Goal: Task Accomplishment & Management: Use online tool/utility

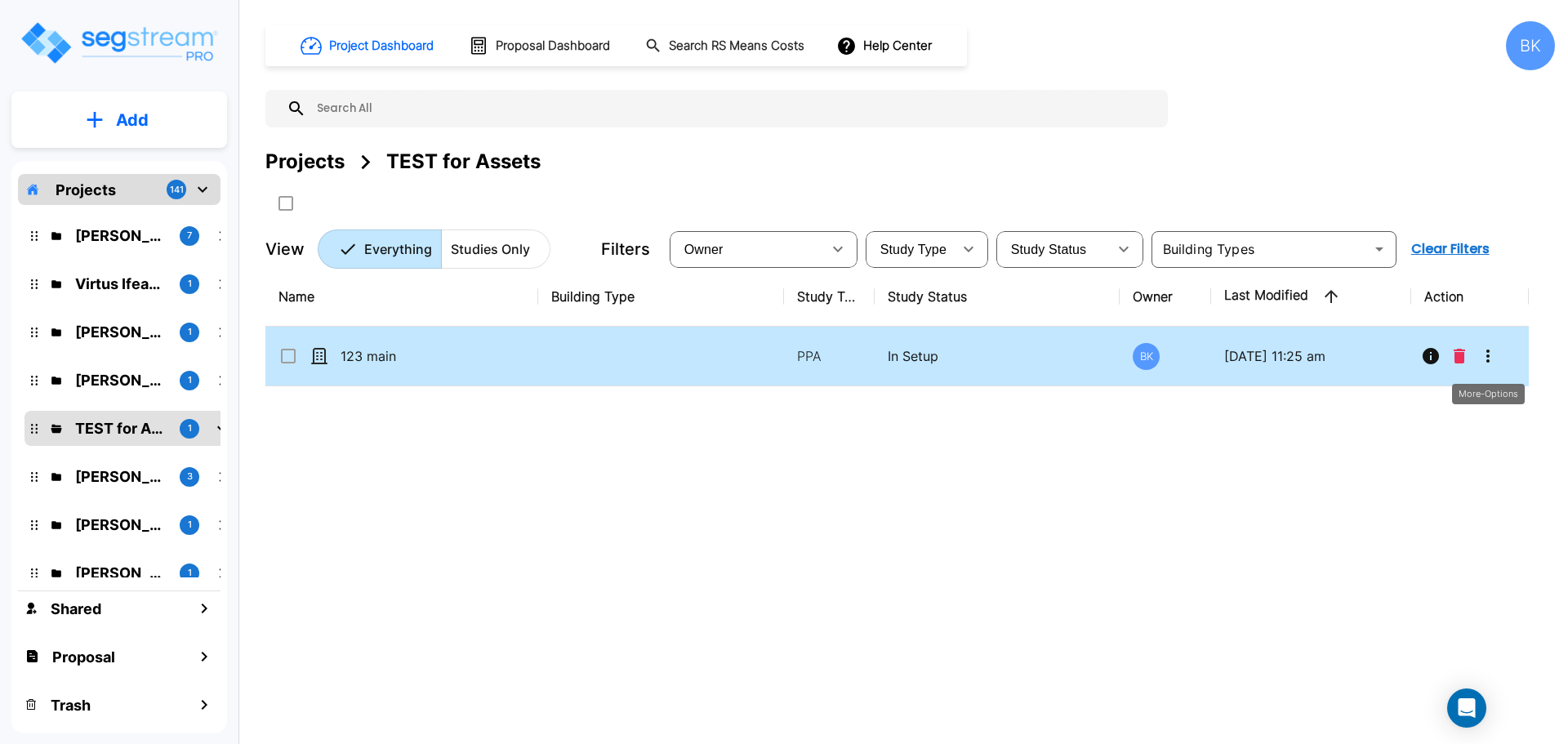
click at [1495, 358] on icon "More-Options" at bounding box center [1487, 356] width 20 height 20
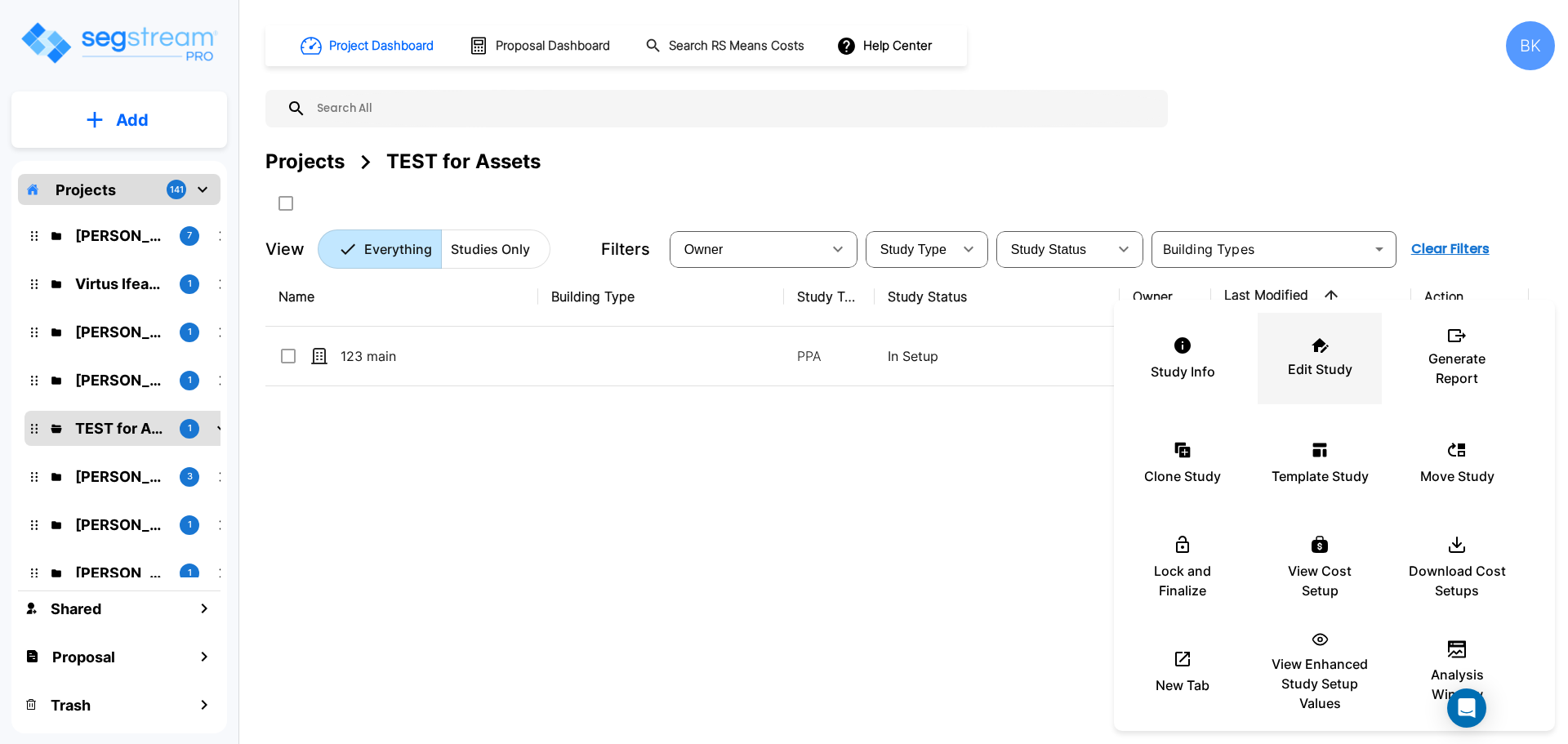
click at [1333, 372] on p "Edit Study" at bounding box center [1320, 369] width 65 height 20
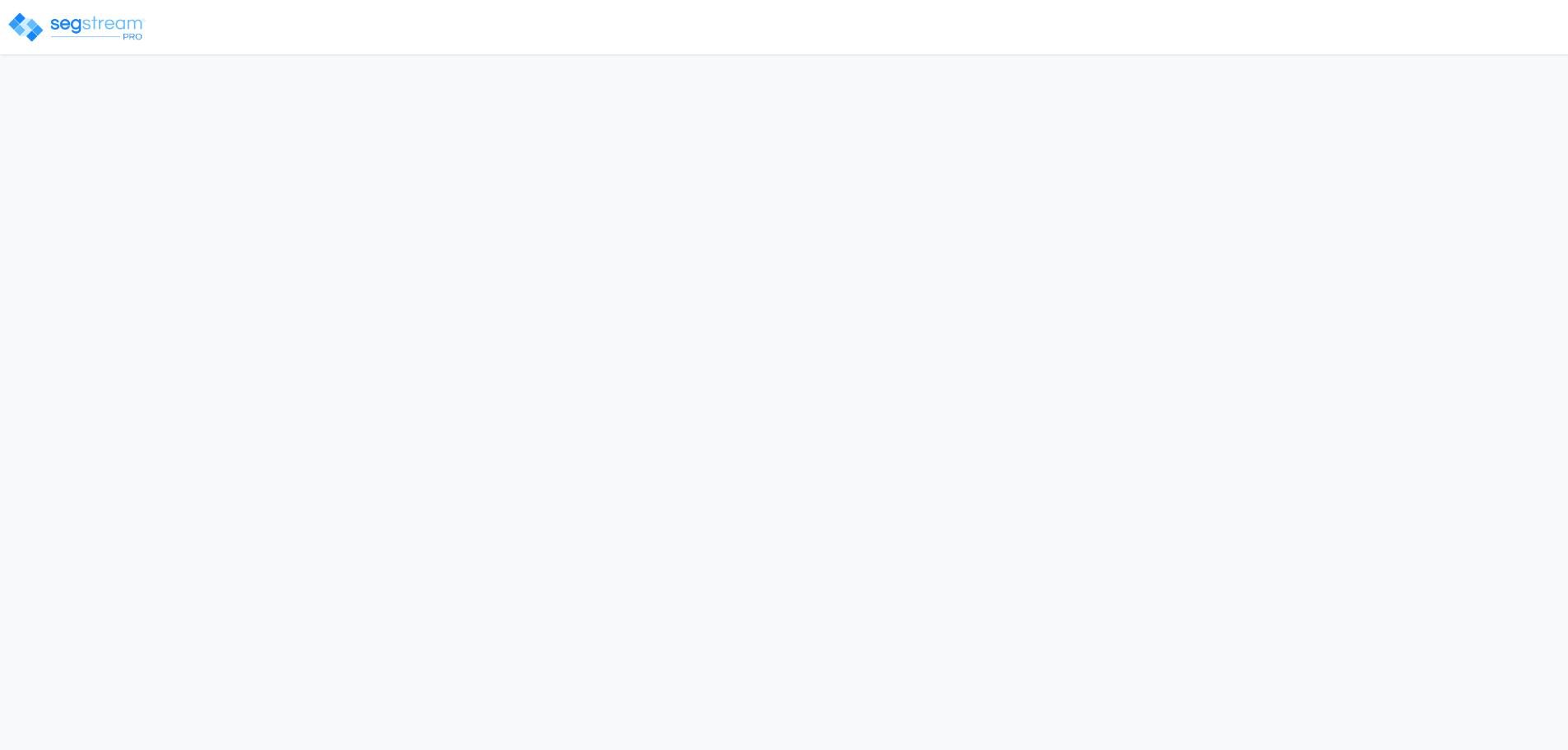
select select "GA"
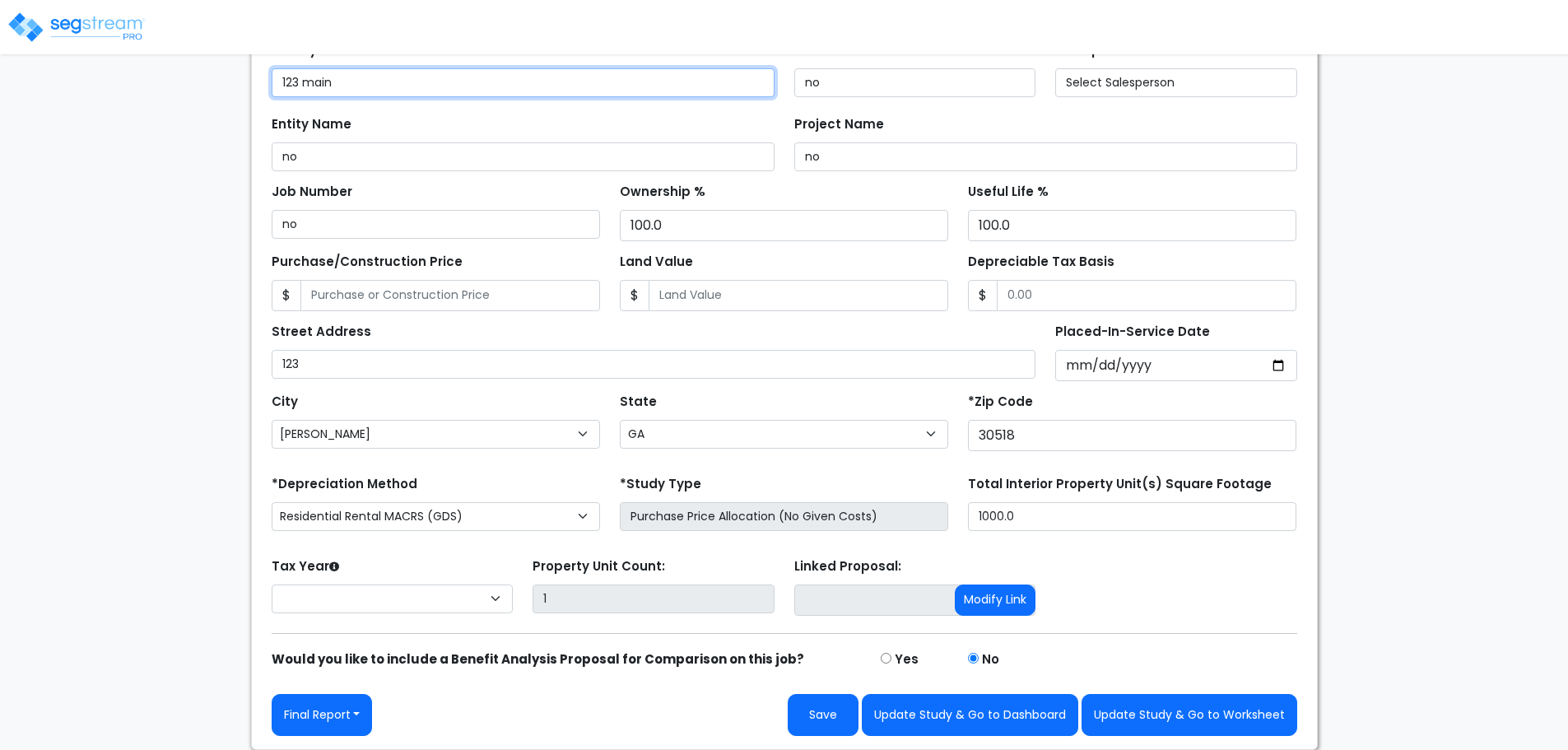
scroll to position [167, 0]
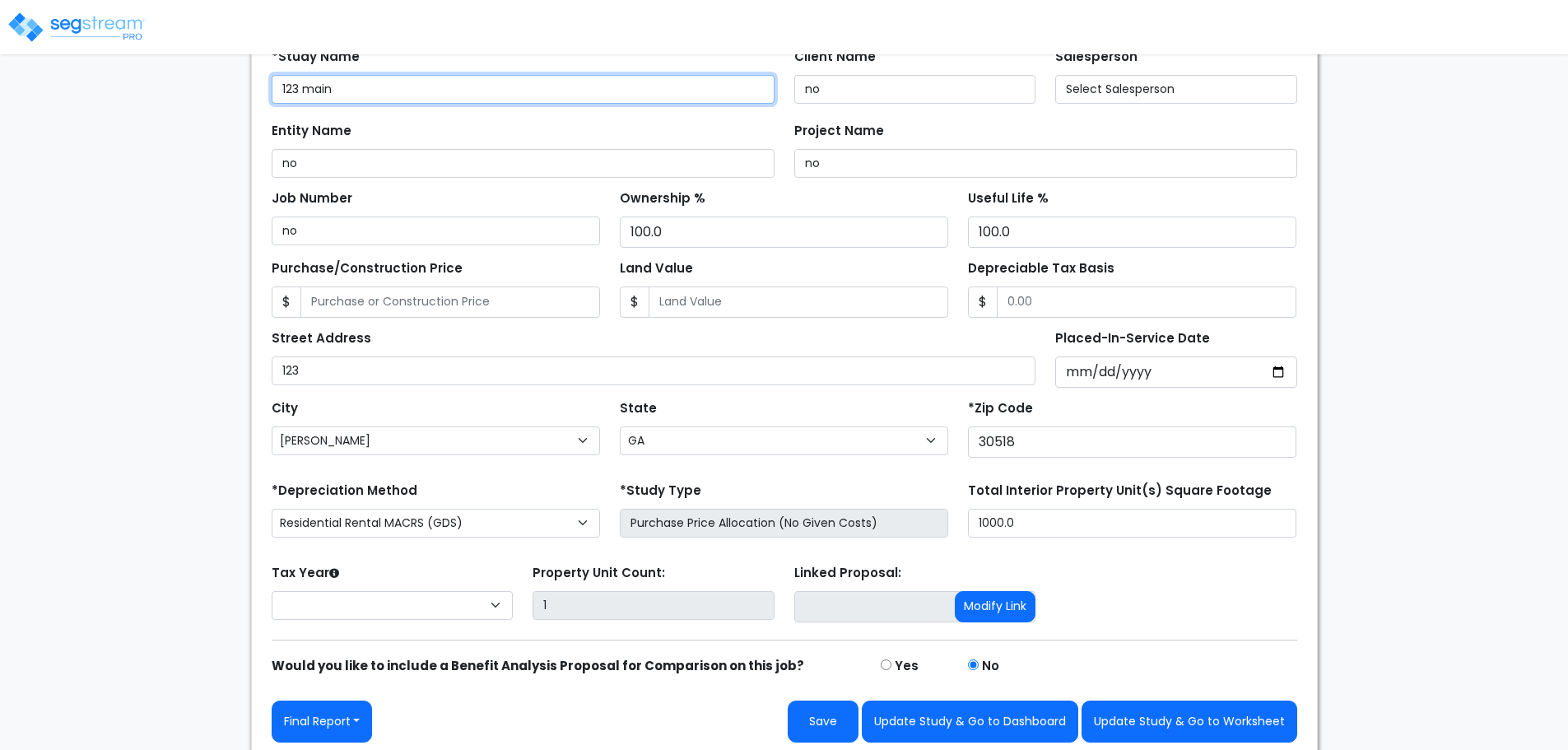
select select "2023"
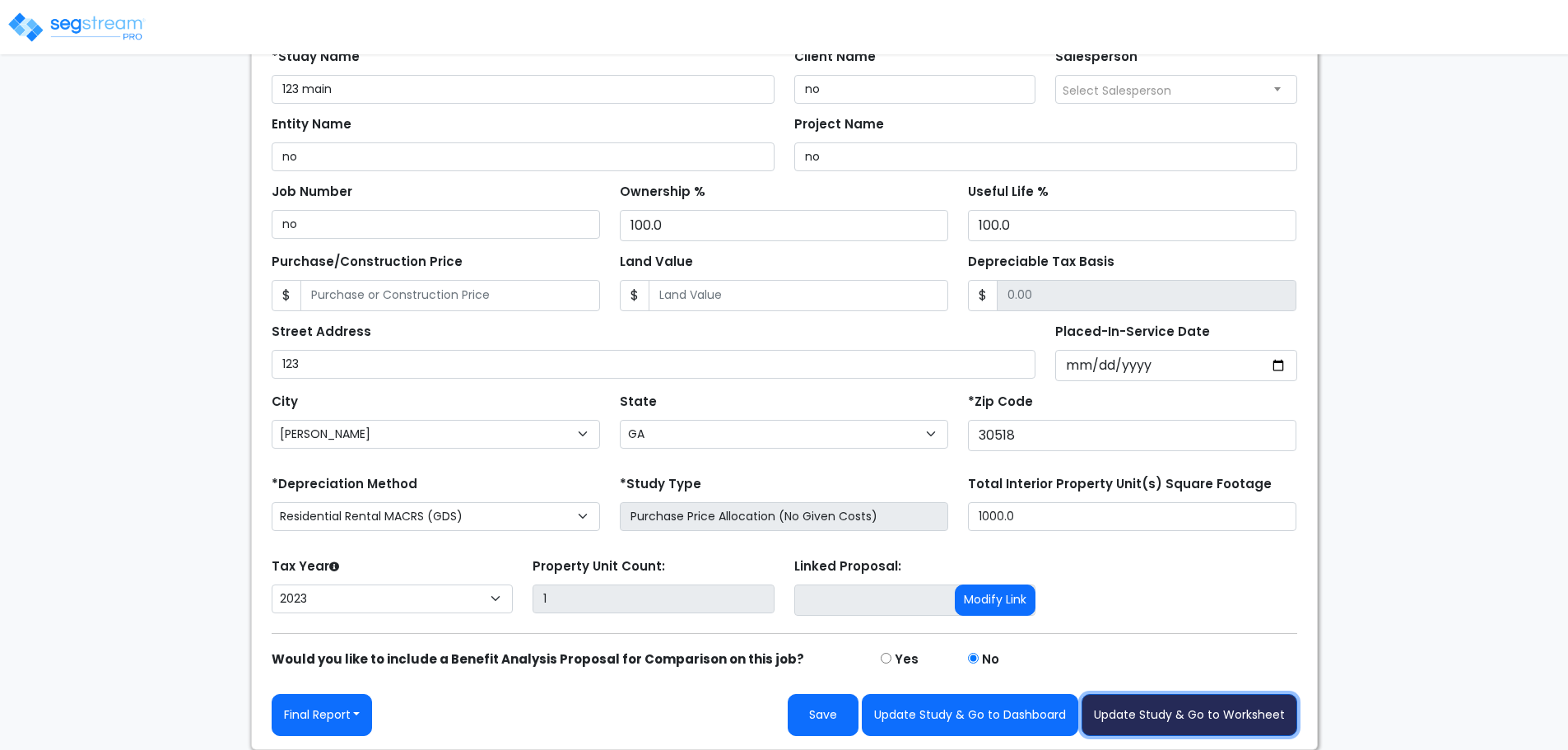
click at [1147, 707] on button "Update Study & Go to Worksheet" at bounding box center [1189, 714] width 215 height 42
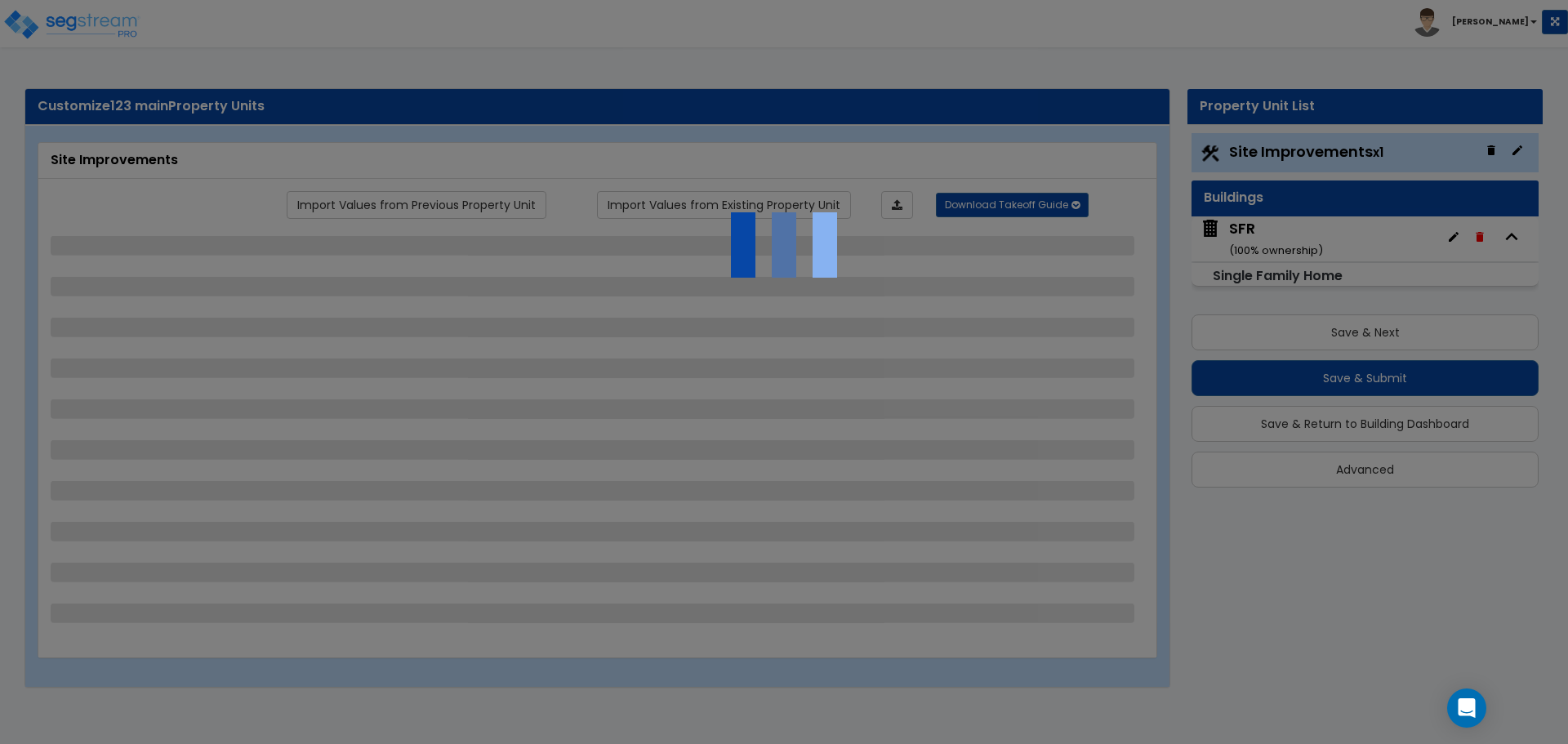
select select "1"
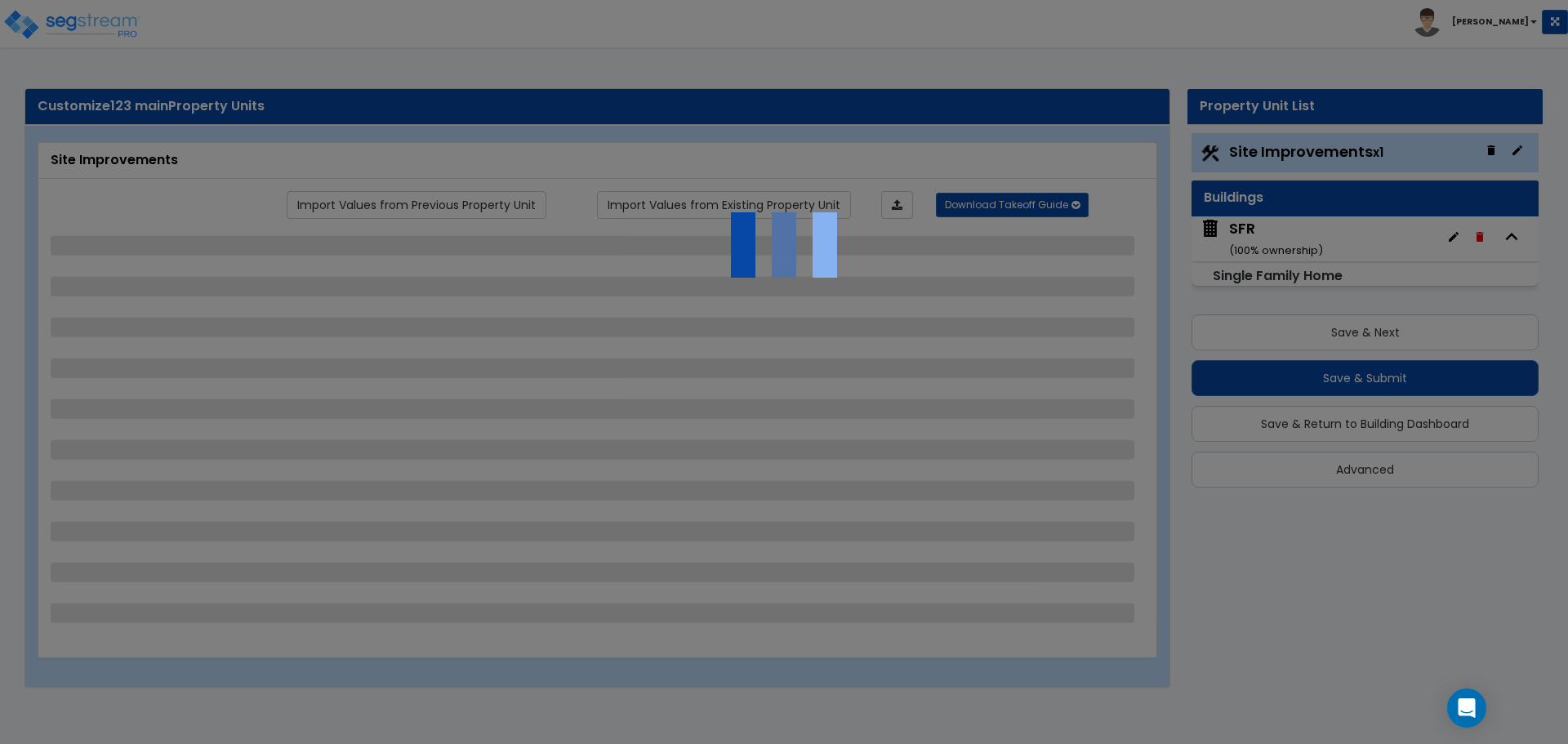
select select "1"
select select "3"
select select "1"
select select "2"
select select "4"
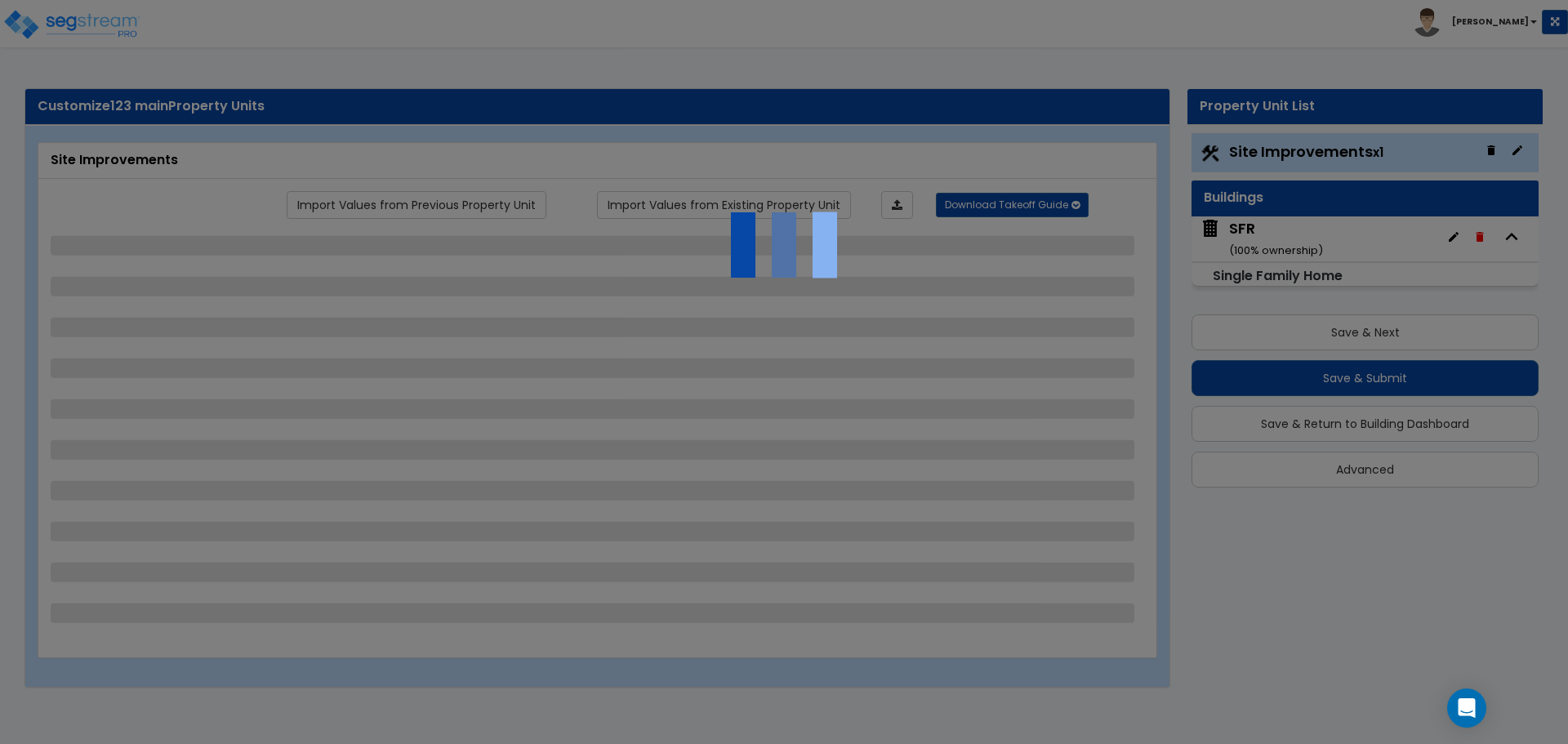
select select "1"
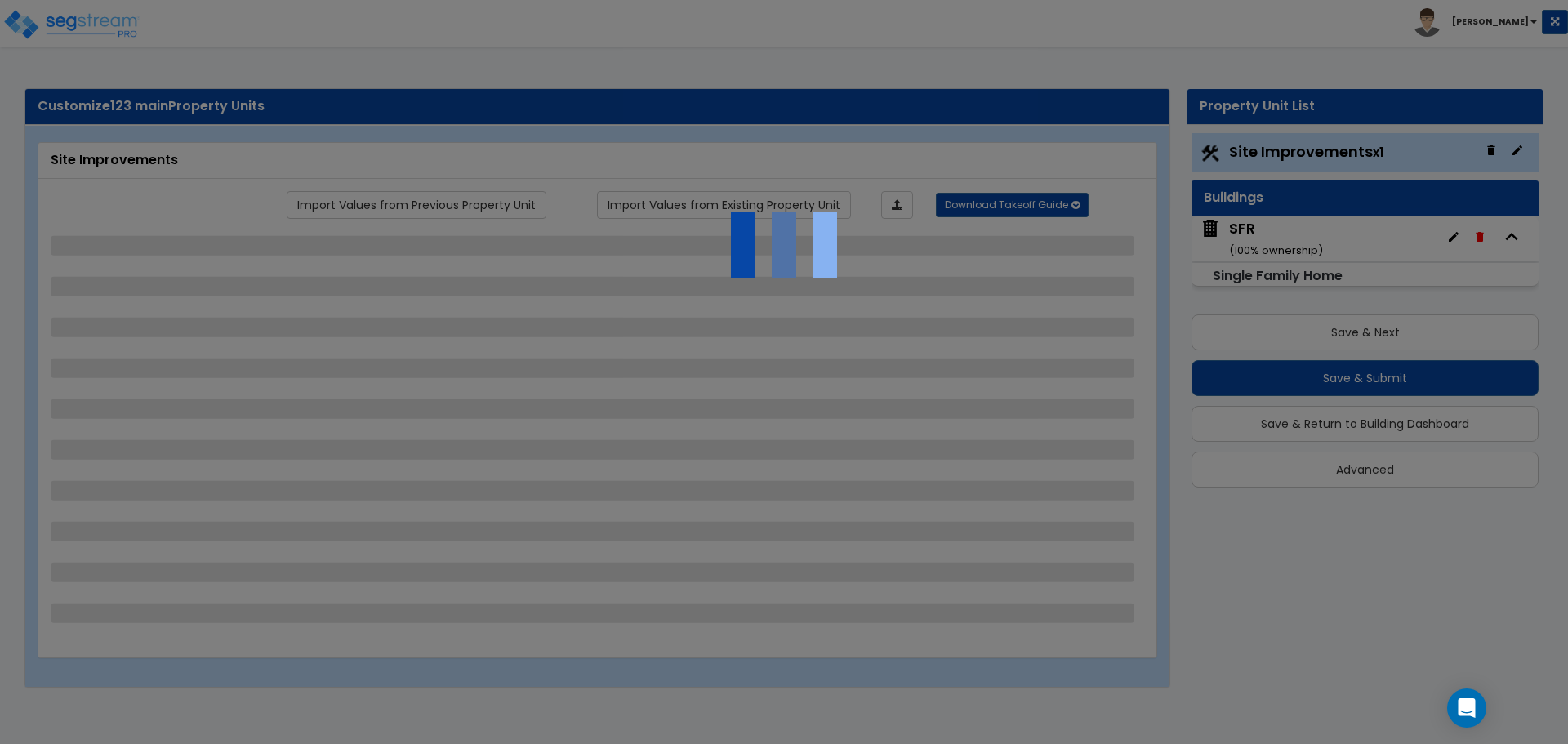
select select "2"
select select "1"
select select "2"
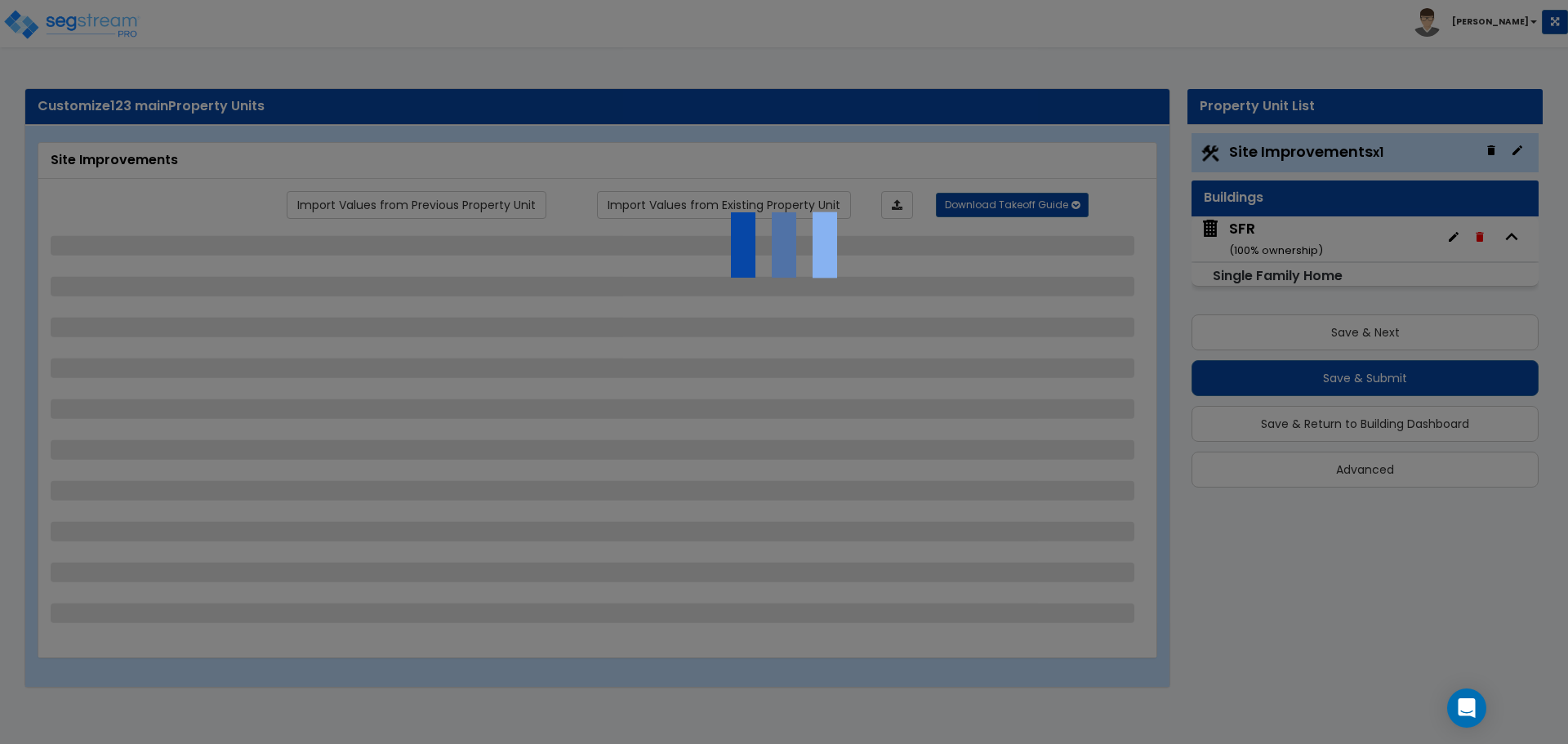
select select "1"
select select "2"
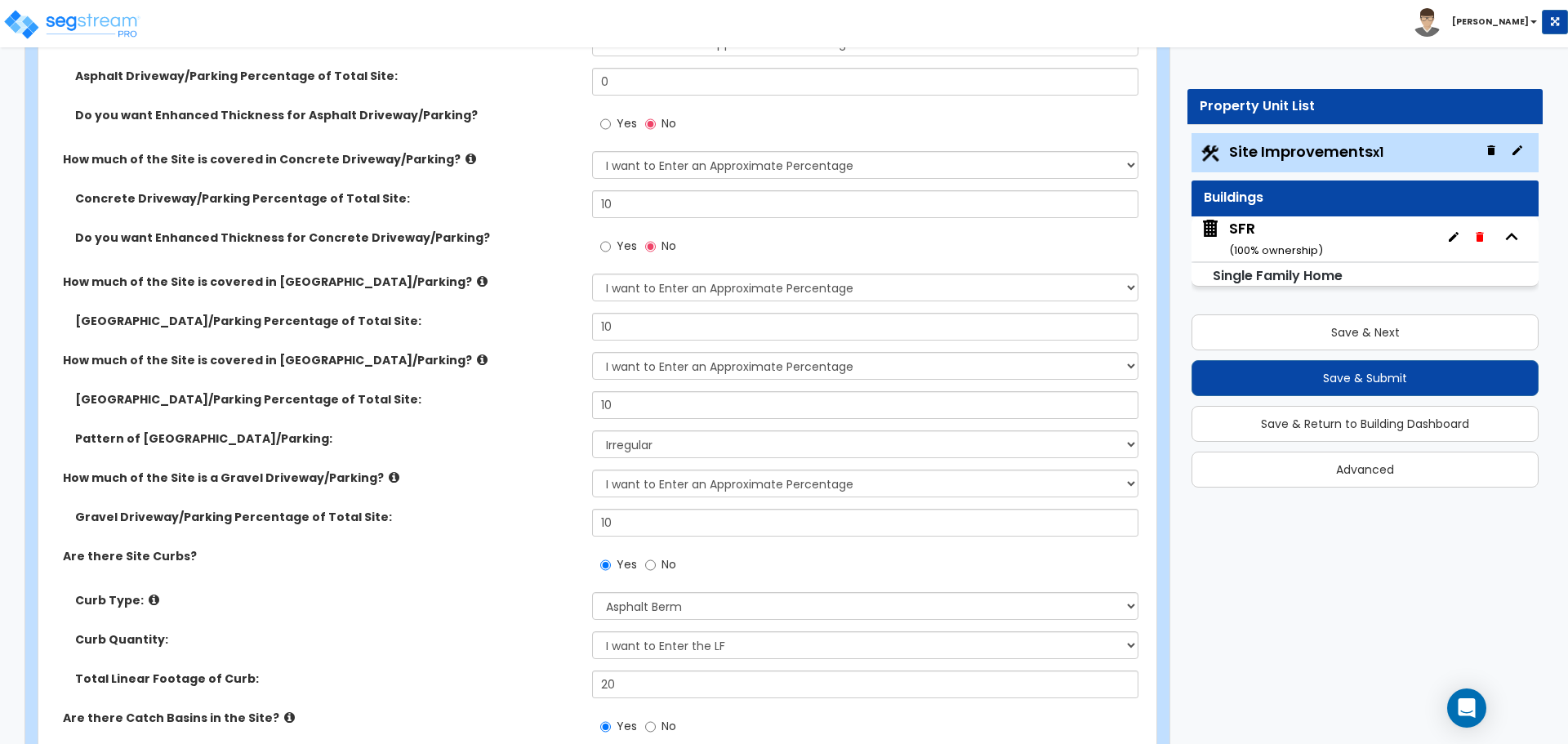
scroll to position [653, 0]
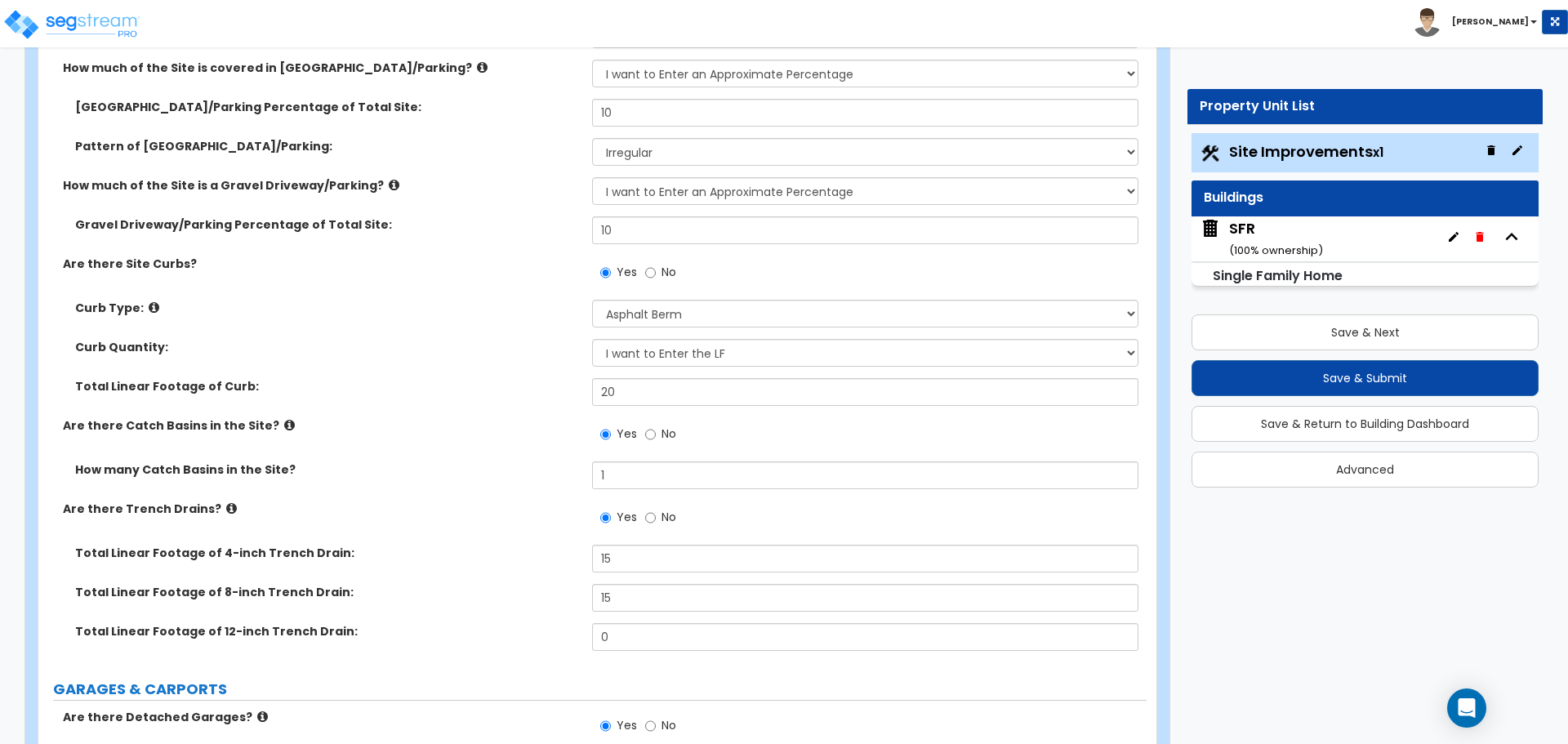
click at [1267, 234] on div "SFR ( 100 % ownership)" at bounding box center [1275, 238] width 94 height 41
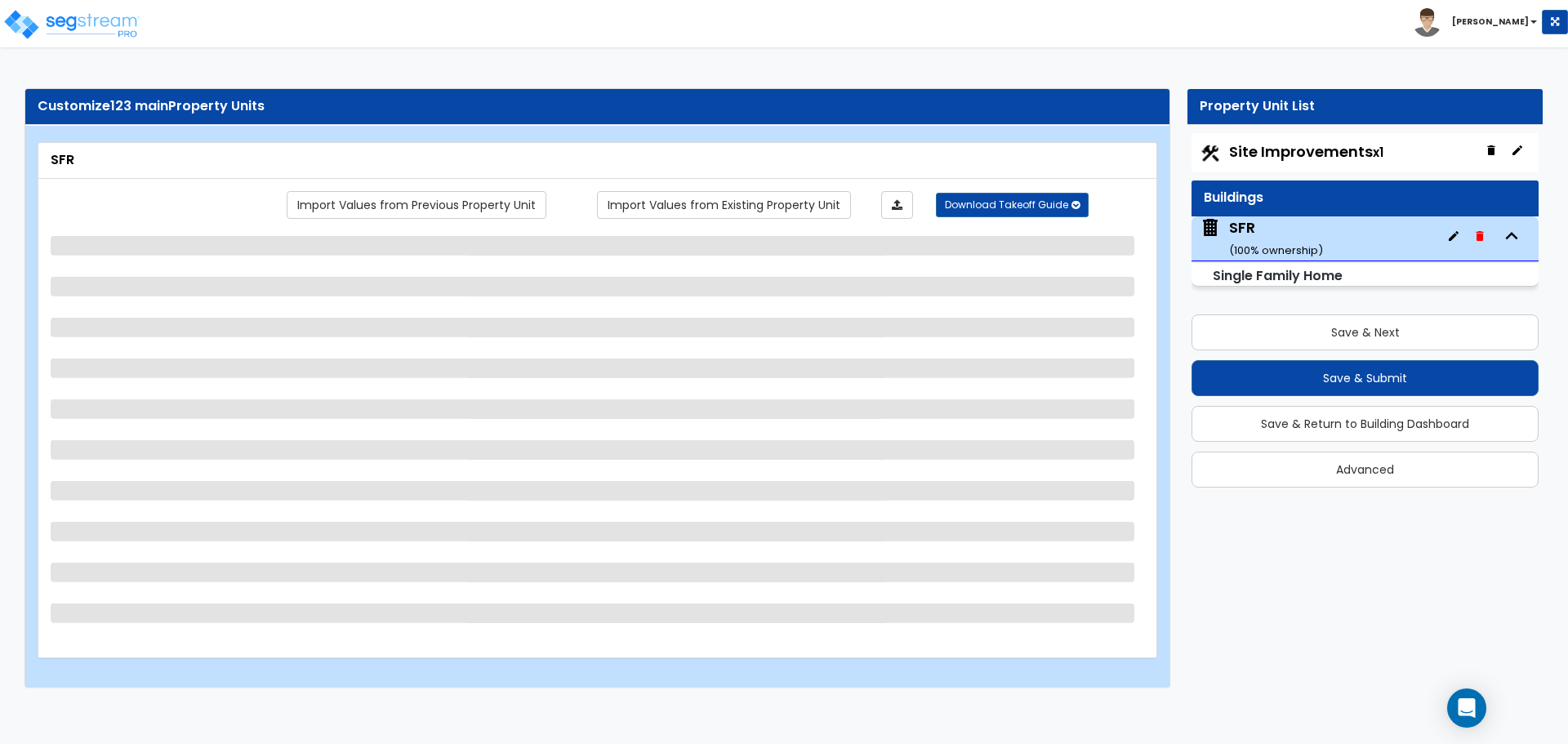
scroll to position [0, 0]
select select "1"
select select "6"
select select "7"
select select "1"
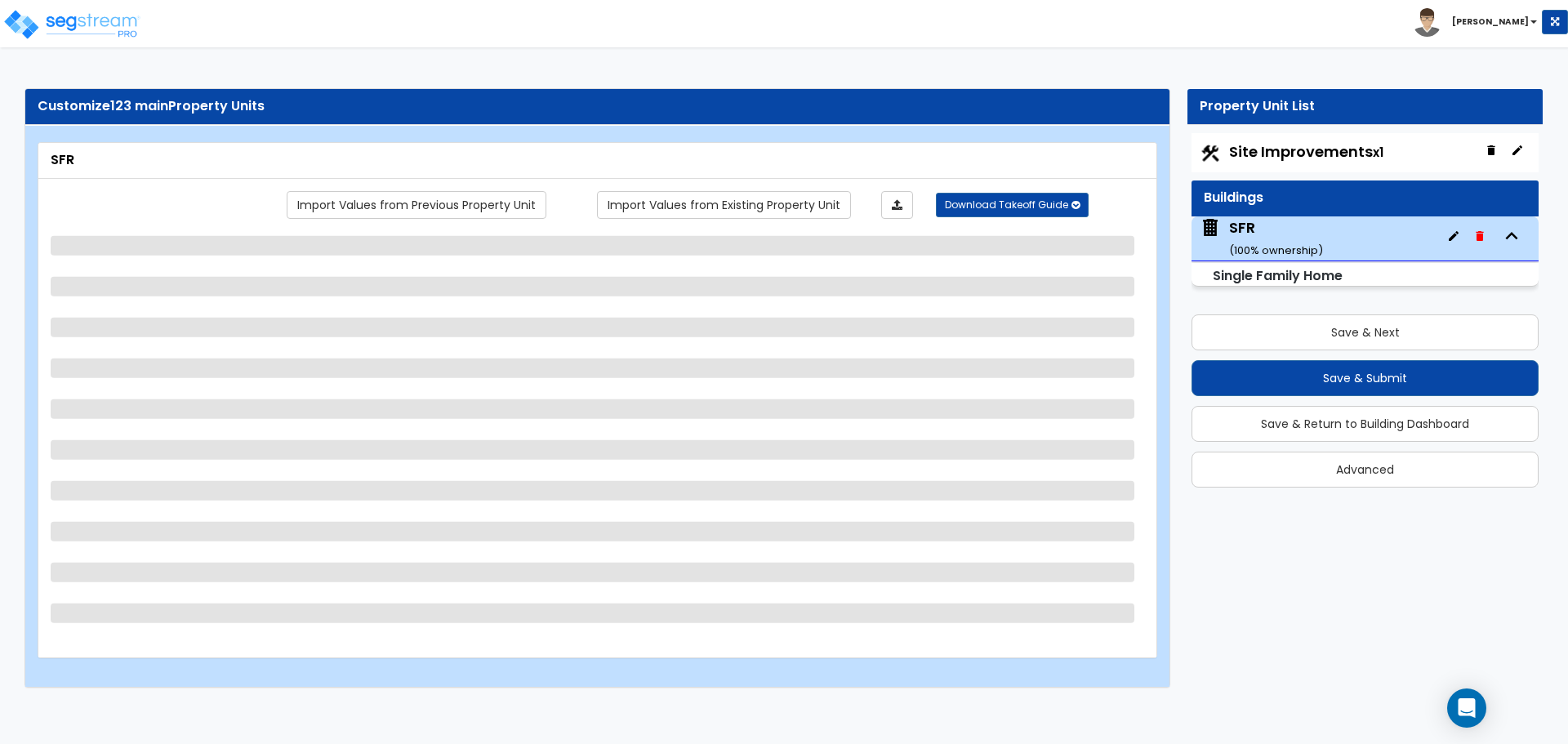
select select "2"
select select "13"
select select "8"
select select "1"
select select "2"
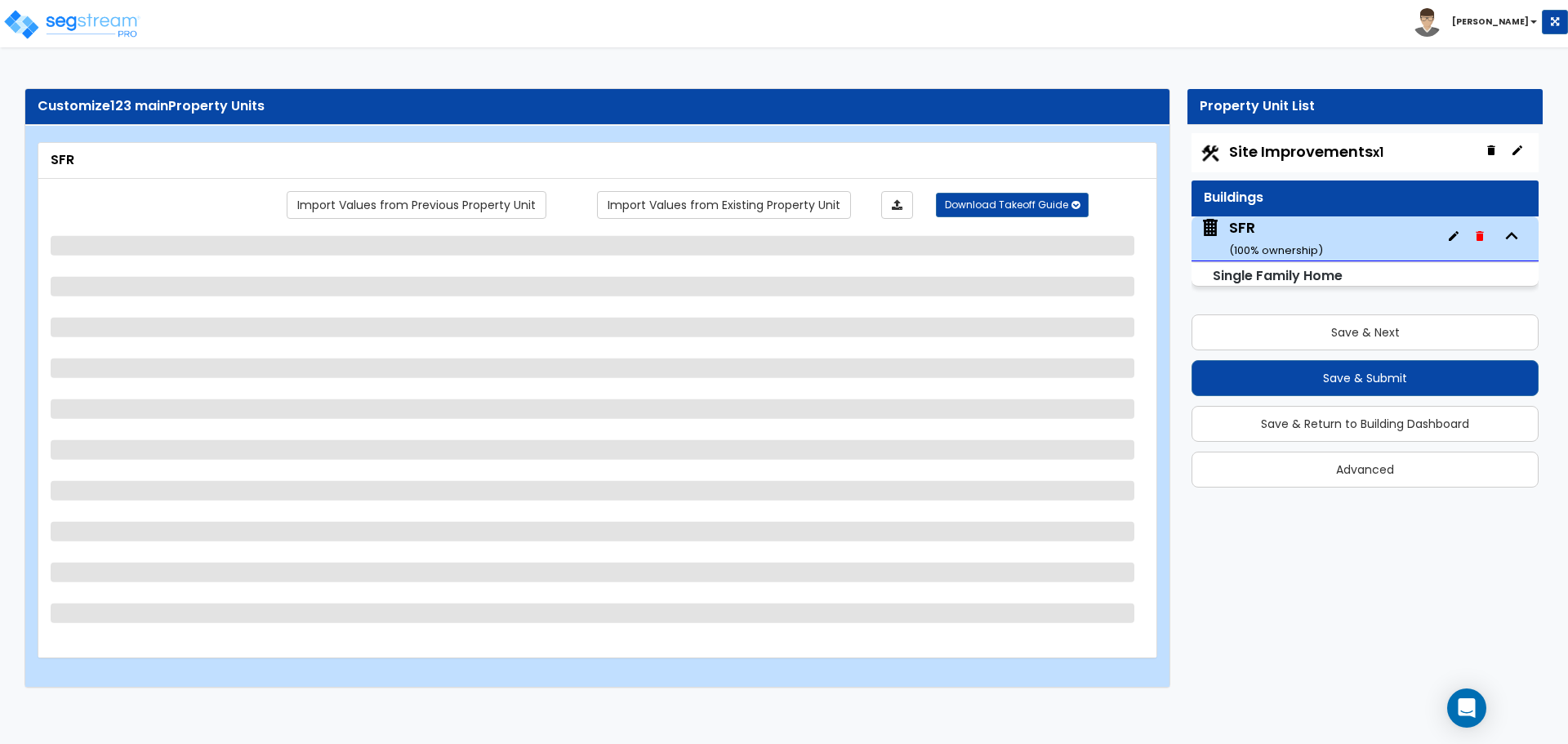
select select "2"
select select "1"
select select "2"
select select "3"
select select "1"
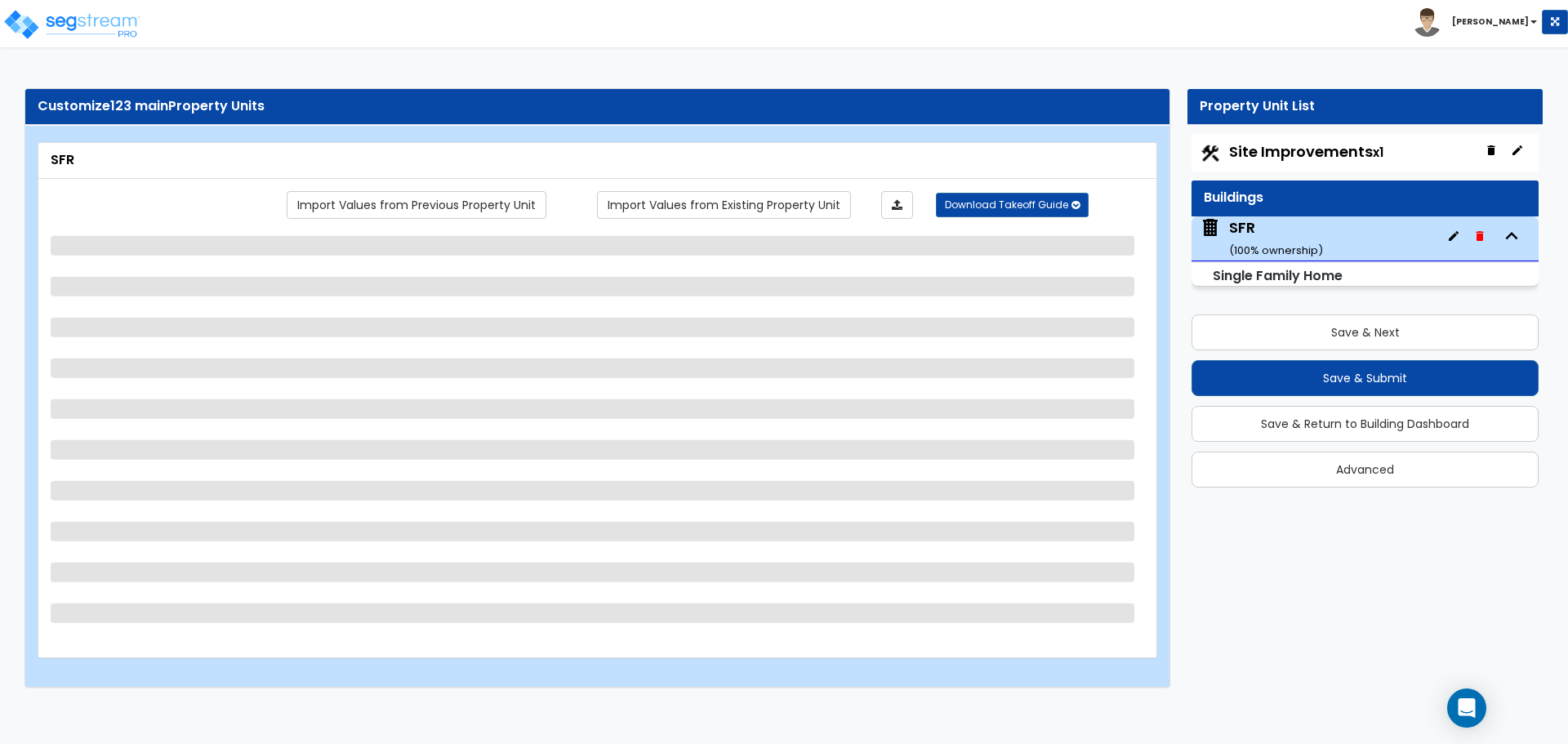
select select "2"
select select "4"
select select "6"
select select "4"
select select "2"
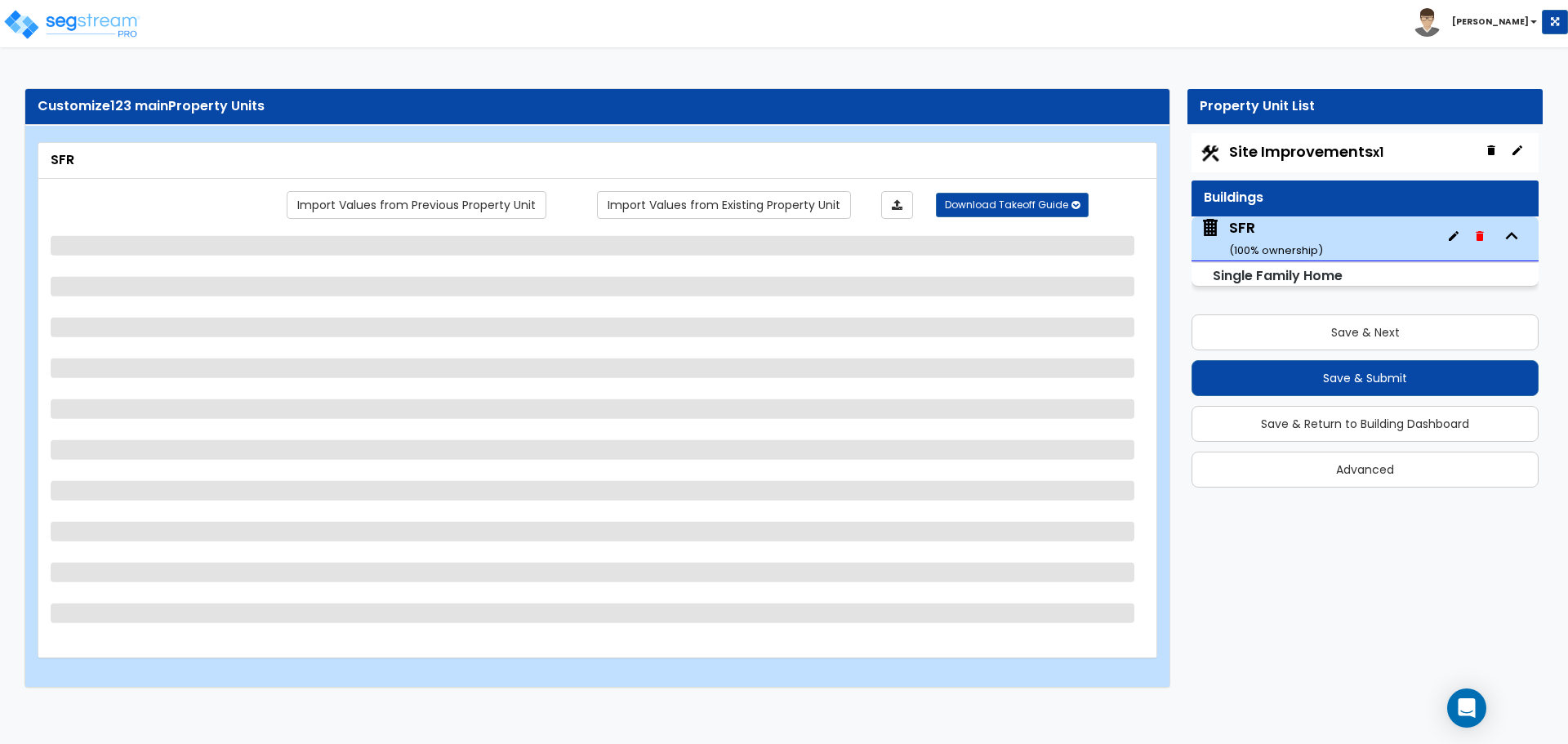
select select "3"
select select "2"
select select "1"
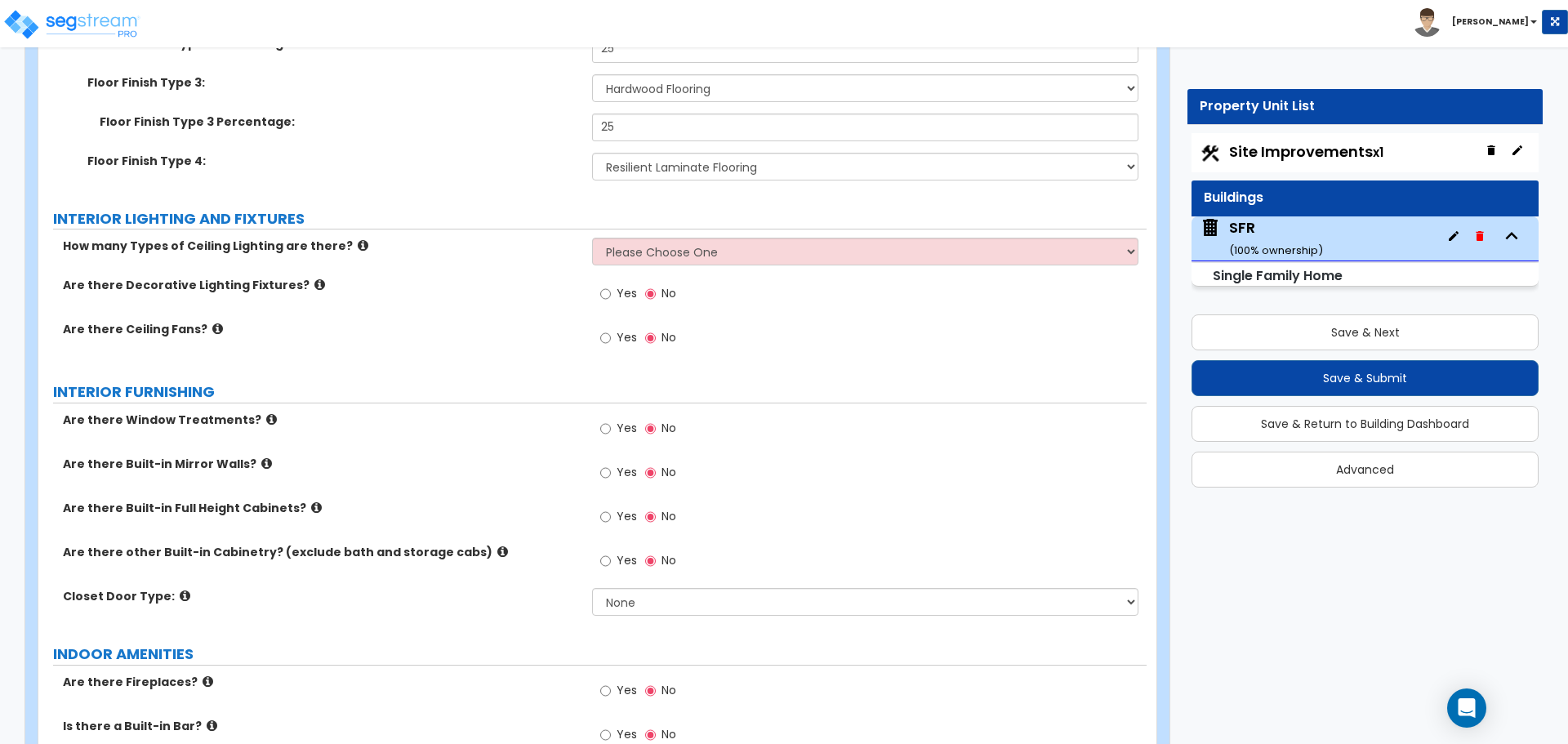
scroll to position [3347, 0]
click at [668, 236] on select "Please Choose One 1 2 3" at bounding box center [864, 250] width 545 height 28
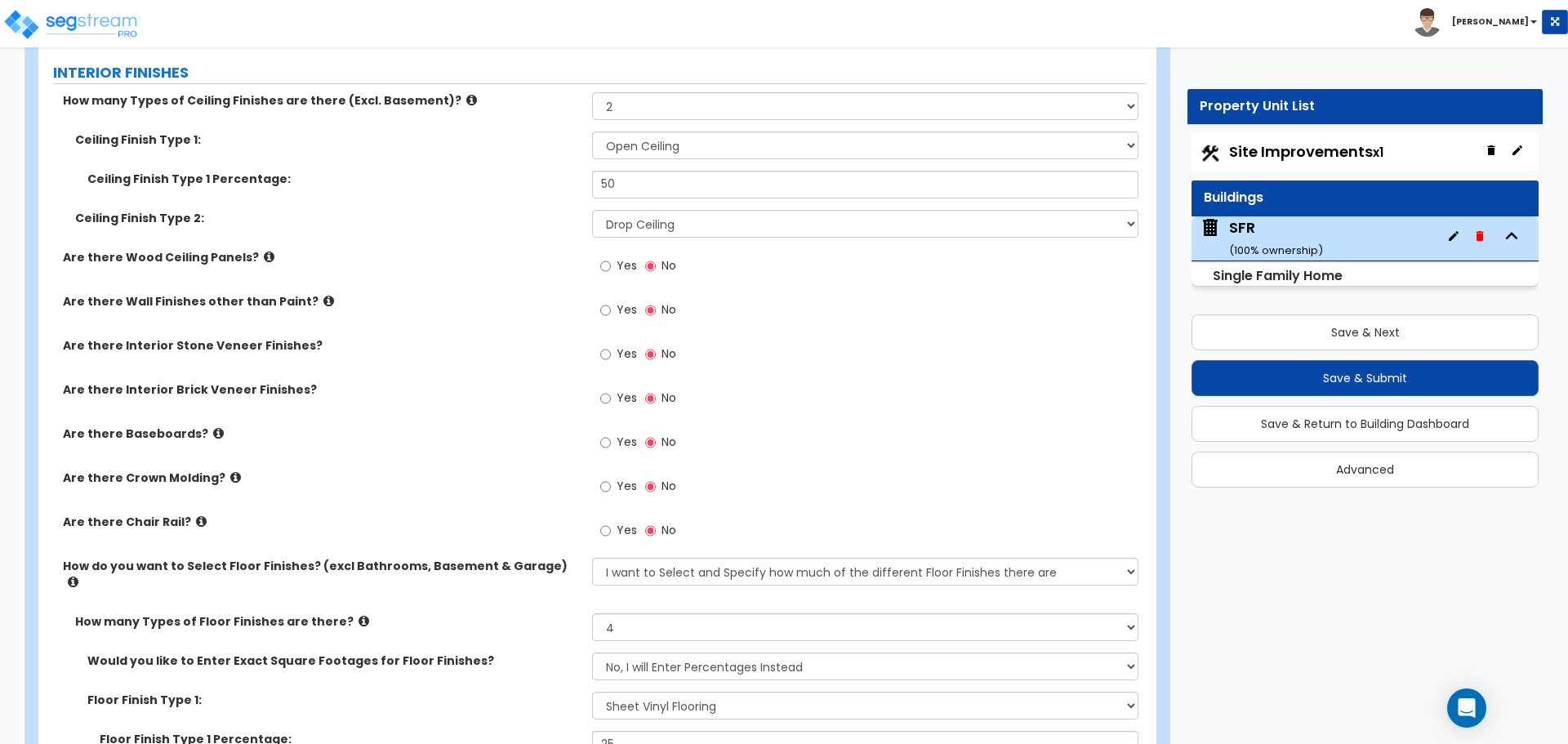
scroll to position [2530, 0]
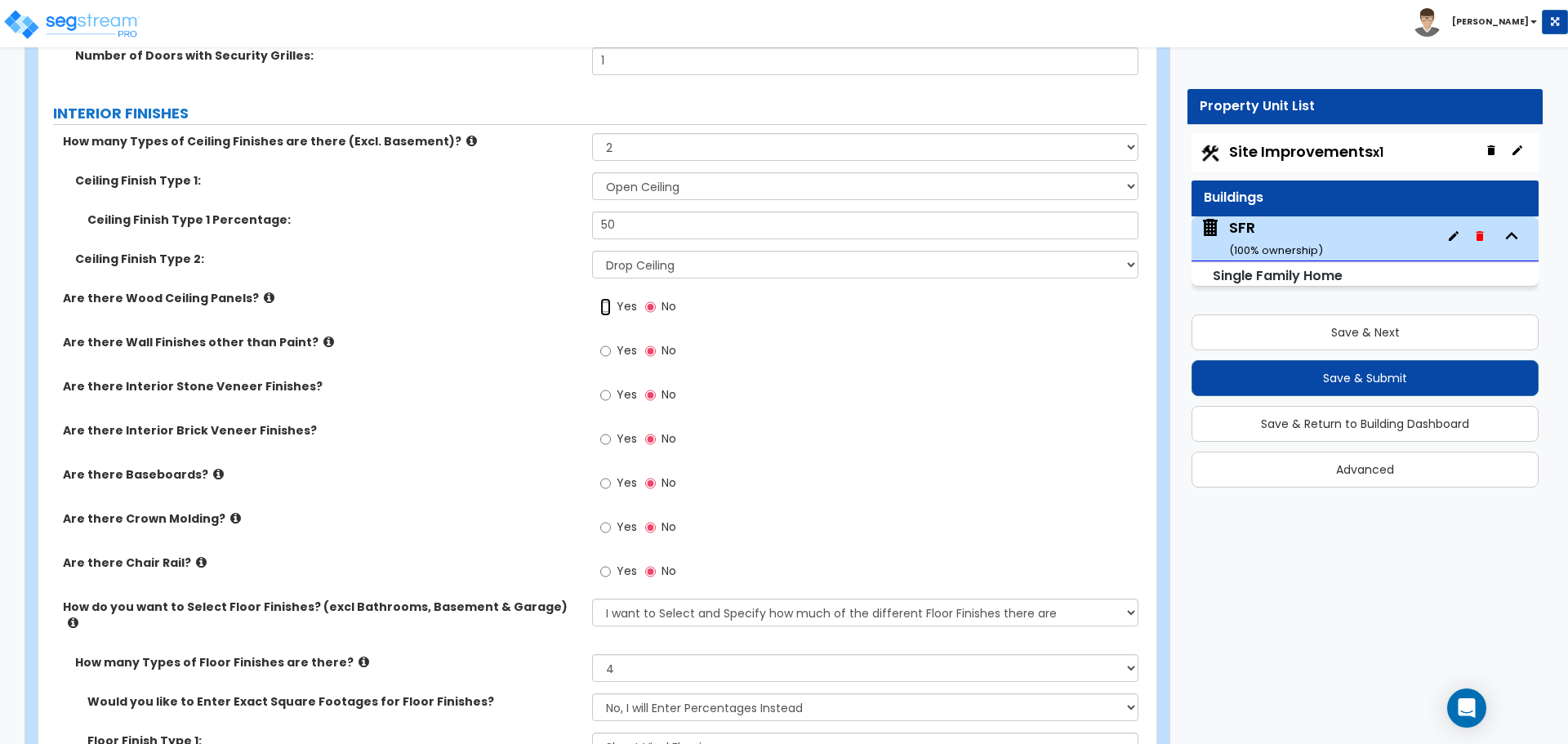
click at [610, 307] on input "Yes" at bounding box center [605, 307] width 11 height 18
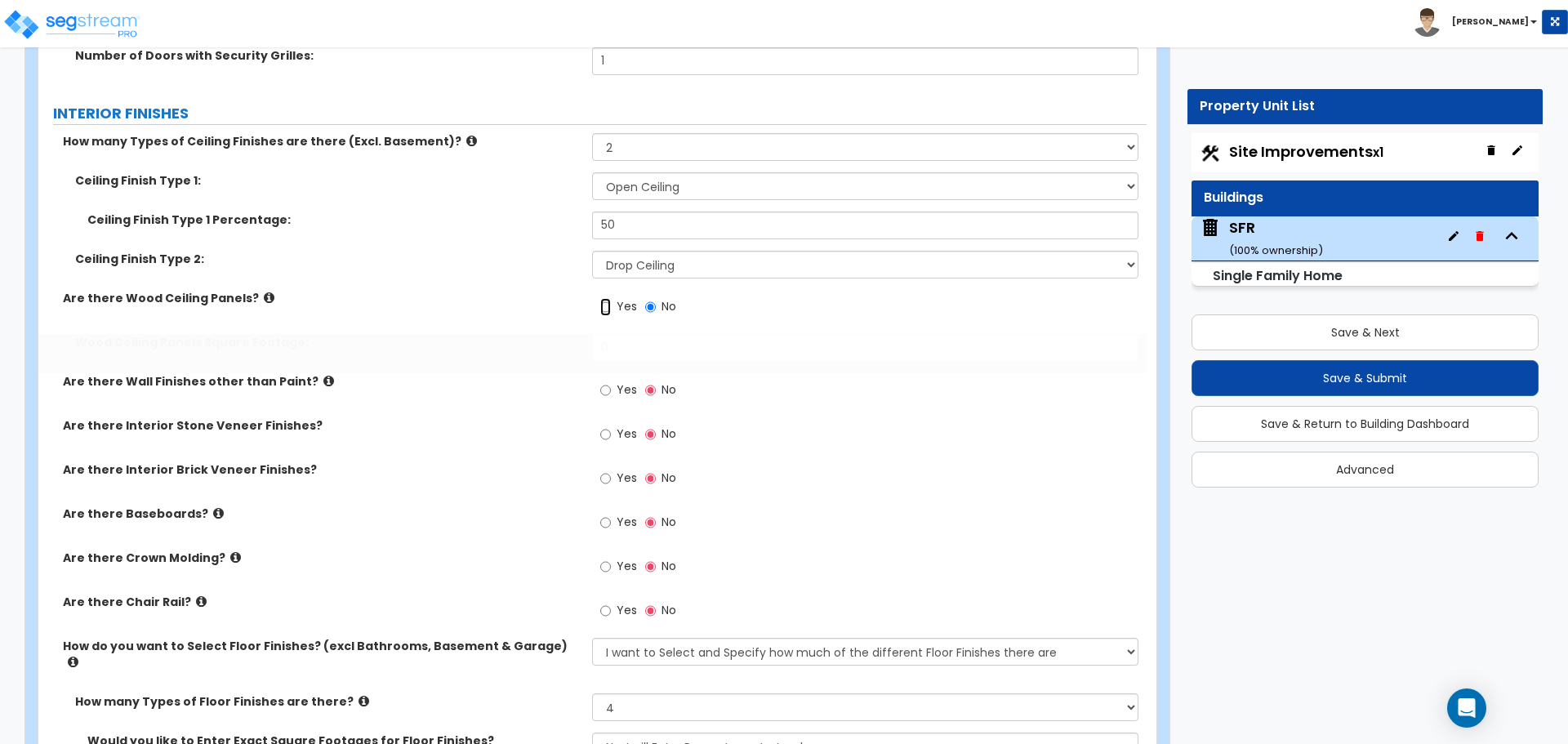
radio input "true"
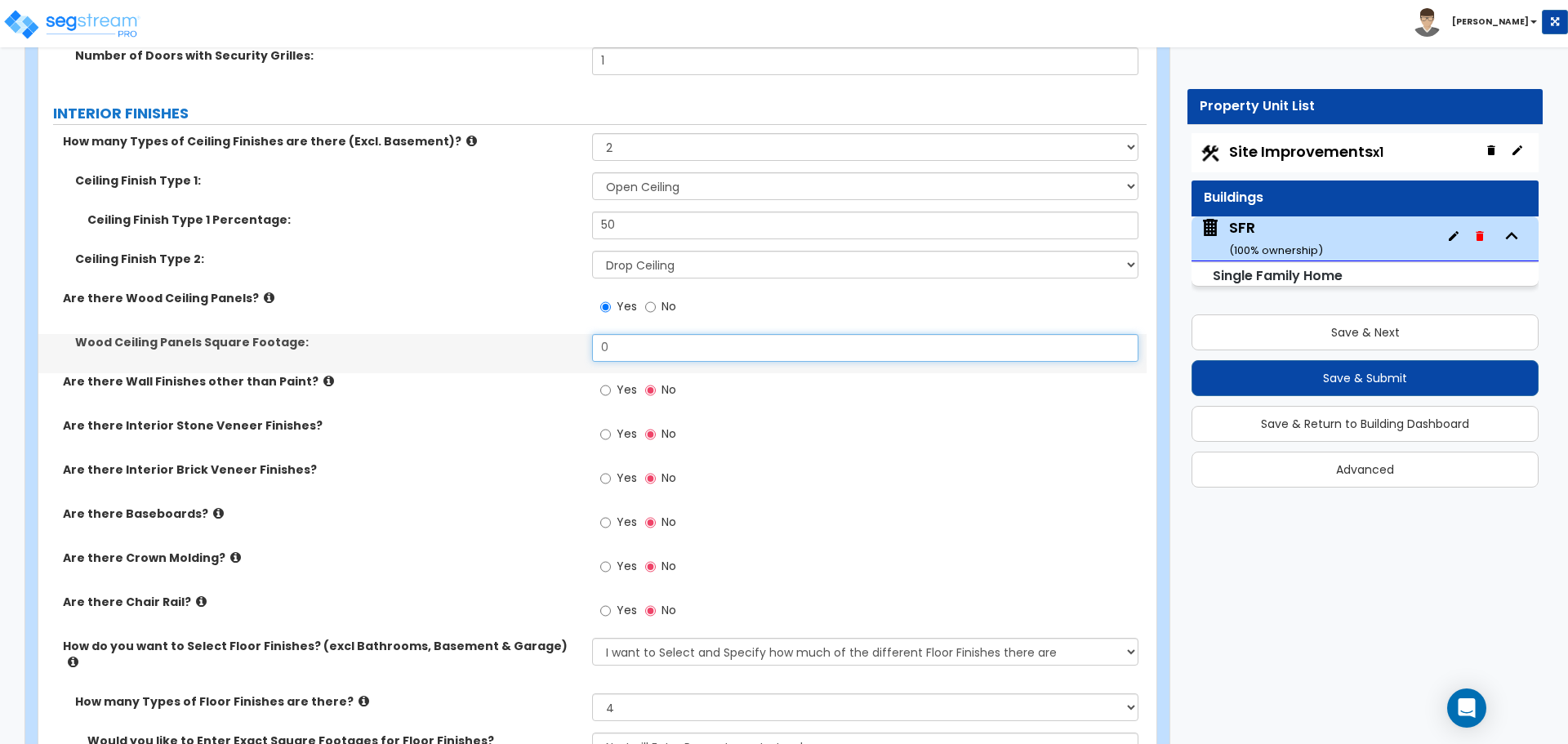
click at [621, 341] on input "0" at bounding box center [864, 347] width 545 height 28
click at [630, 349] on input "0" at bounding box center [864, 347] width 545 height 28
type input "1,615"
click at [641, 343] on input "1,615" at bounding box center [864, 347] width 545 height 28
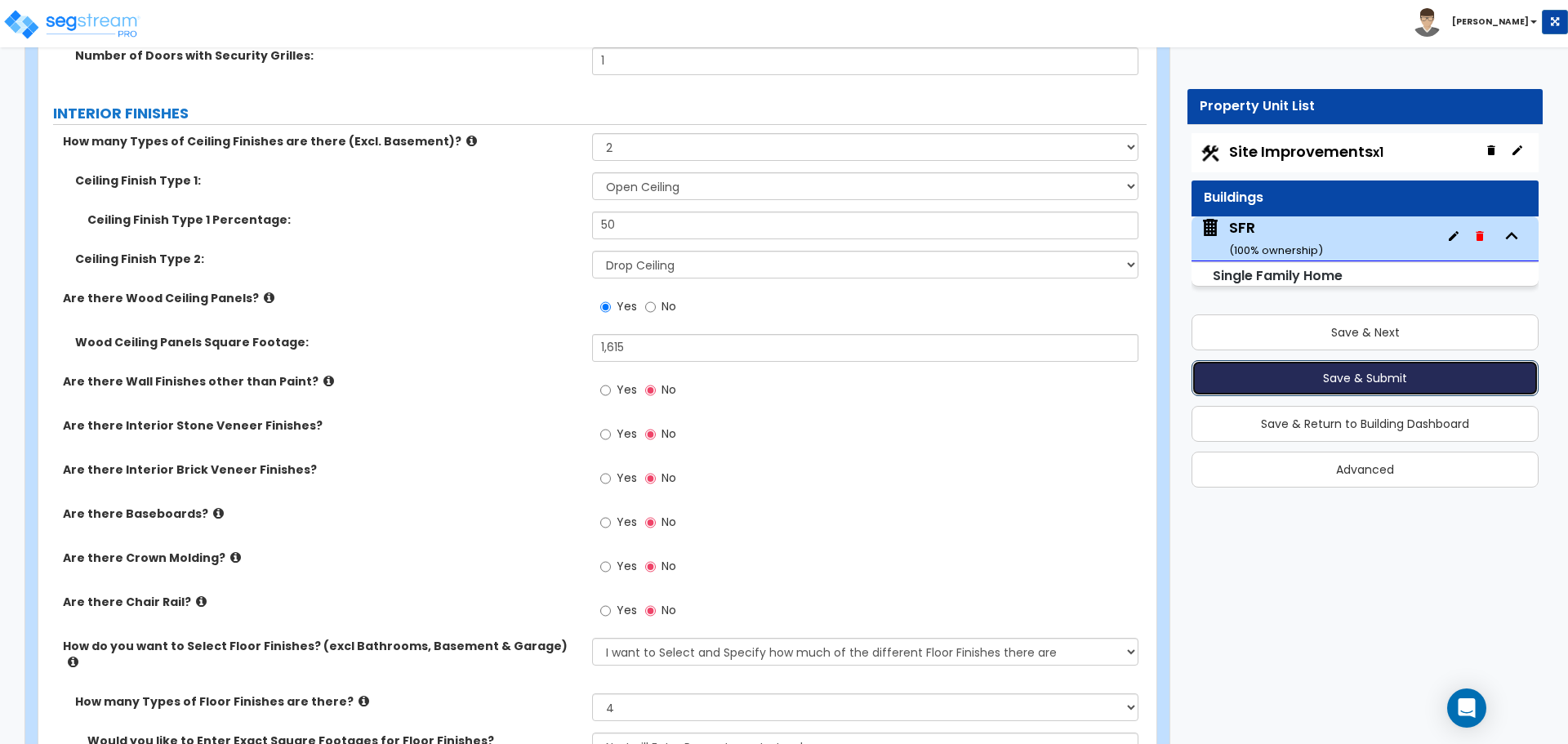
click at [1386, 376] on button "Save & Submit" at bounding box center [1364, 378] width 347 height 35
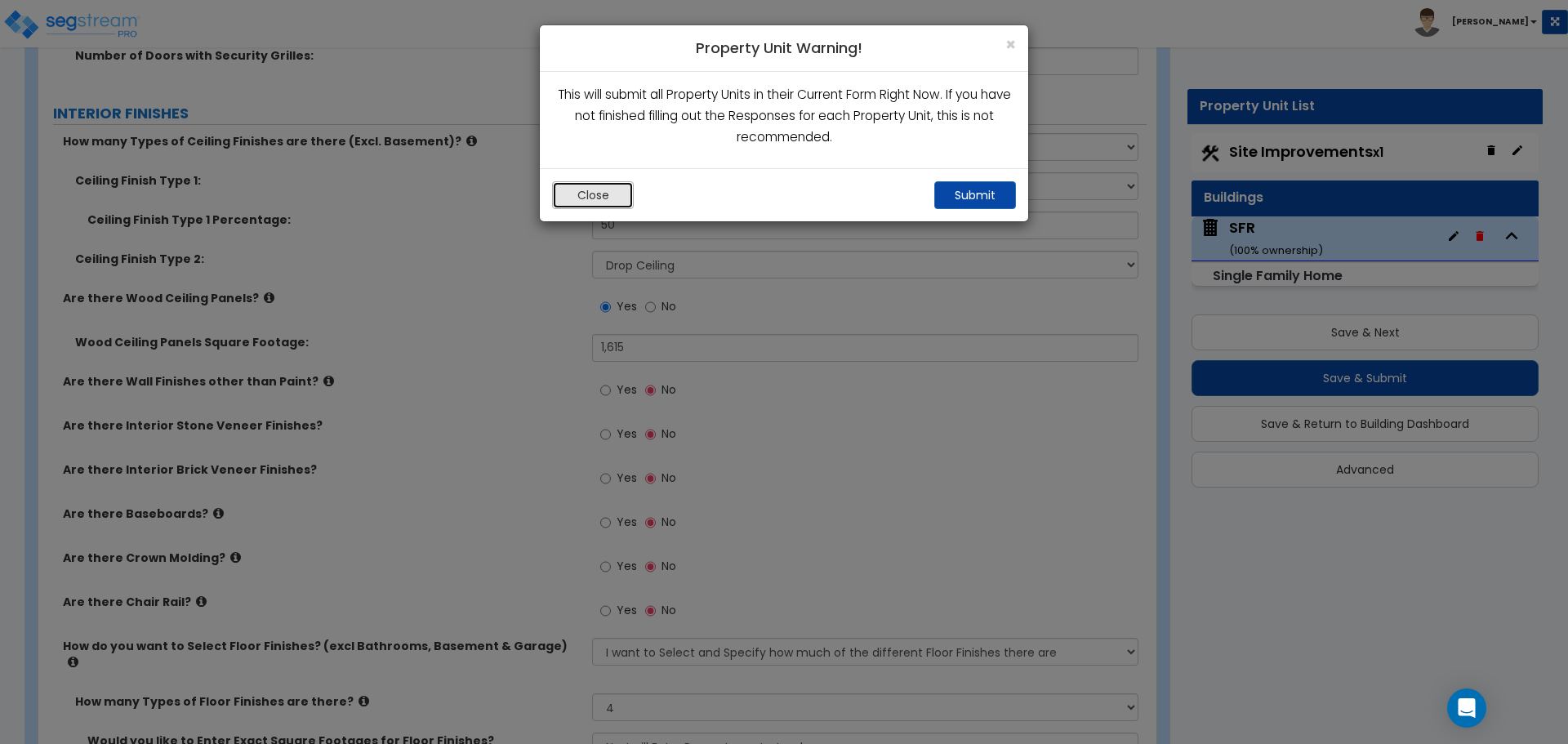
click at [582, 203] on button "Close" at bounding box center [593, 195] width 82 height 28
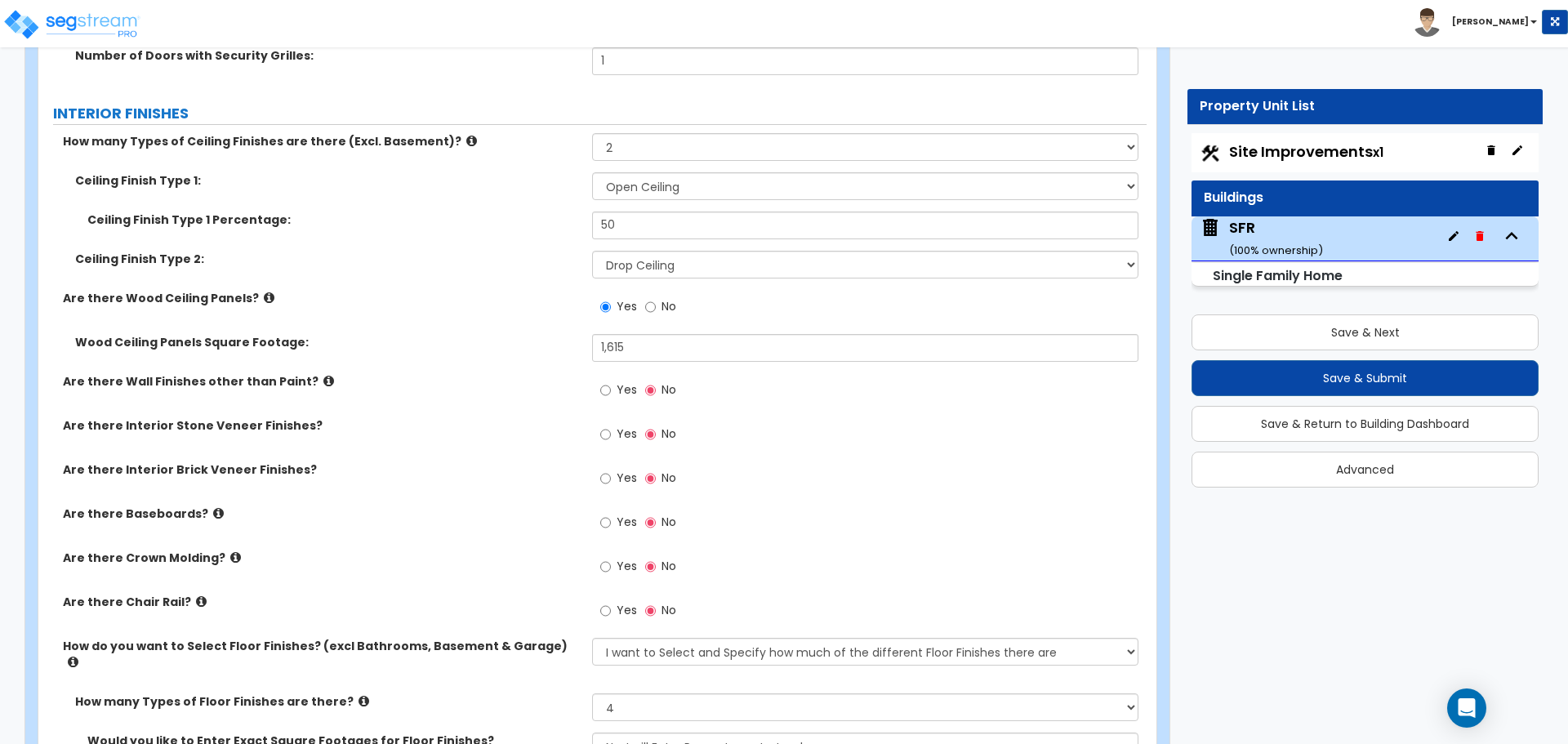
click at [264, 298] on icon at bounding box center [269, 297] width 11 height 12
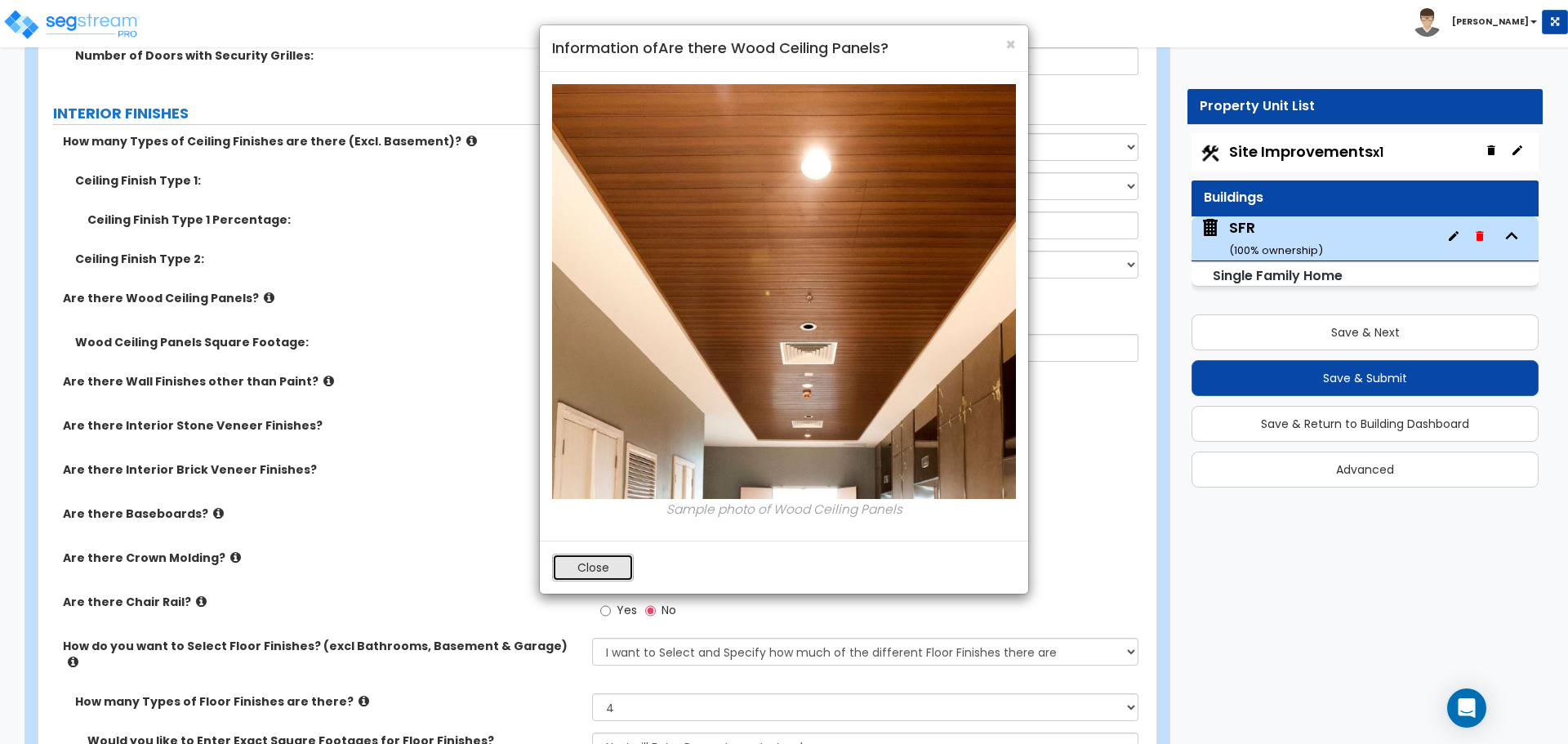
click at [610, 565] on button "Close" at bounding box center [593, 567] width 82 height 28
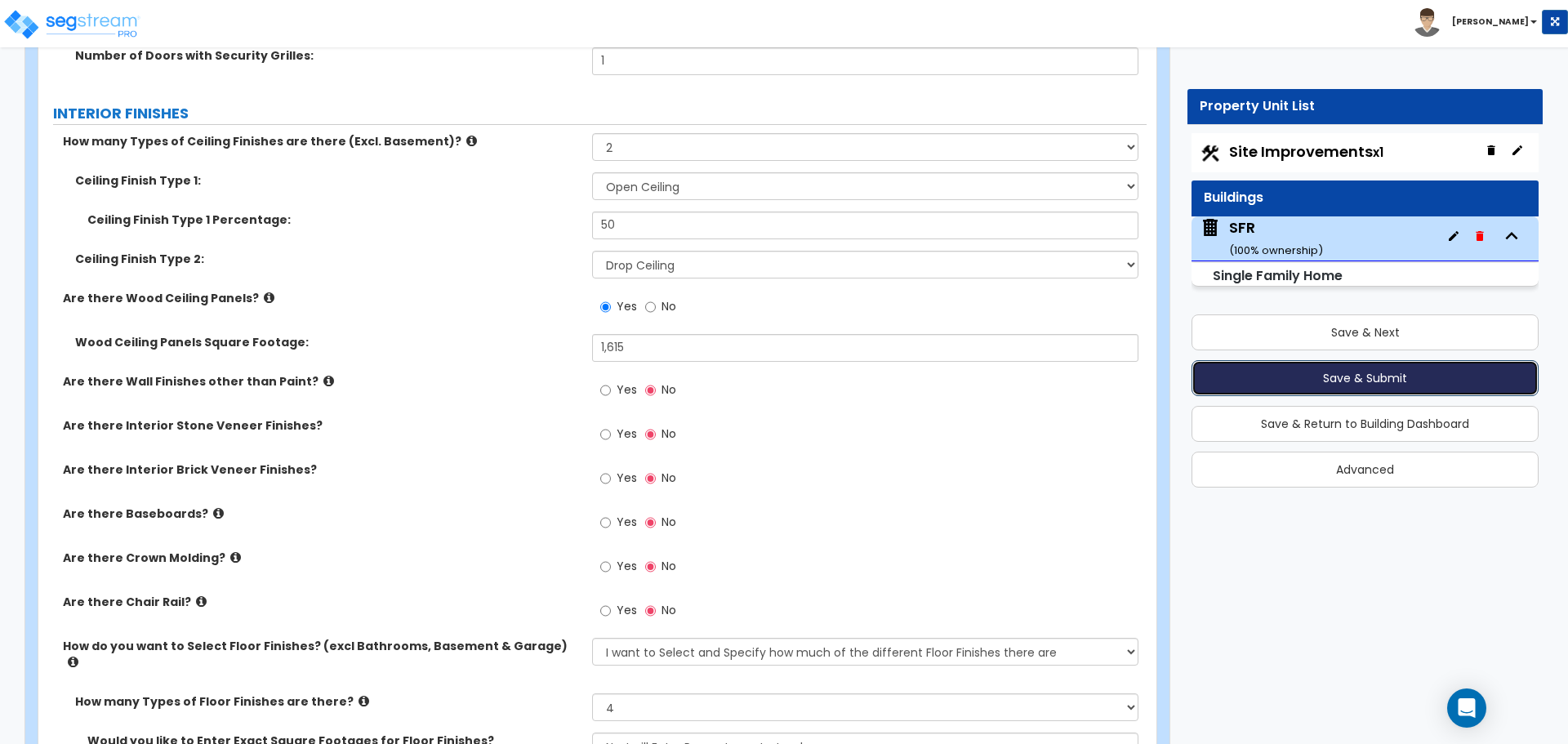
click at [1358, 385] on button "Save & Submit" at bounding box center [1364, 378] width 347 height 35
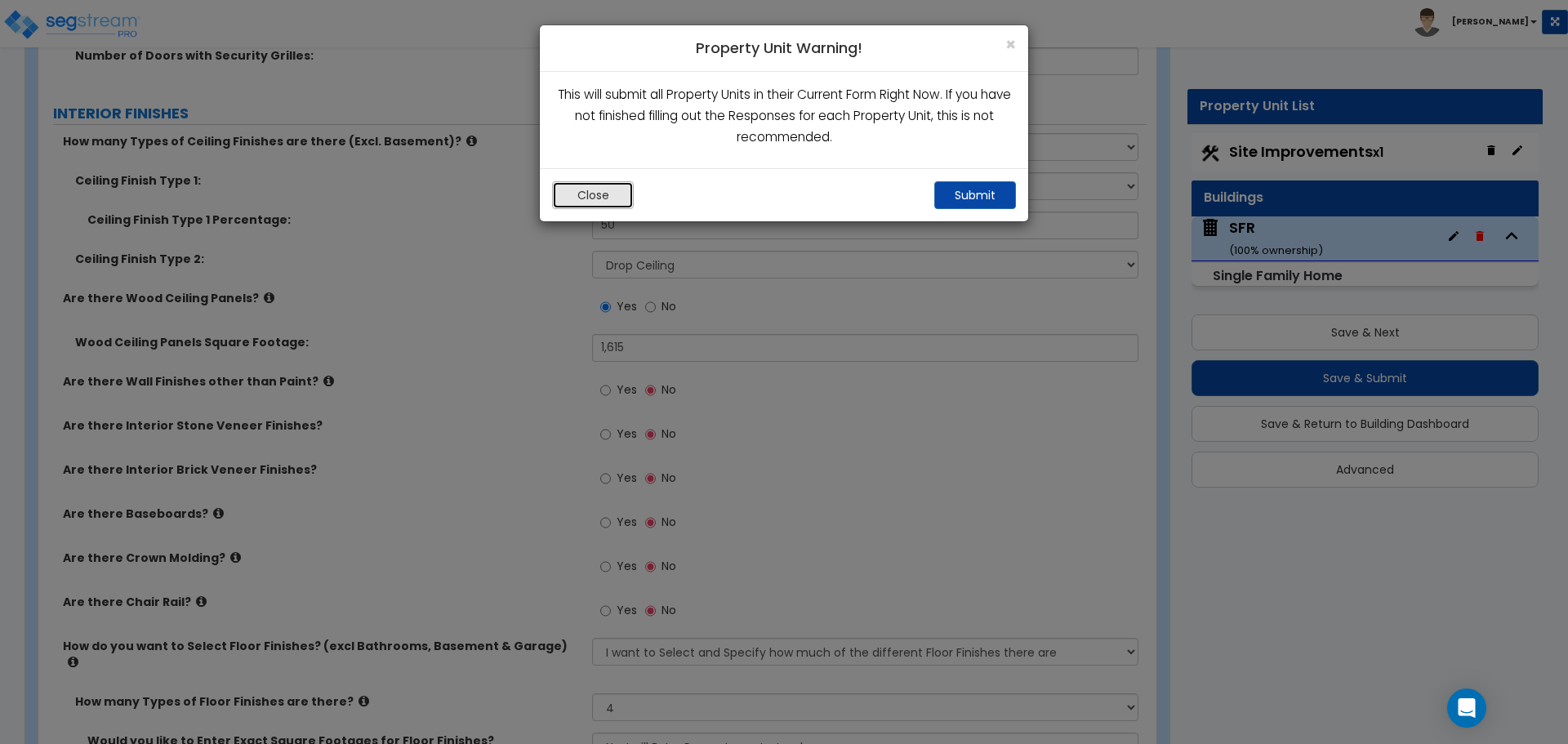
click at [601, 192] on button "Close" at bounding box center [593, 195] width 82 height 28
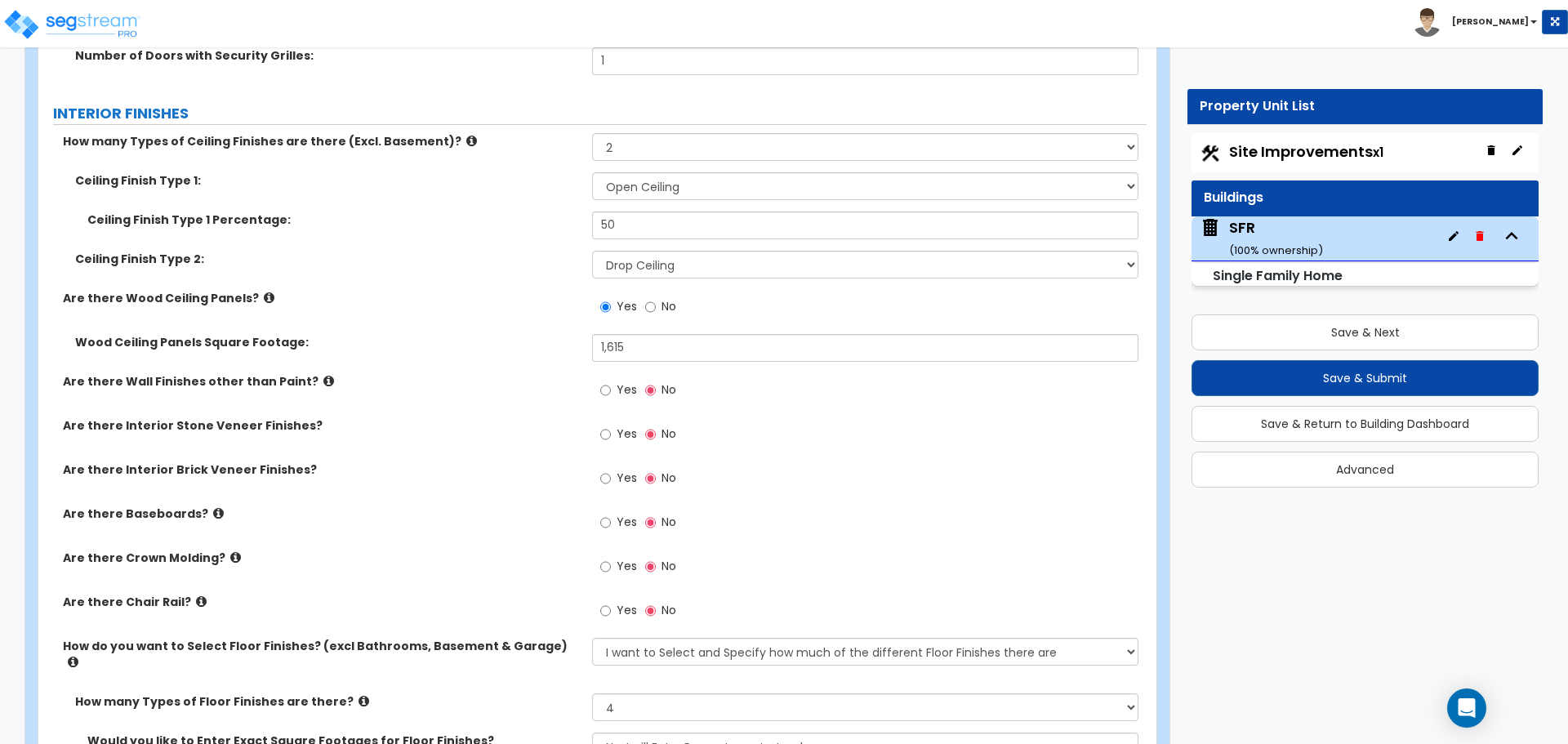
click at [1306, 151] on span "Site Improvements x1" at bounding box center [1305, 152] width 155 height 21
select select "1"
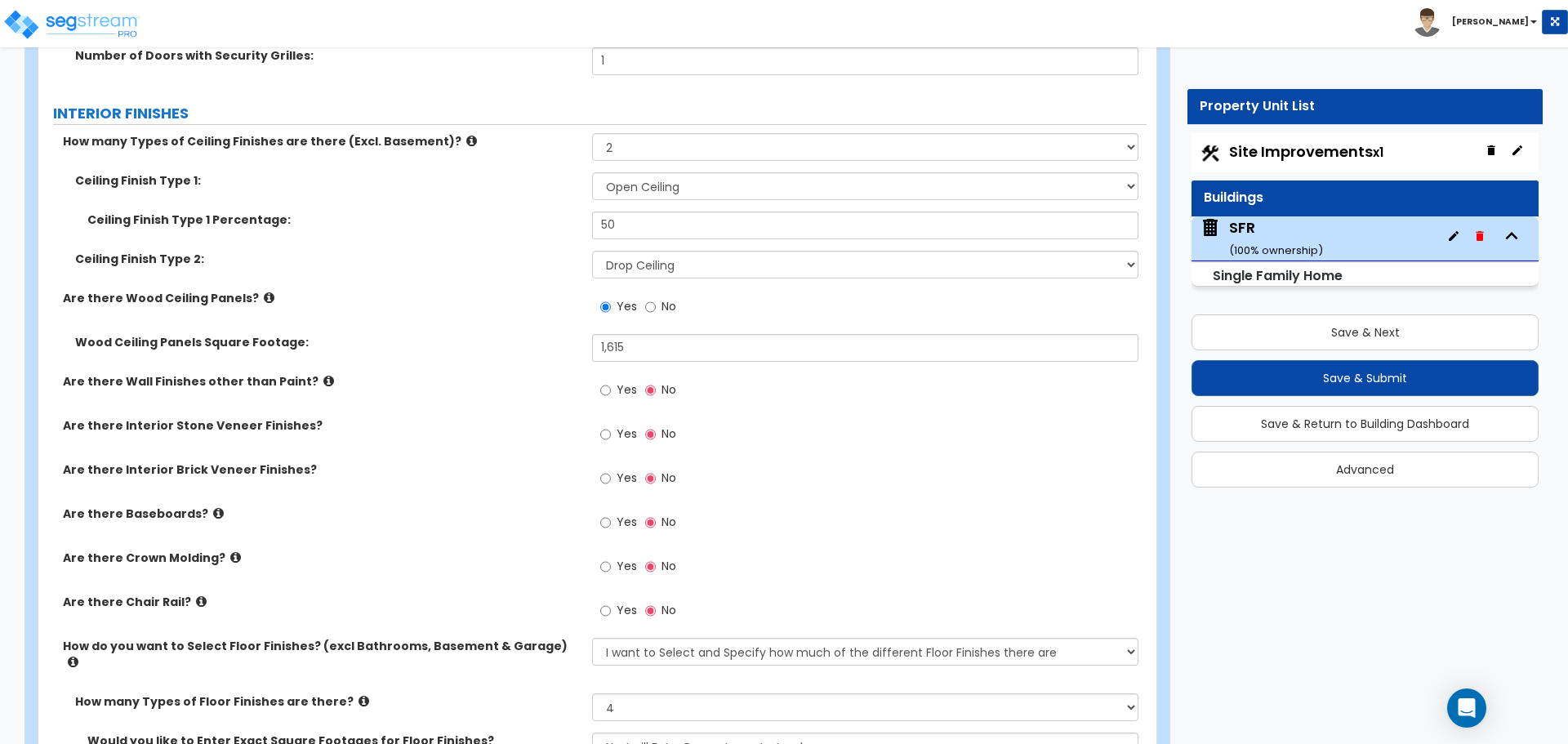
select select "1"
select select "3"
select select "1"
select select "2"
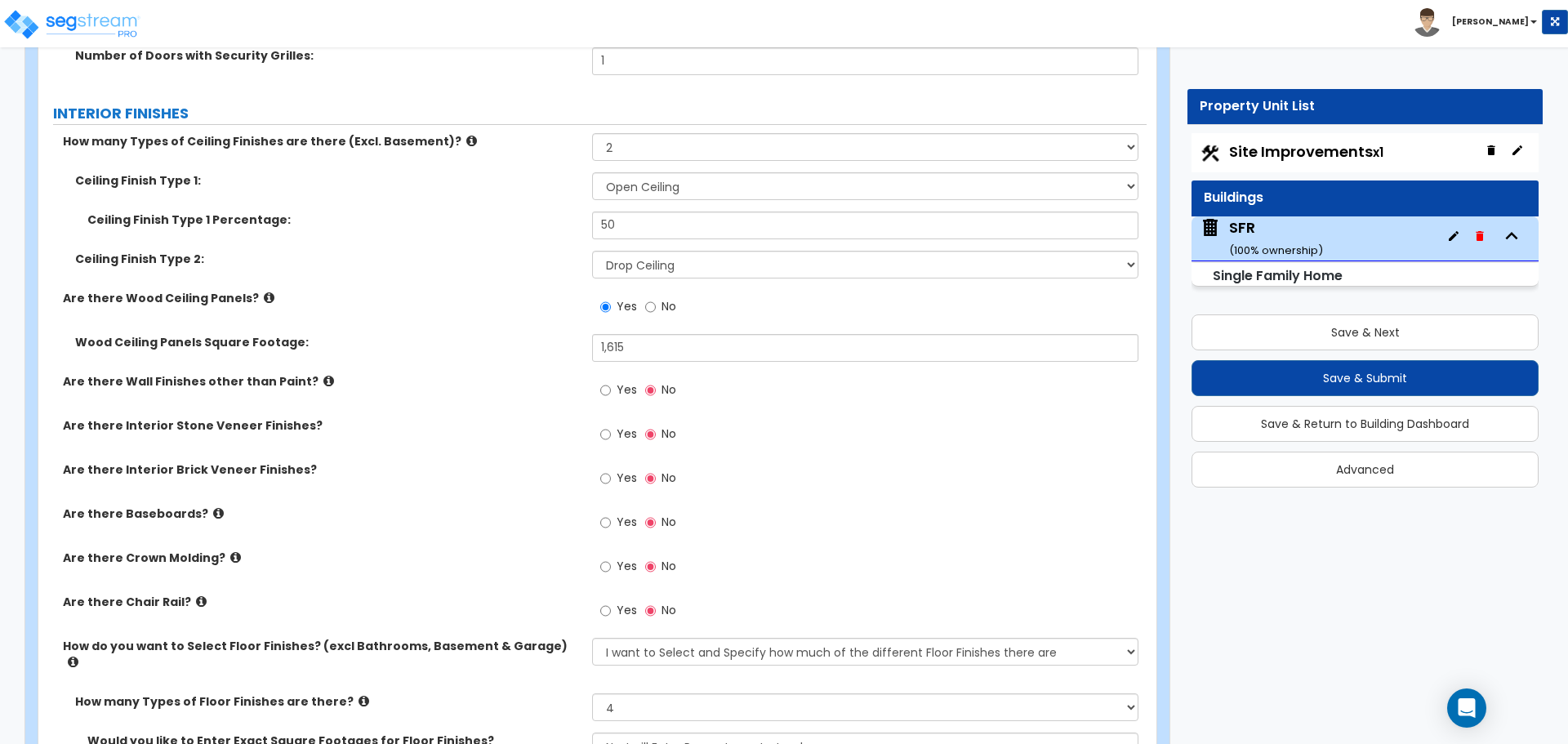
select select "4"
select select "1"
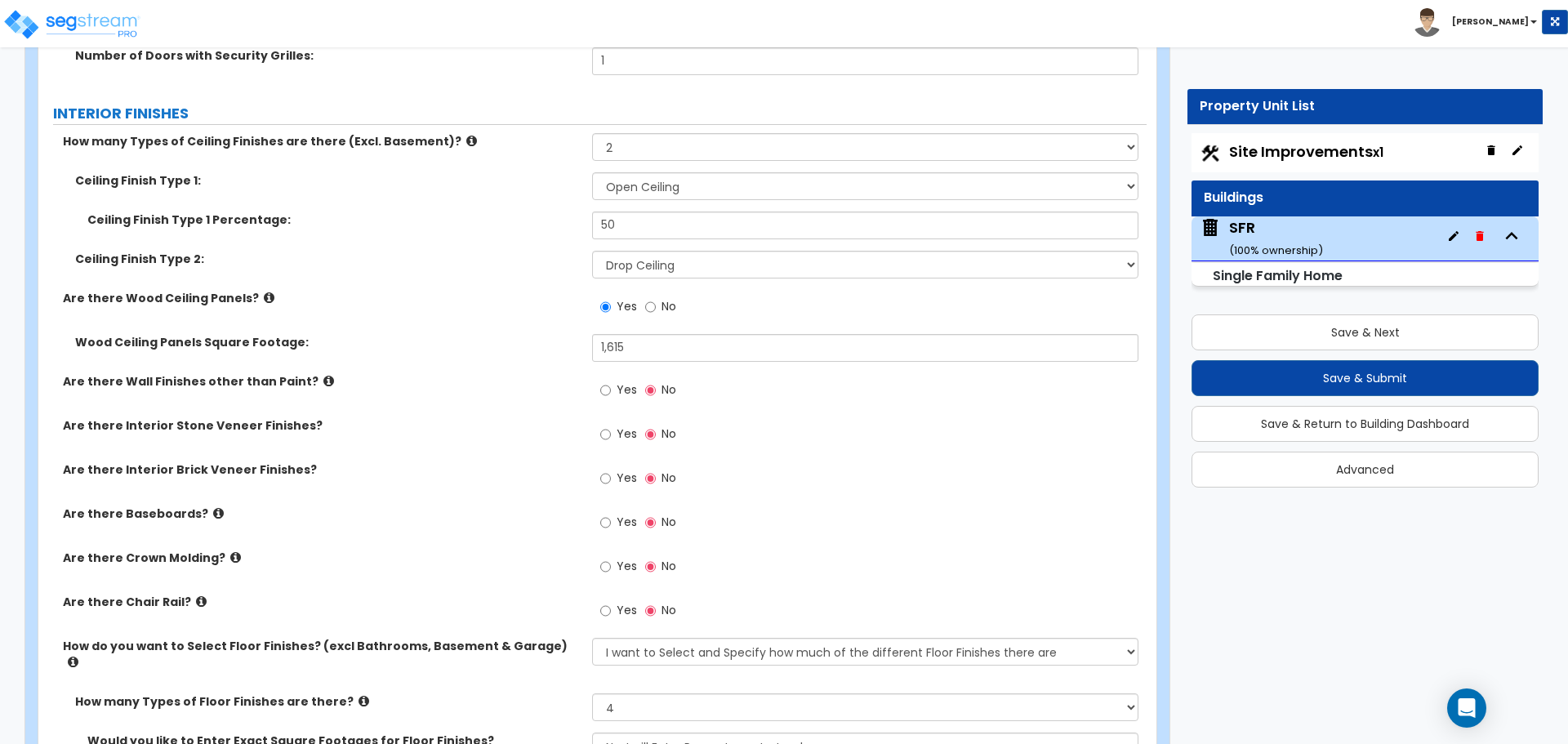
select select "1"
select select "2"
select select "1"
select select "2"
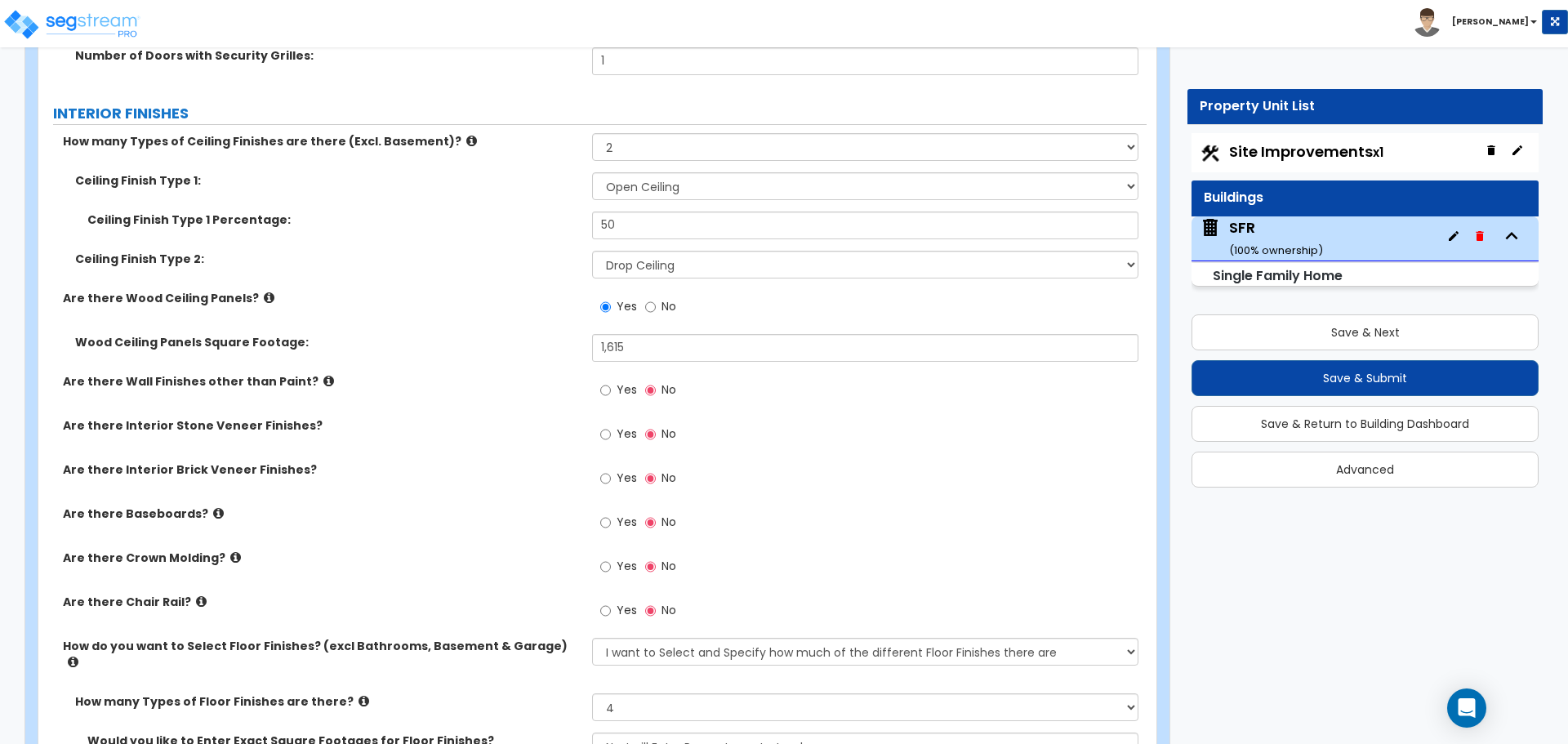
select select "2"
select select "1"
select select "2"
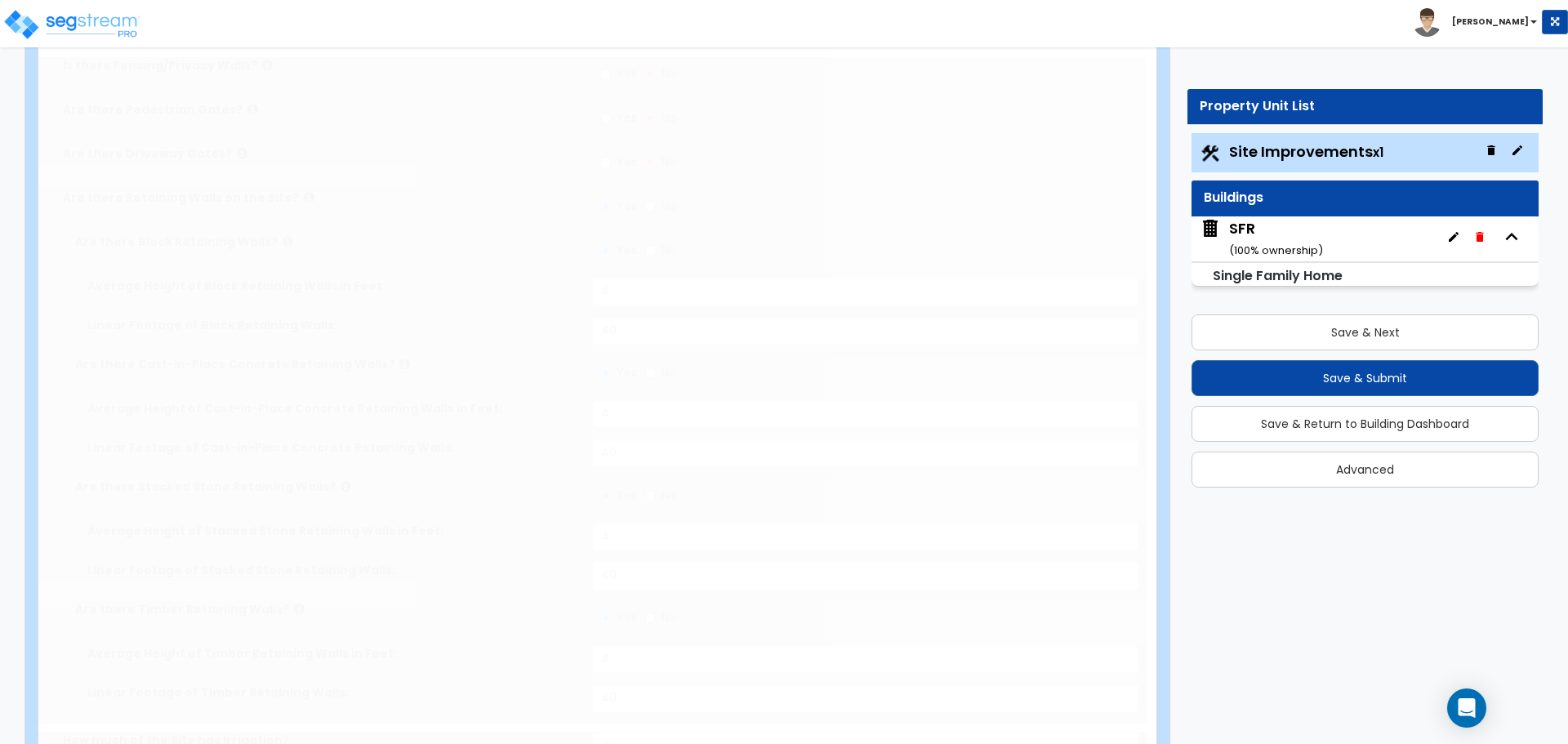
scroll to position [0, 0]
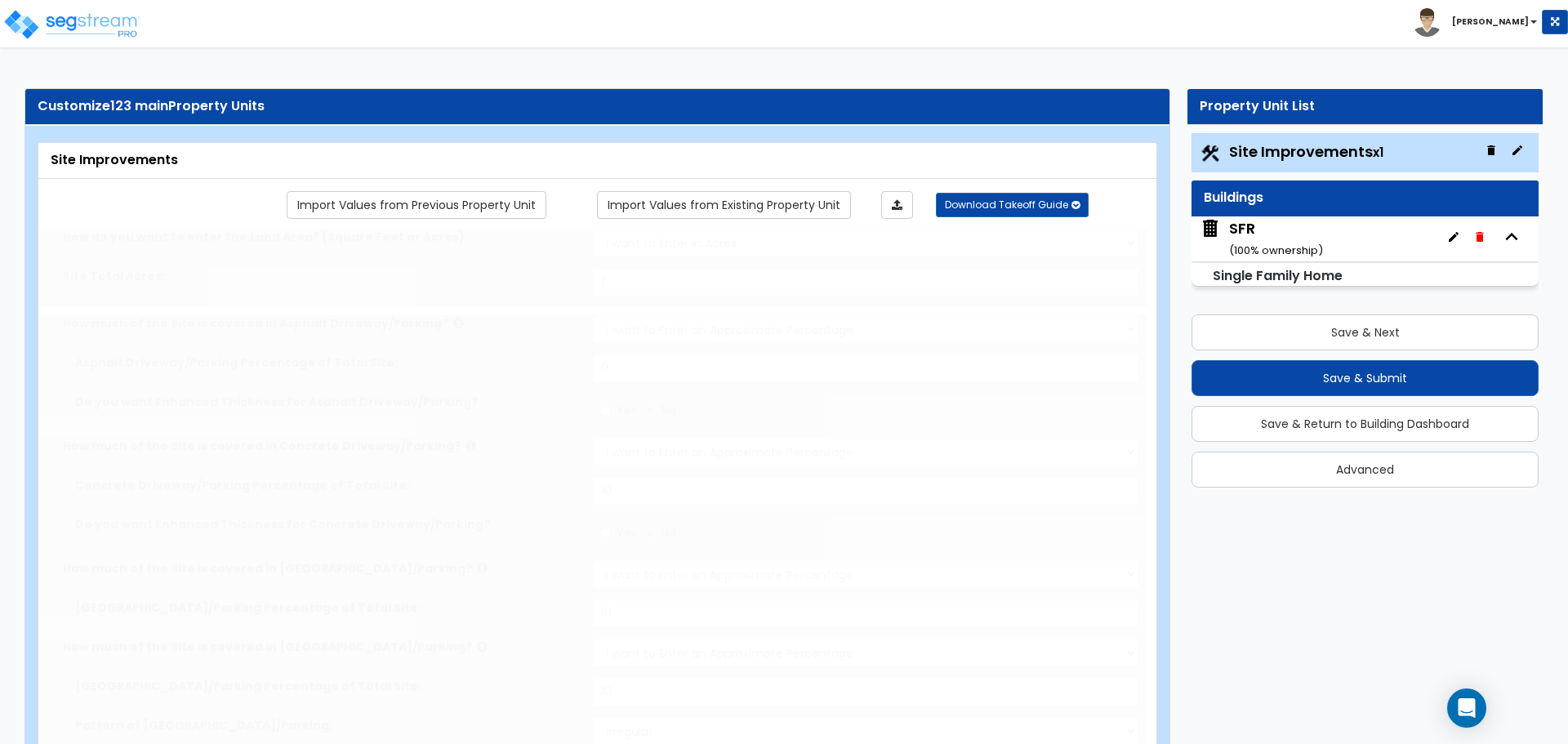
radio input "true"
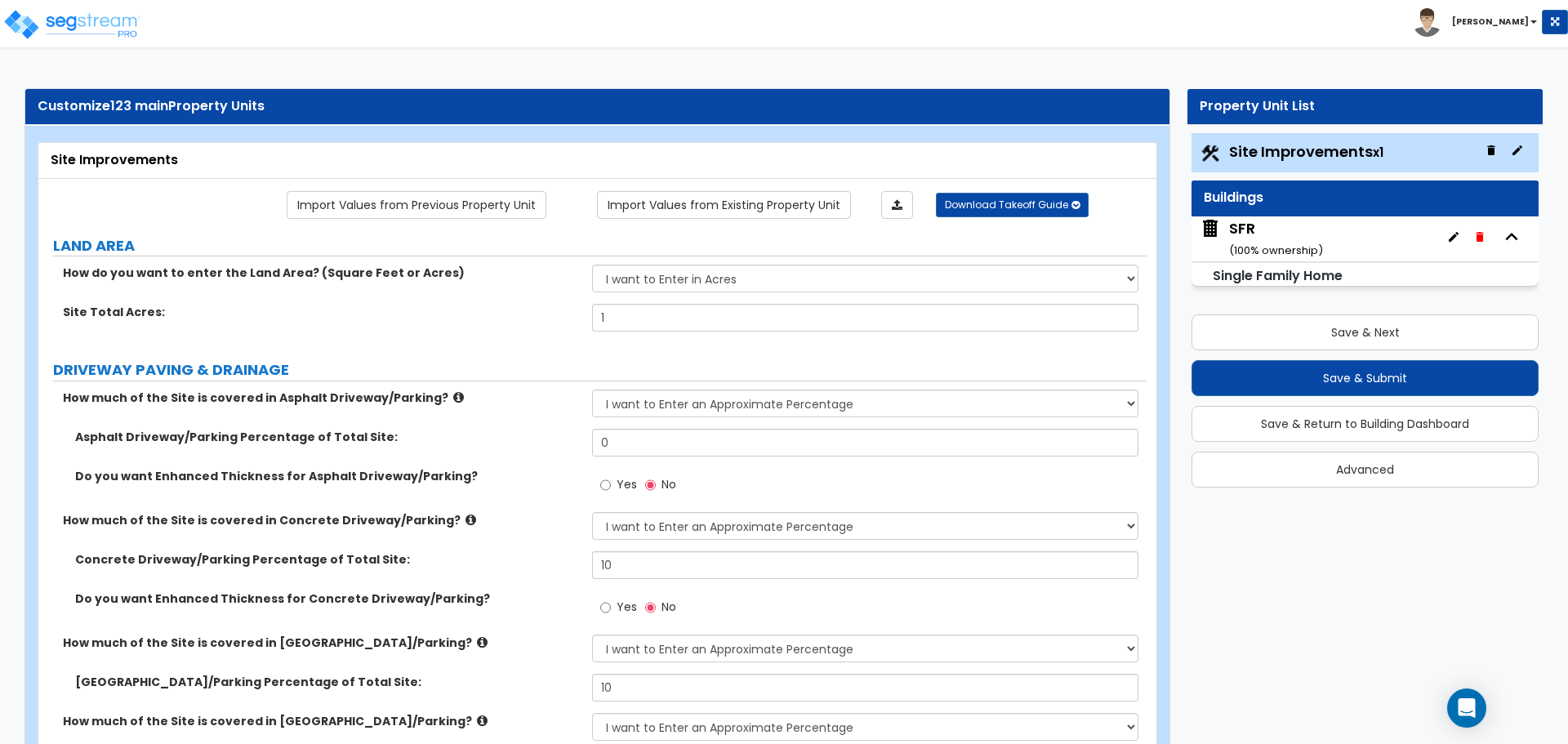
scroll to position [82, 0]
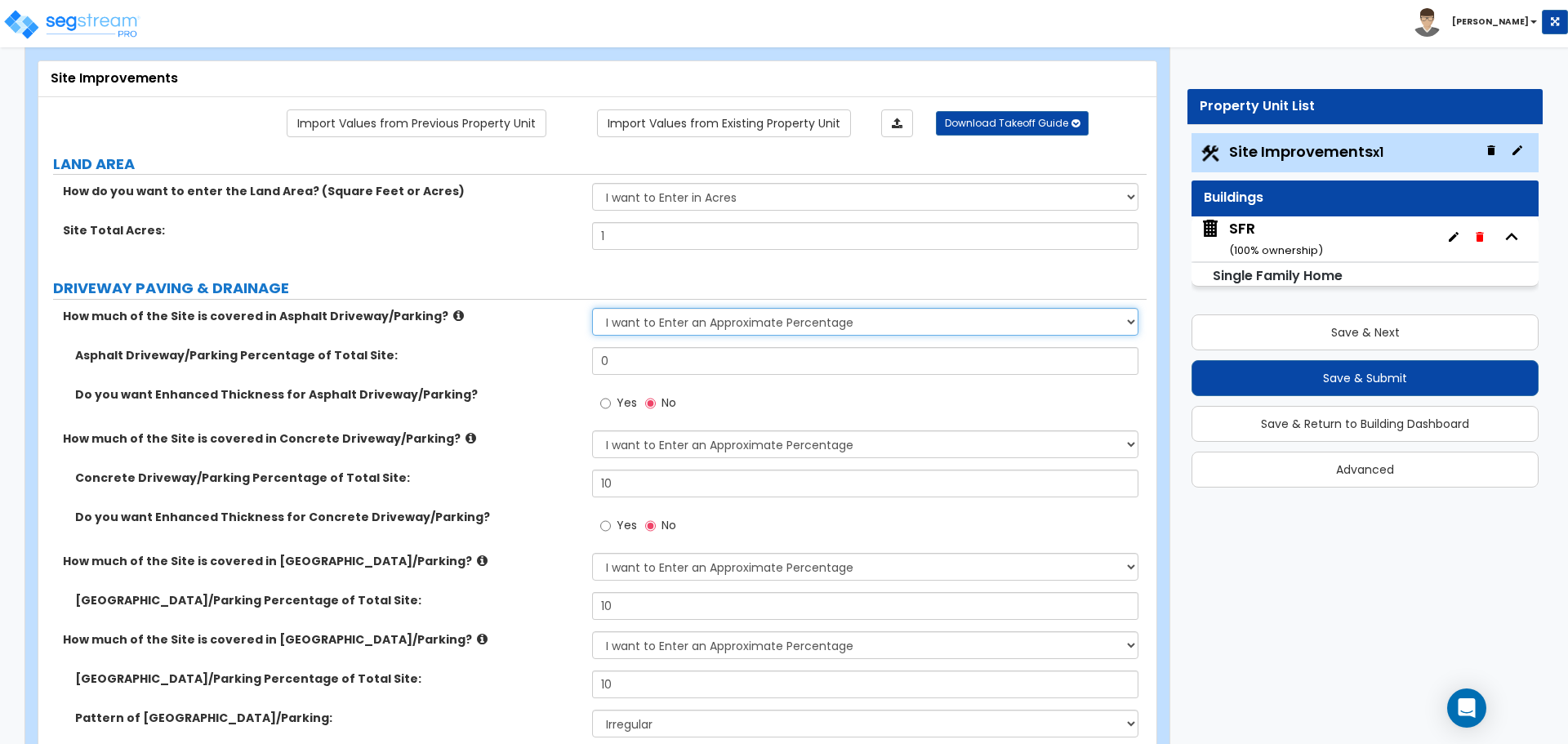
click at [649, 318] on select "None I want to Enter an Approximate Percentage I want to Enter the Square Foota…" at bounding box center [864, 322] width 545 height 28
click at [592, 308] on select "None I want to Enter an Approximate Percentage I want to Enter the Square Foota…" at bounding box center [864, 322] width 545 height 28
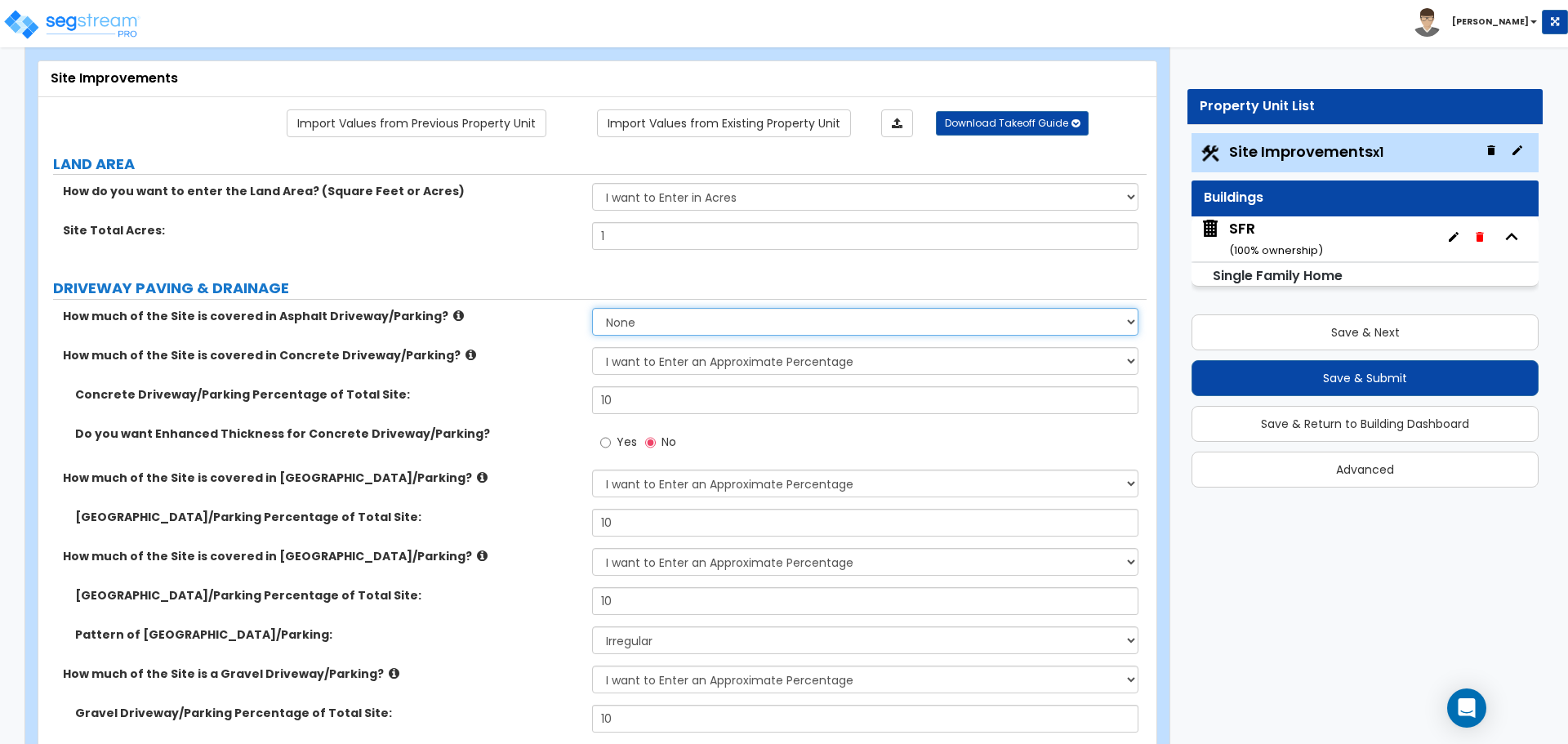
select select "1"
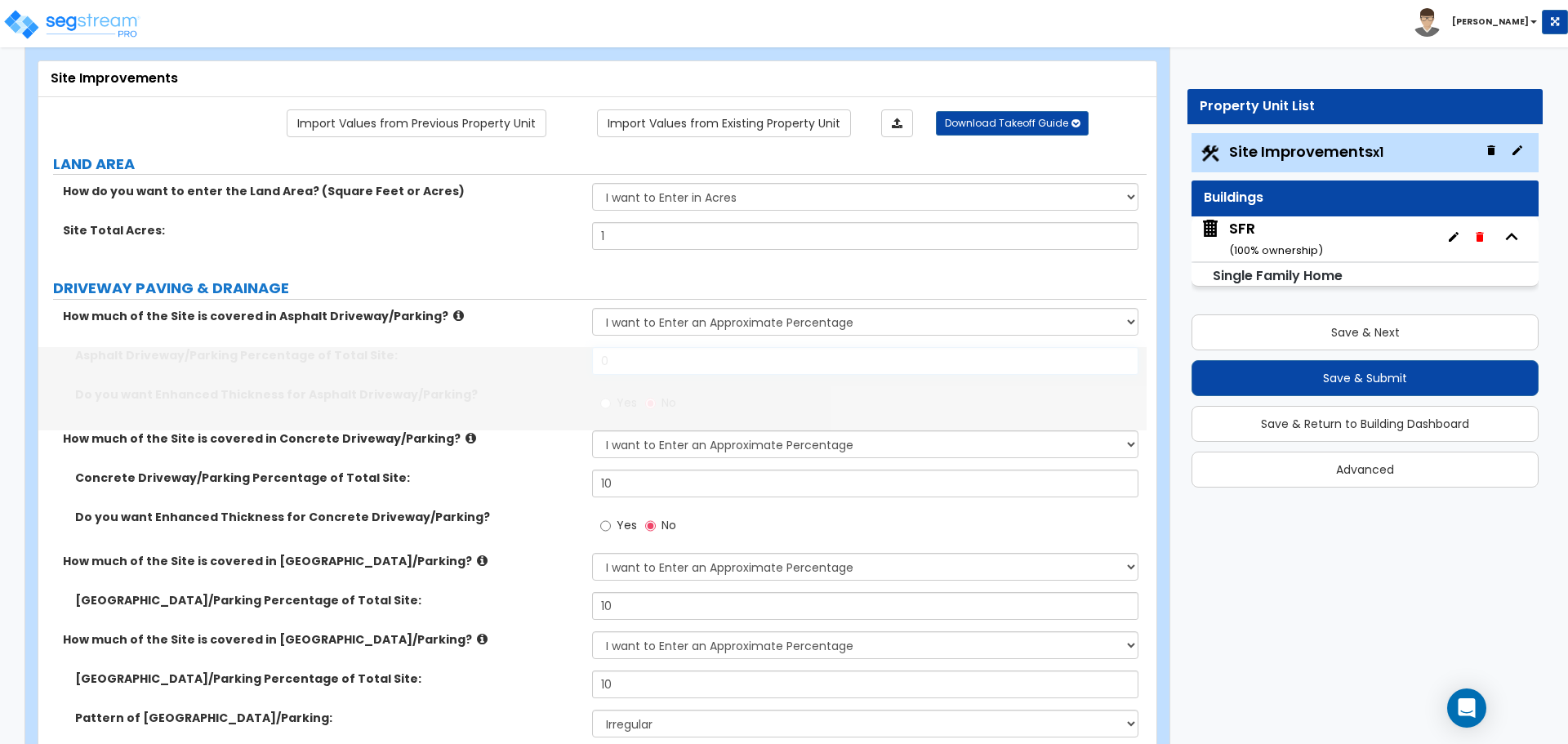
click at [635, 359] on input "0" at bounding box center [864, 361] width 545 height 28
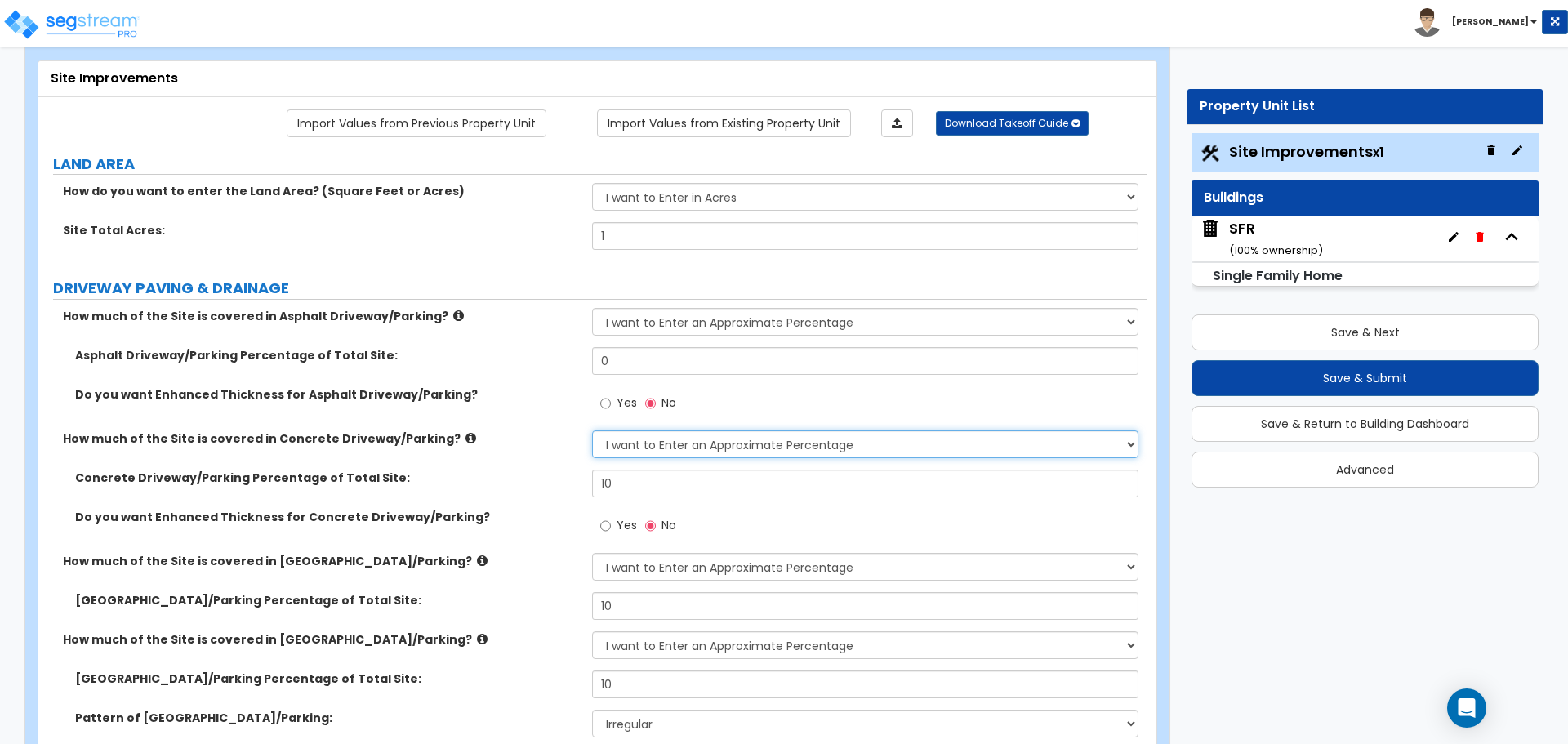
click at [639, 446] on select "None I want to Enter an Approximate Percentage I want to Enter the Square Foota…" at bounding box center [864, 444] width 545 height 28
select select "0"
click at [592, 430] on select "None I want to Enter an Approximate Percentage I want to Enter the Square Foota…" at bounding box center [864, 444] width 545 height 28
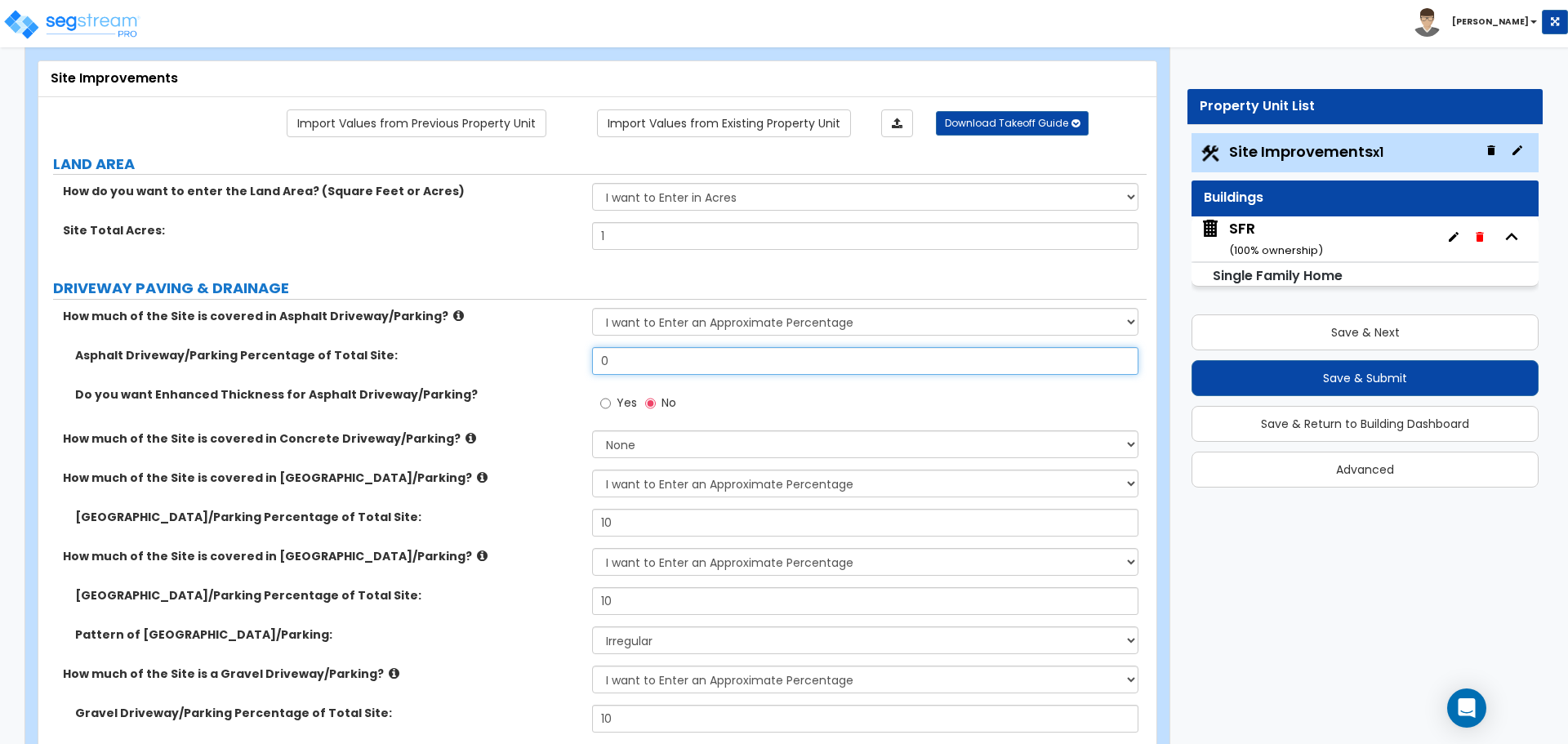
click at [630, 361] on input "0" at bounding box center [864, 361] width 545 height 28
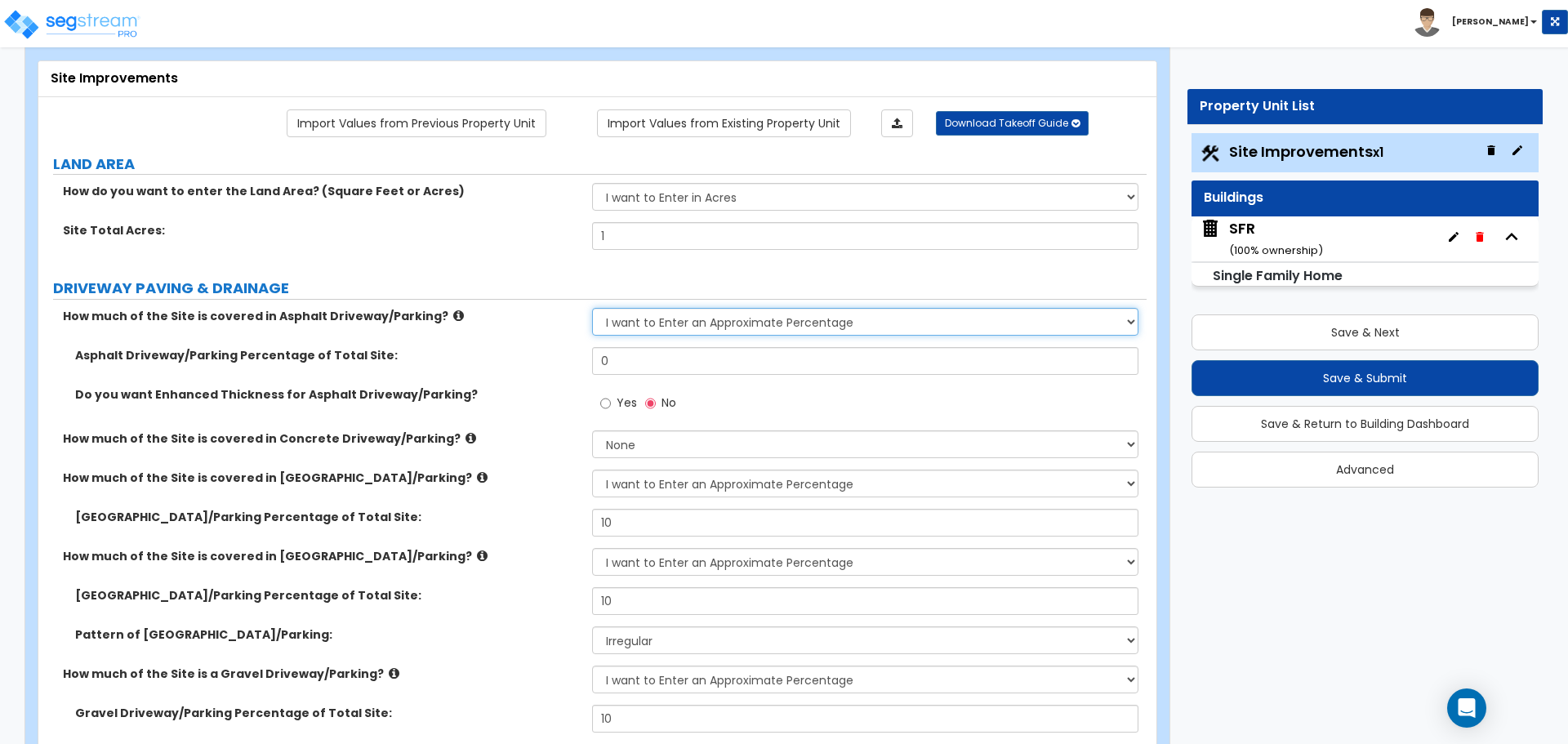
click at [713, 317] on select "None I want to Enter an Approximate Percentage I want to Enter the Square Foota…" at bounding box center [864, 322] width 545 height 28
select select "0"
click at [592, 308] on select "None I want to Enter an Approximate Percentage I want to Enter the Square Foota…" at bounding box center [864, 322] width 545 height 28
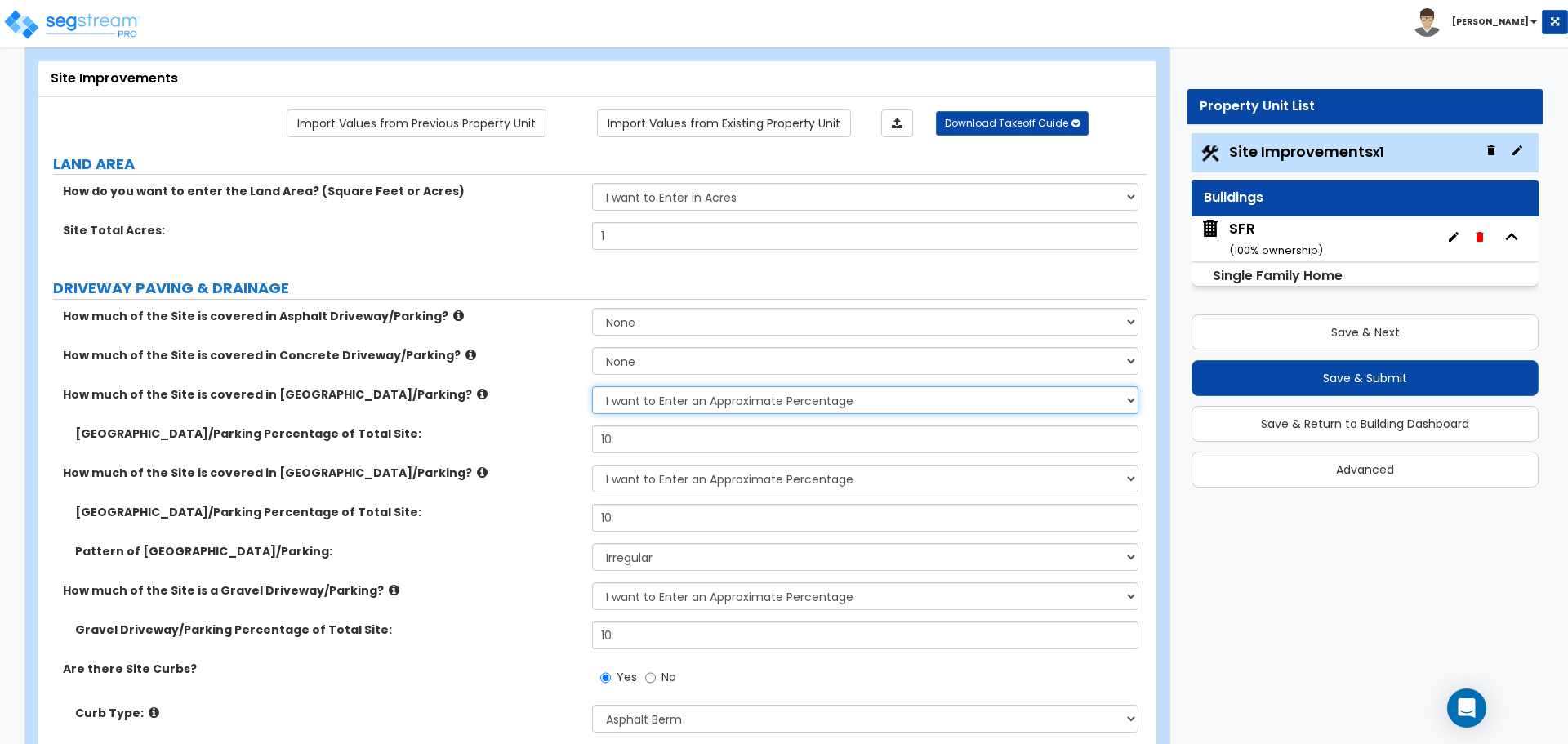
click at [669, 401] on select "None I want to Enter an Approximate Percentage I want to Enter the Square Foota…" at bounding box center [864, 400] width 545 height 28
select select "0"
click at [592, 386] on select "None I want to Enter an Approximate Percentage I want to Enter the Square Foota…" at bounding box center [864, 400] width 545 height 28
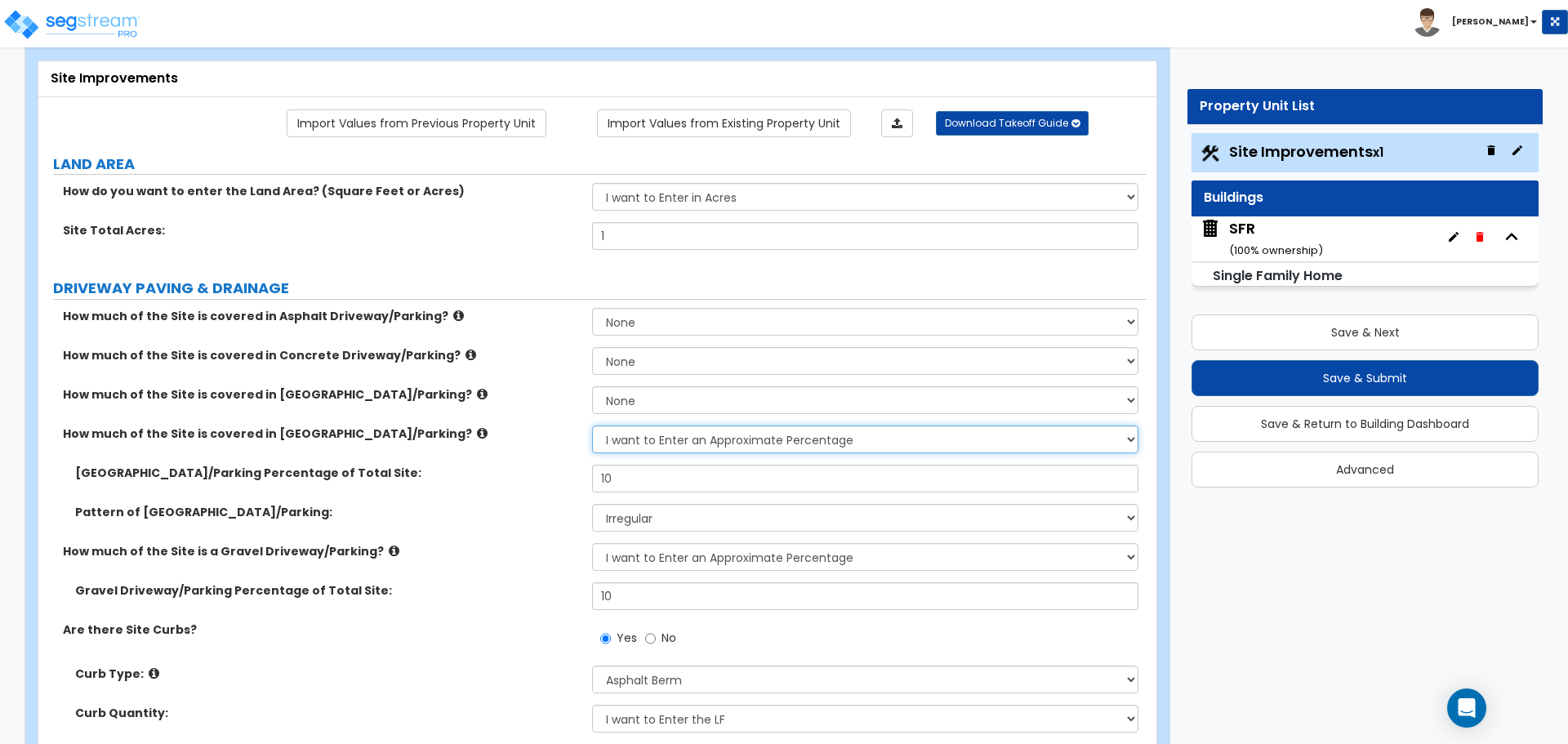
click at [662, 441] on select "None I want to Enter an Approximate Percentage I want to Enter the Square Foota…" at bounding box center [864, 439] width 545 height 28
select select "0"
click at [592, 425] on select "None I want to Enter an Approximate Percentage I want to Enter the Square Foota…" at bounding box center [864, 439] width 545 height 28
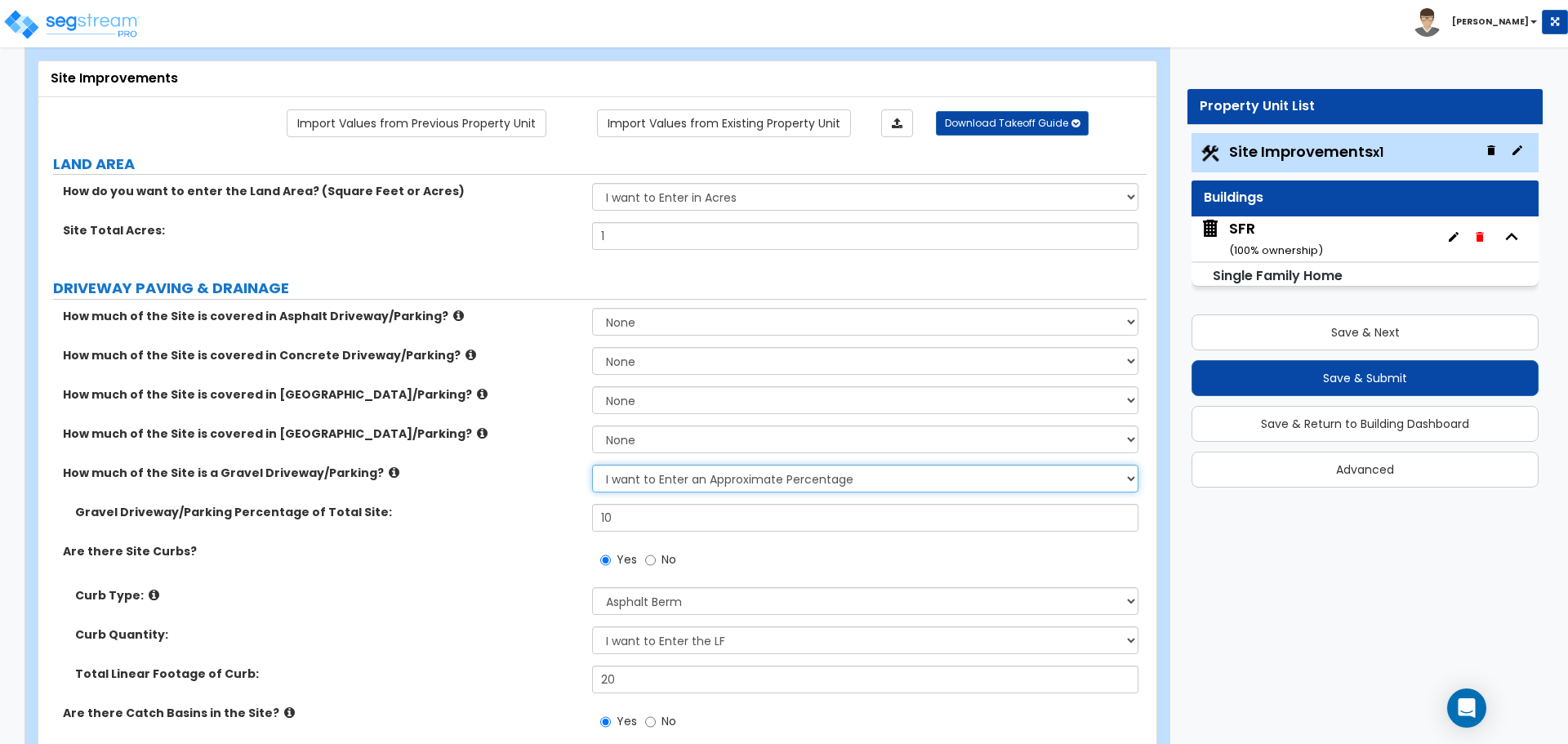
click at [663, 476] on select "None I want to Enter an Approximate Percentage I want to Enter the Square Foota…" at bounding box center [864, 478] width 545 height 28
select select "0"
click at [592, 465] on select "None I want to Enter an Approximate Percentage I want to Enter the Square Foota…" at bounding box center [864, 478] width 545 height 28
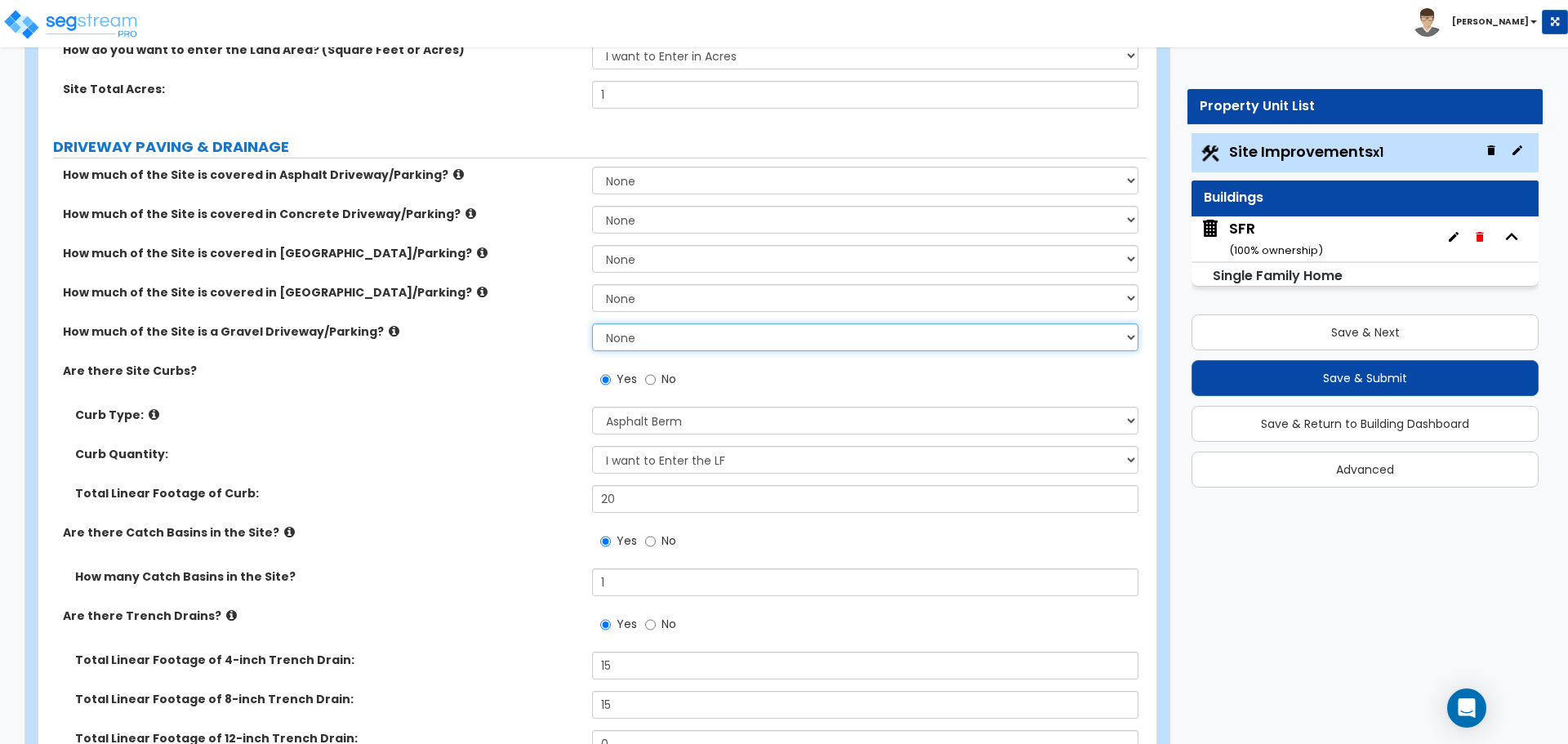
scroll to position [245, 0]
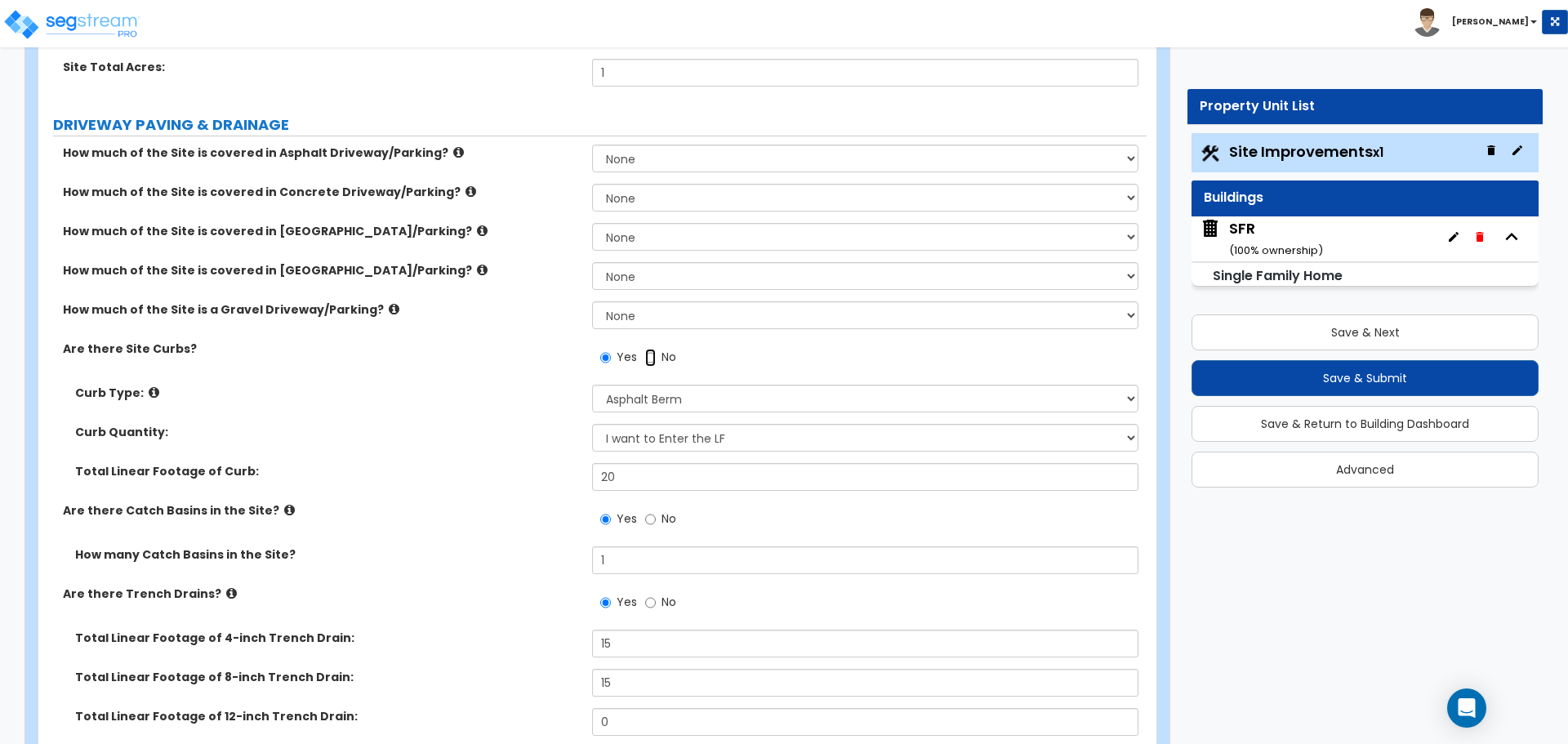
click at [653, 354] on input "No" at bounding box center [650, 357] width 11 height 18
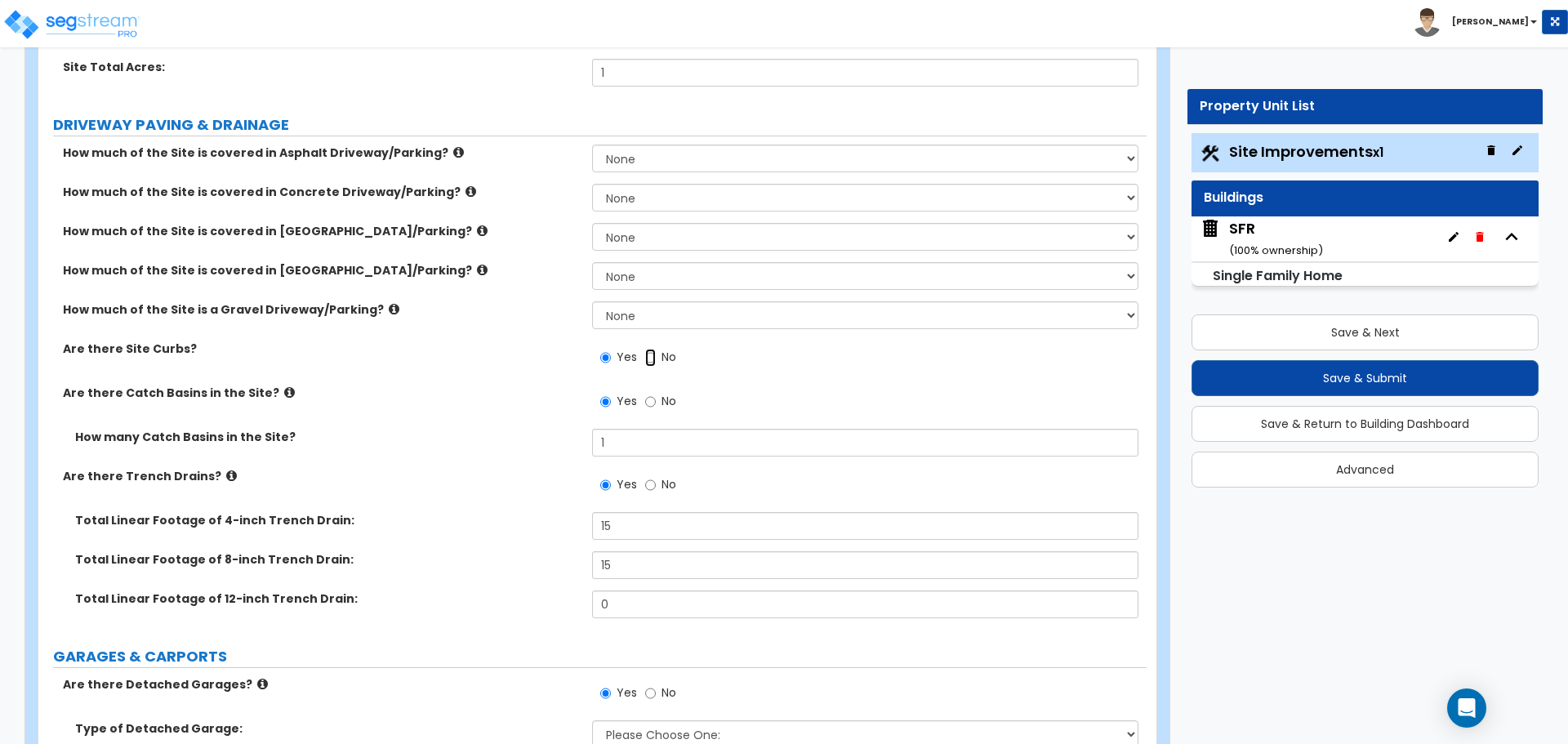
radio input "false"
radio input "true"
click at [653, 406] on input "No" at bounding box center [650, 402] width 11 height 18
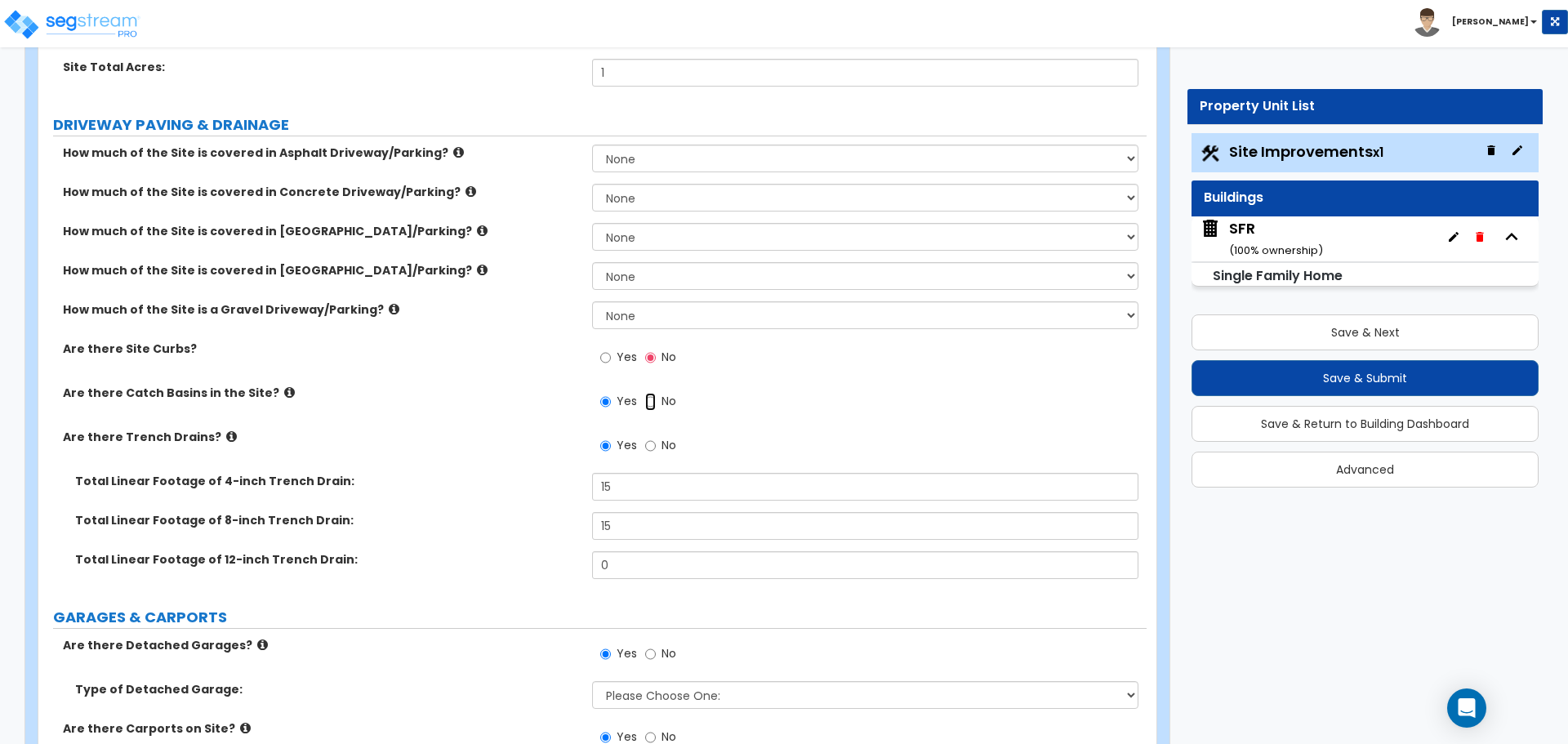
radio input "false"
radio input "true"
click at [652, 445] on input "No" at bounding box center [650, 446] width 11 height 18
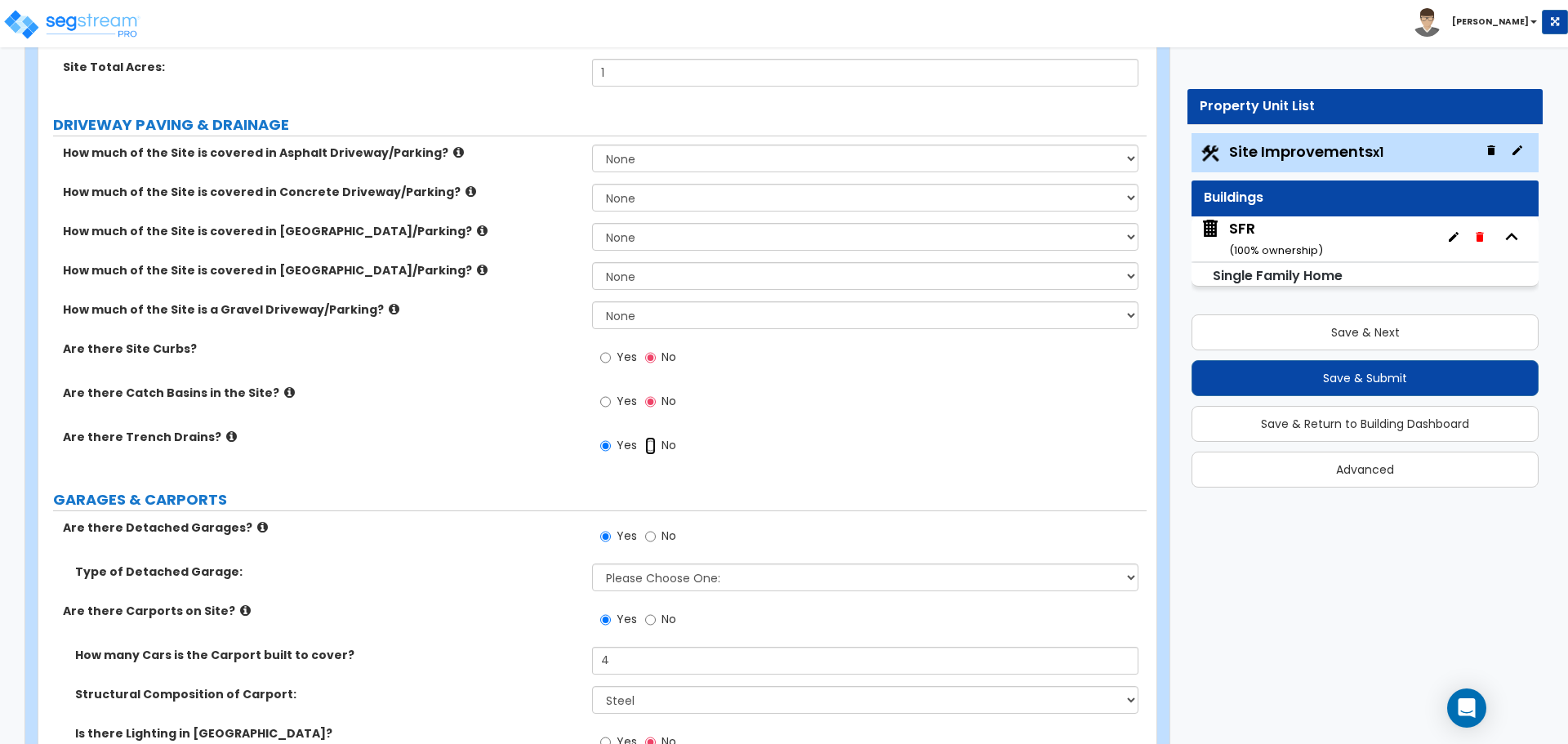
radio input "false"
radio input "true"
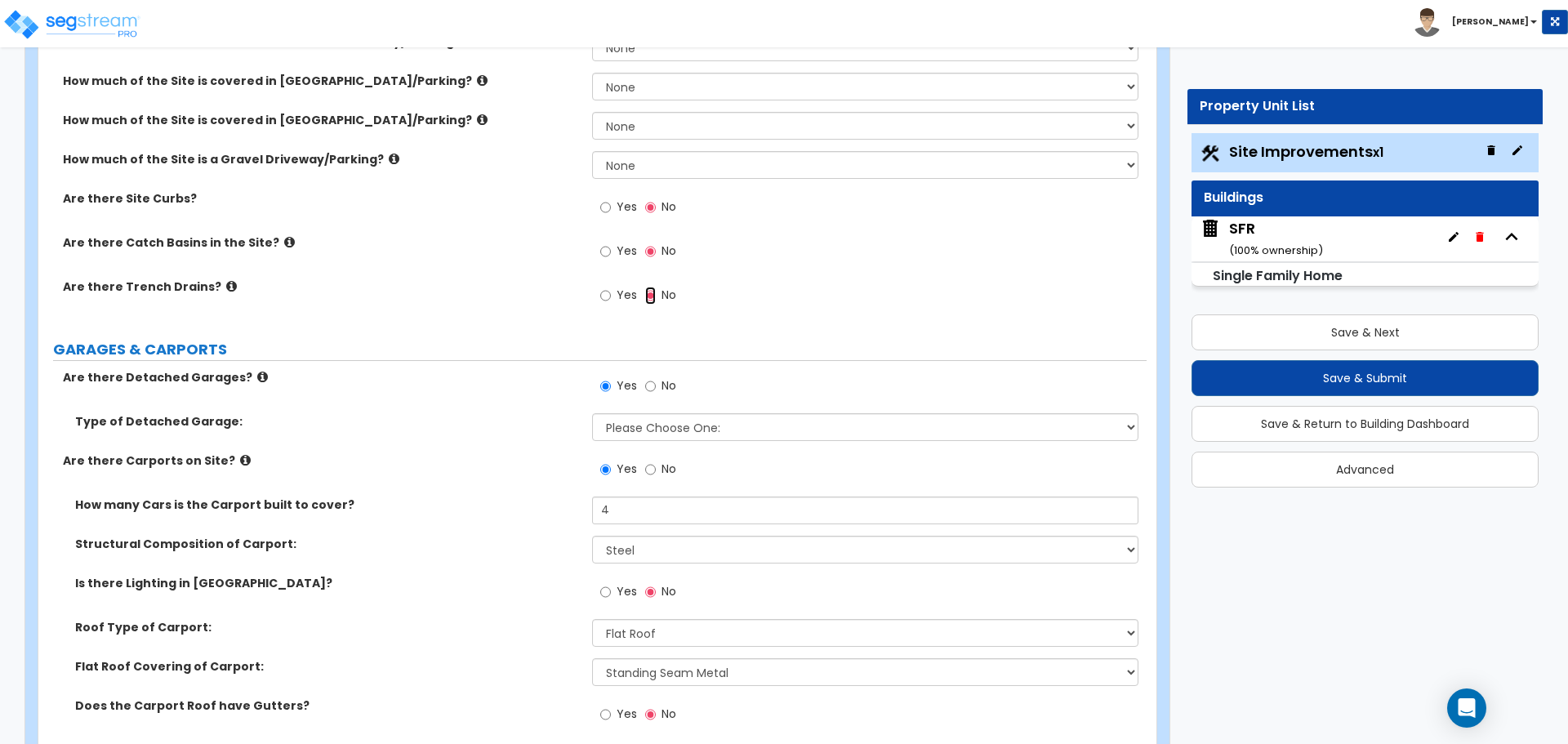
scroll to position [408, 0]
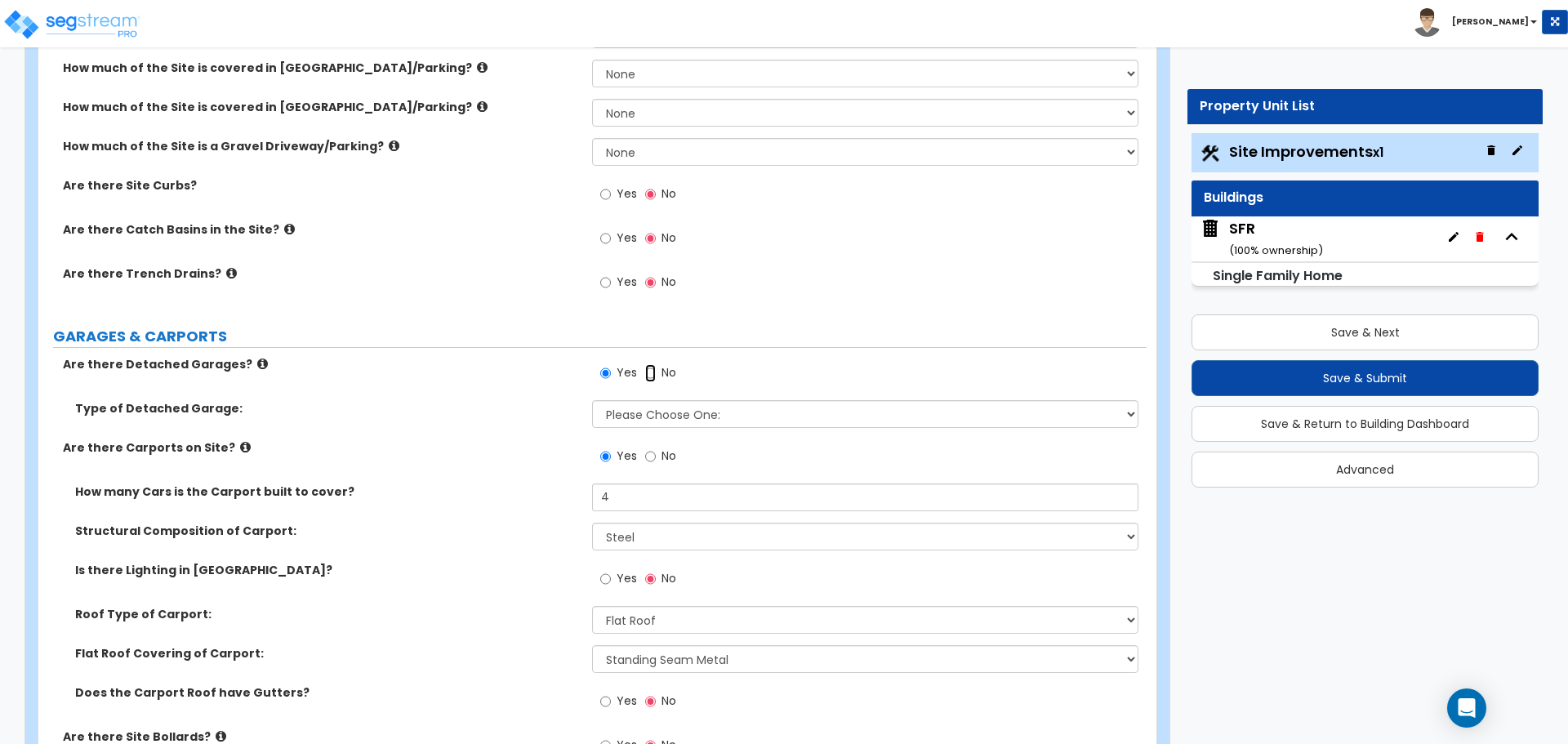
click at [649, 371] on input "No" at bounding box center [650, 373] width 11 height 18
radio input "false"
radio input "true"
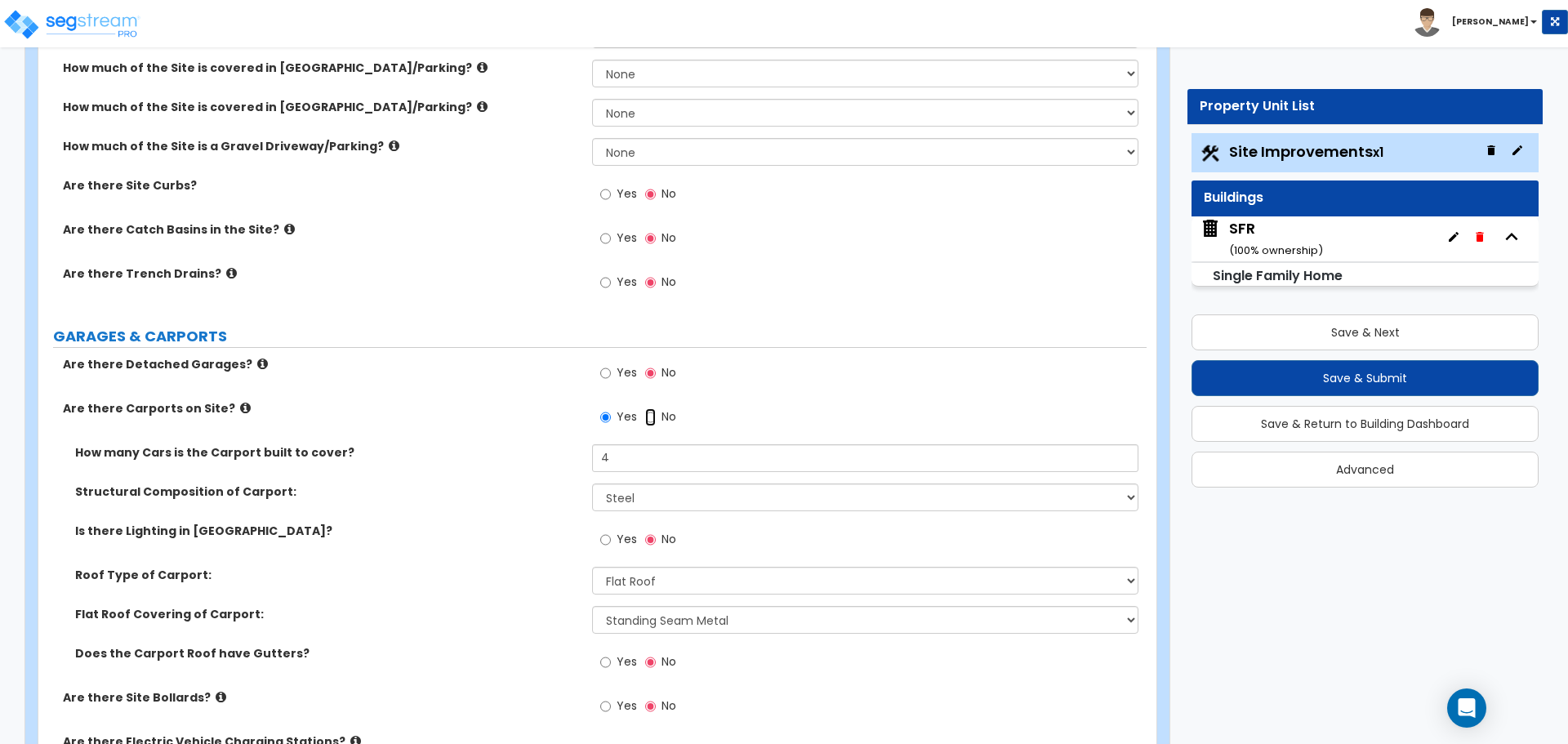
click at [652, 414] on input "No" at bounding box center [650, 417] width 11 height 18
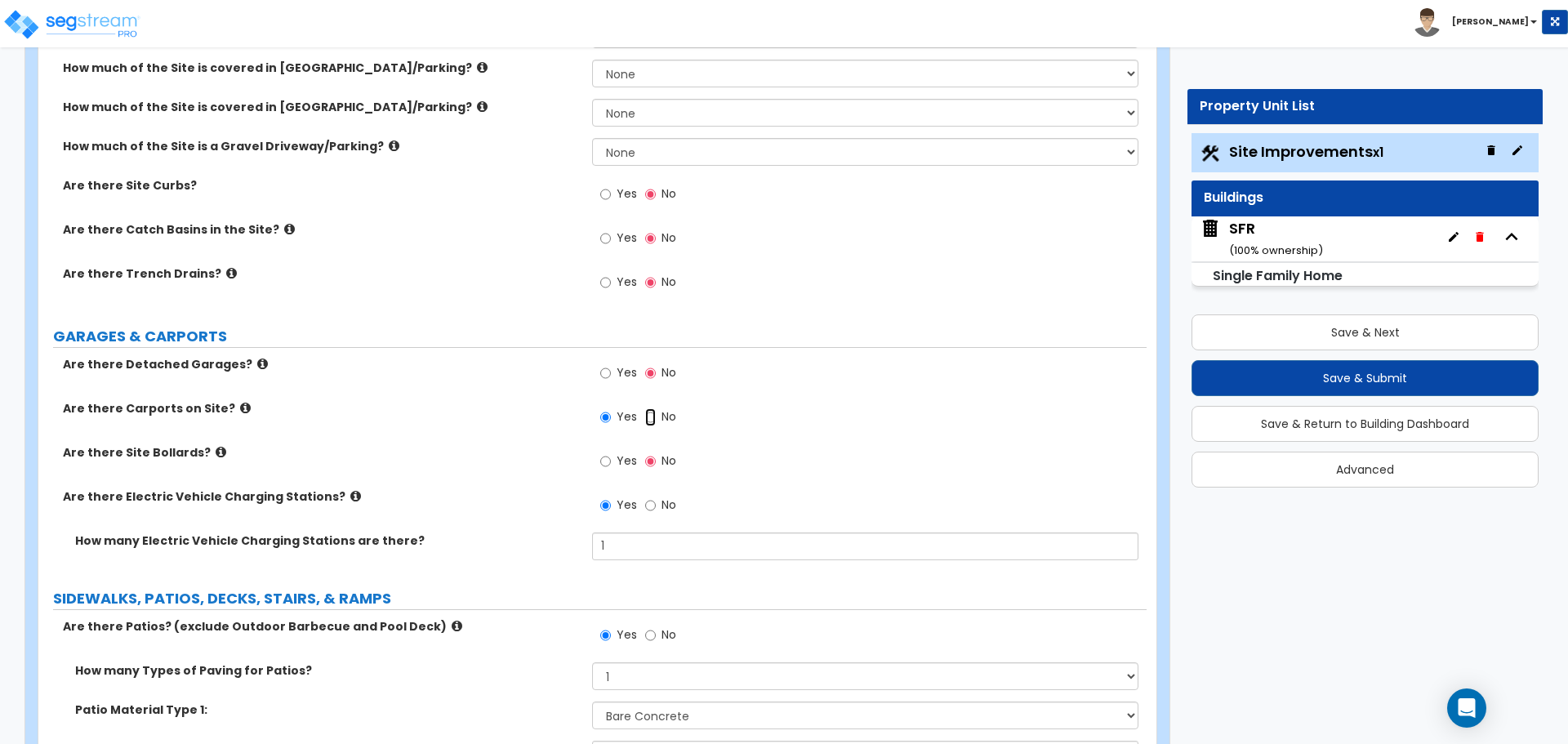
radio input "false"
radio input "true"
click at [657, 509] on label "No" at bounding box center [660, 507] width 31 height 28
click at [656, 509] on input "No" at bounding box center [650, 505] width 11 height 18
radio input "false"
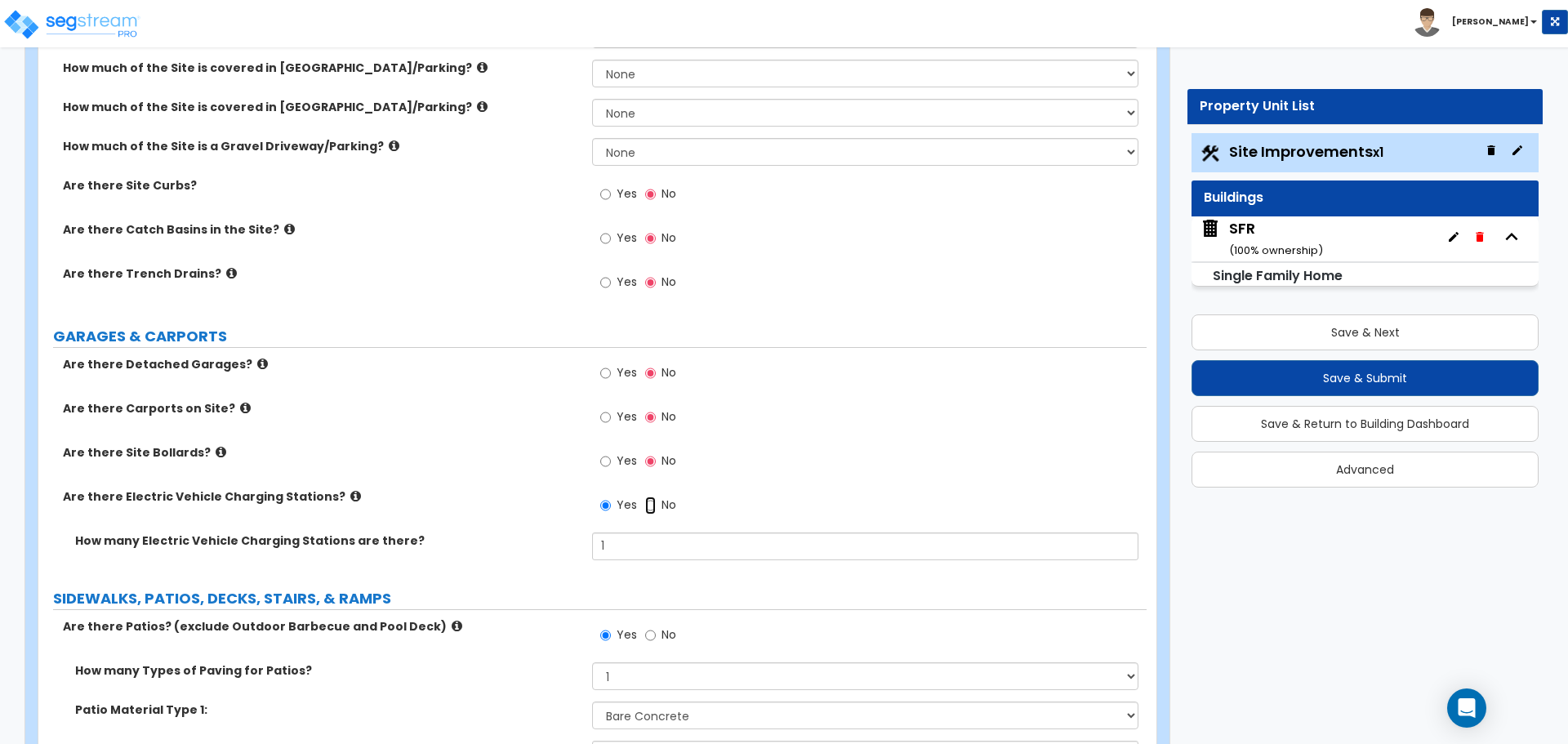
radio input "true"
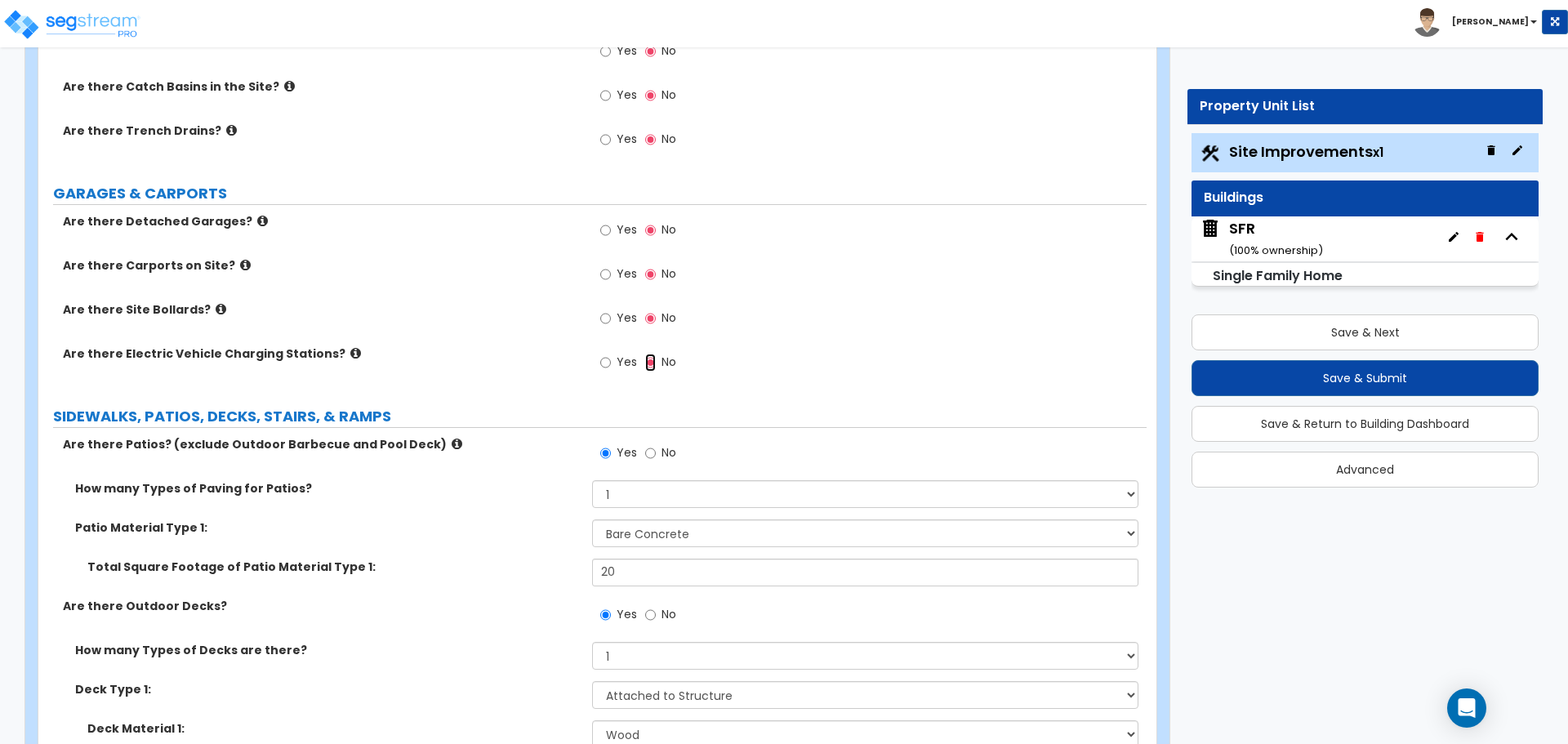
scroll to position [572, 0]
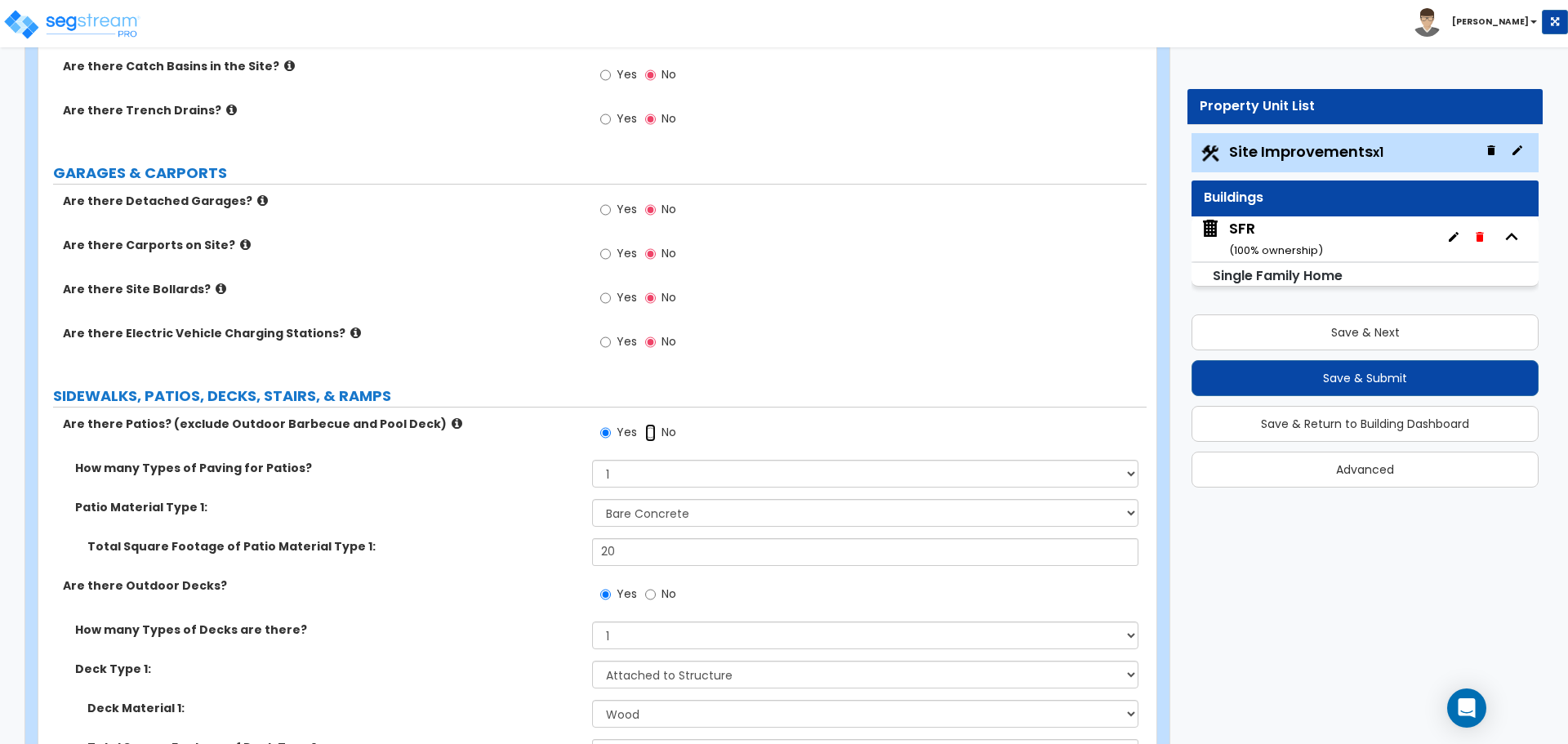
click at [652, 437] on input "No" at bounding box center [650, 433] width 11 height 18
radio input "false"
radio input "true"
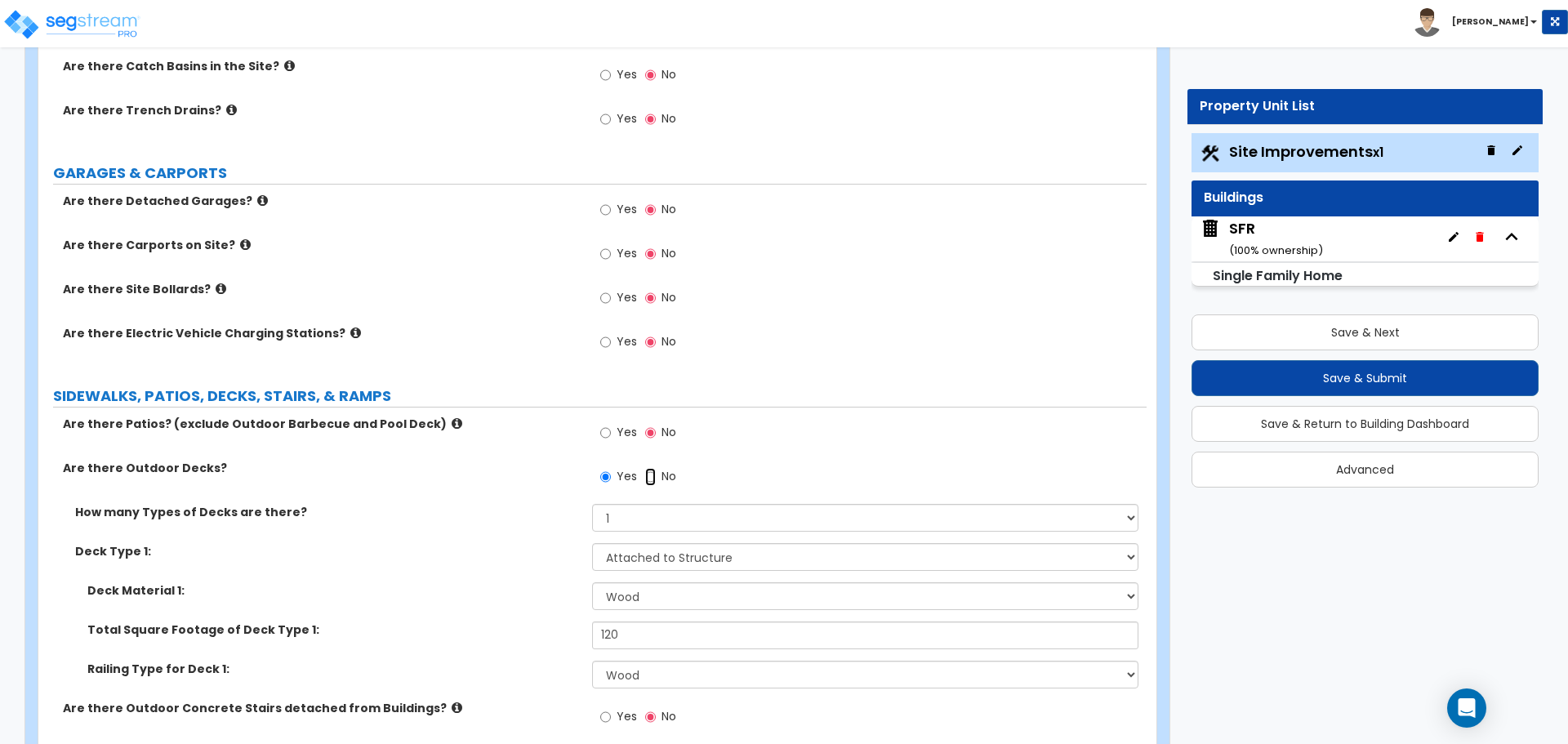
click at [654, 476] on input "No" at bounding box center [650, 476] width 11 height 18
radio input "false"
radio input "true"
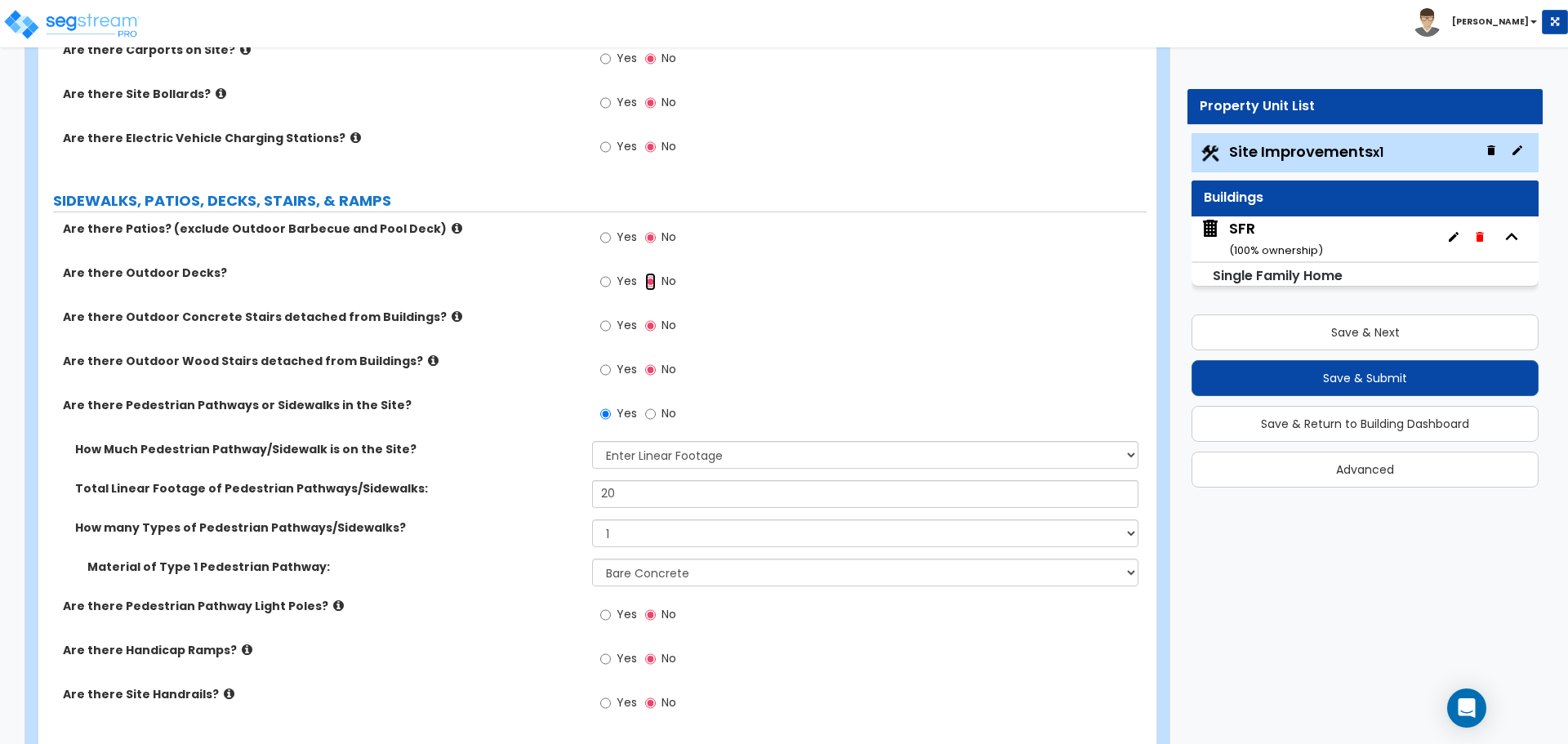
scroll to position [816, 0]
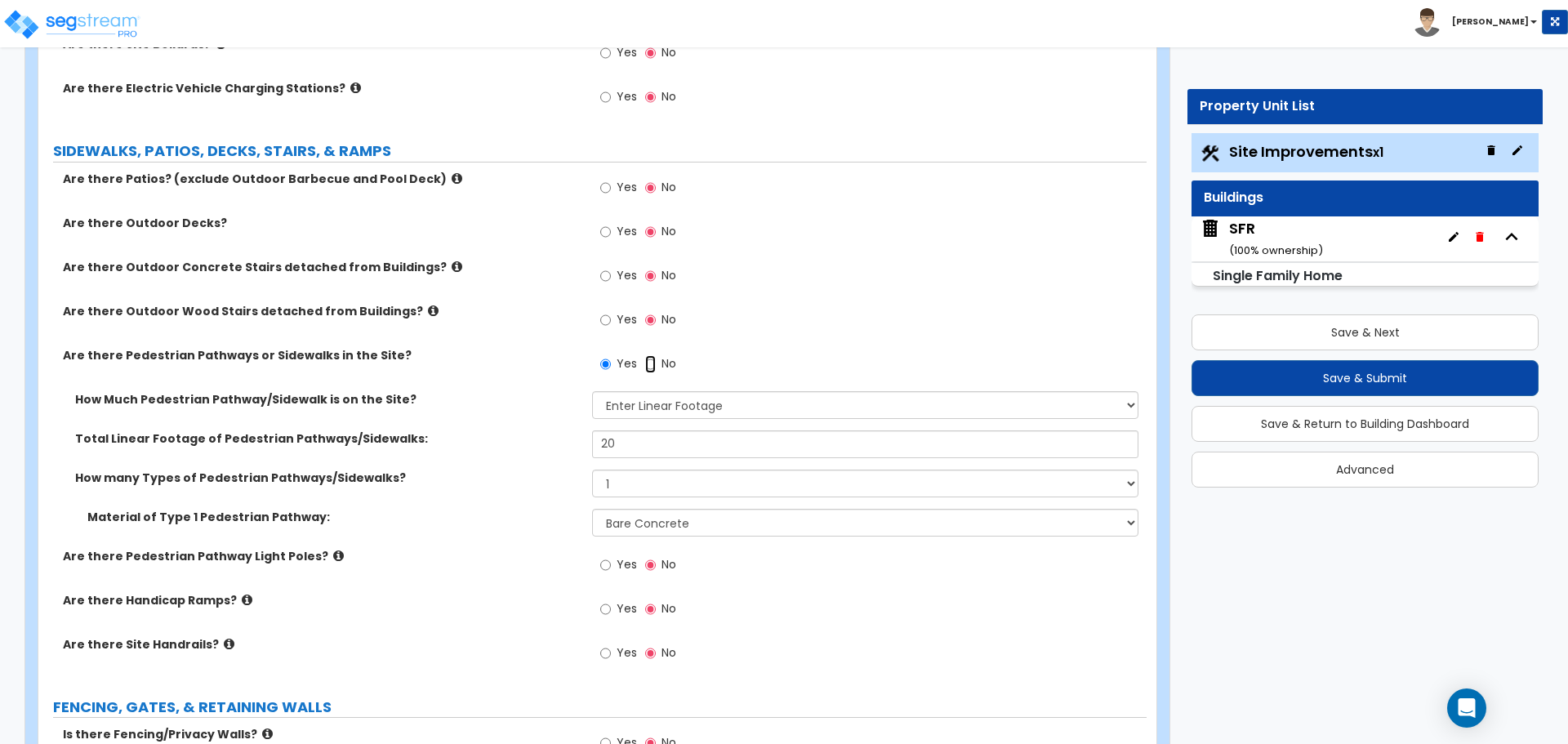
click at [649, 363] on input "No" at bounding box center [650, 364] width 11 height 18
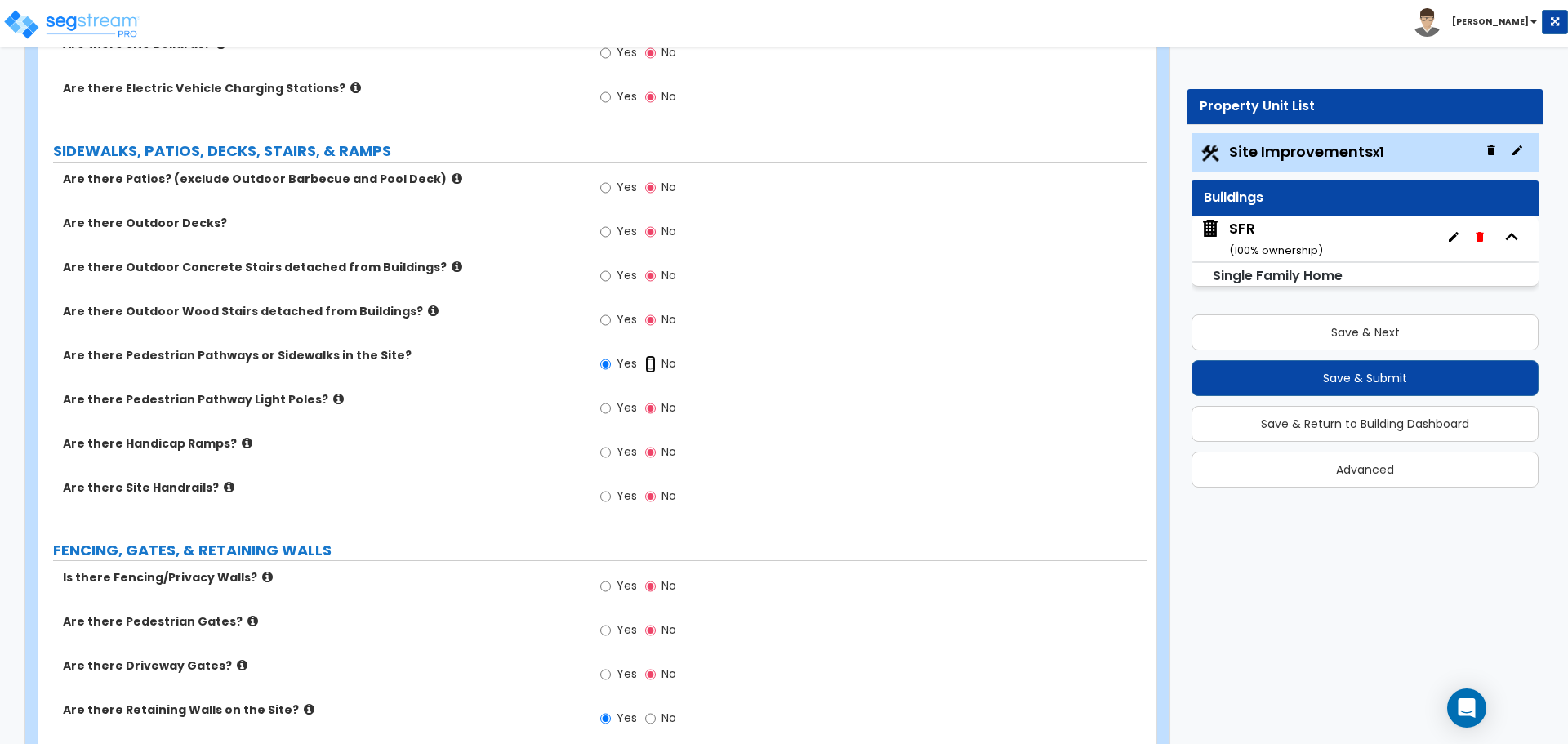
radio input "false"
radio input "true"
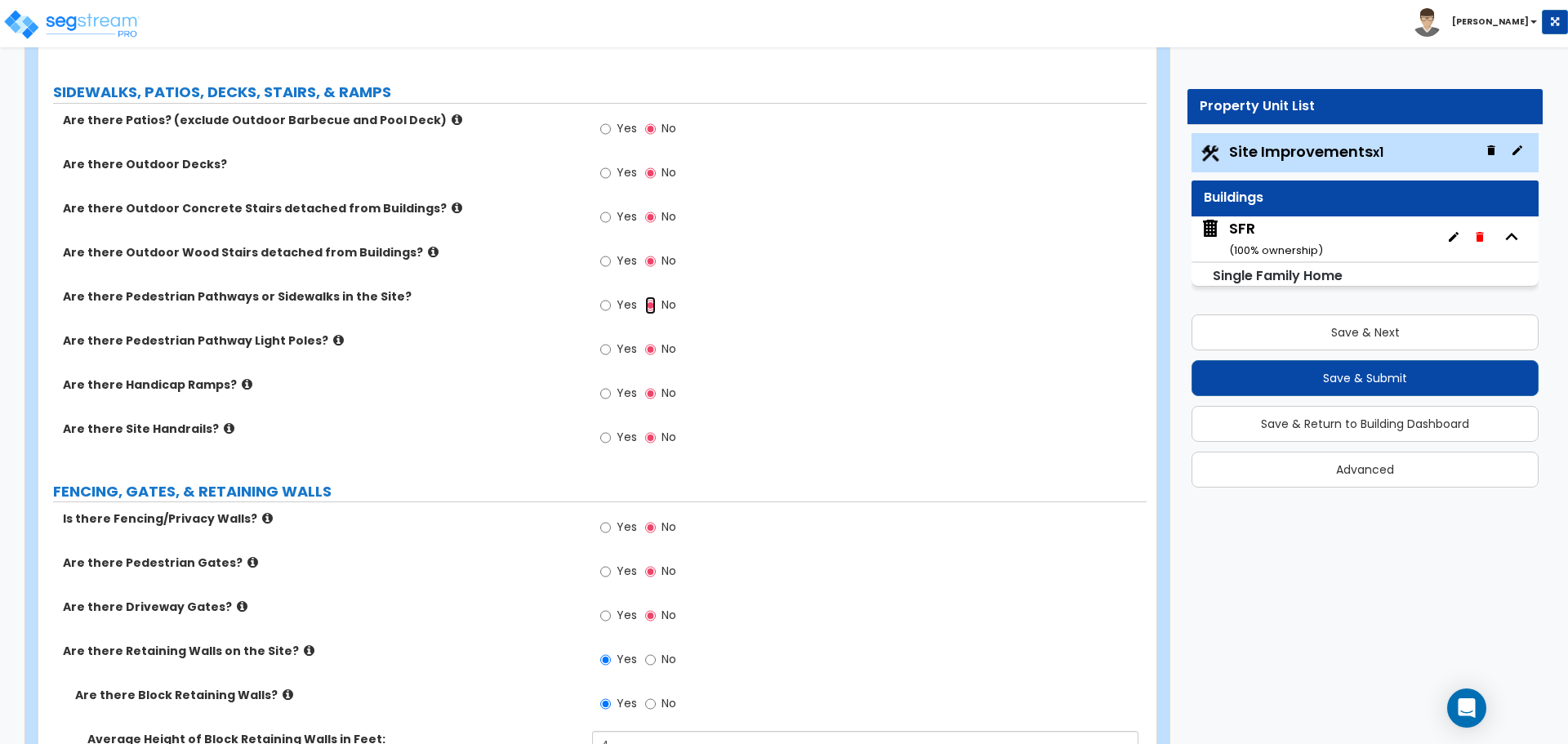
scroll to position [1061, 0]
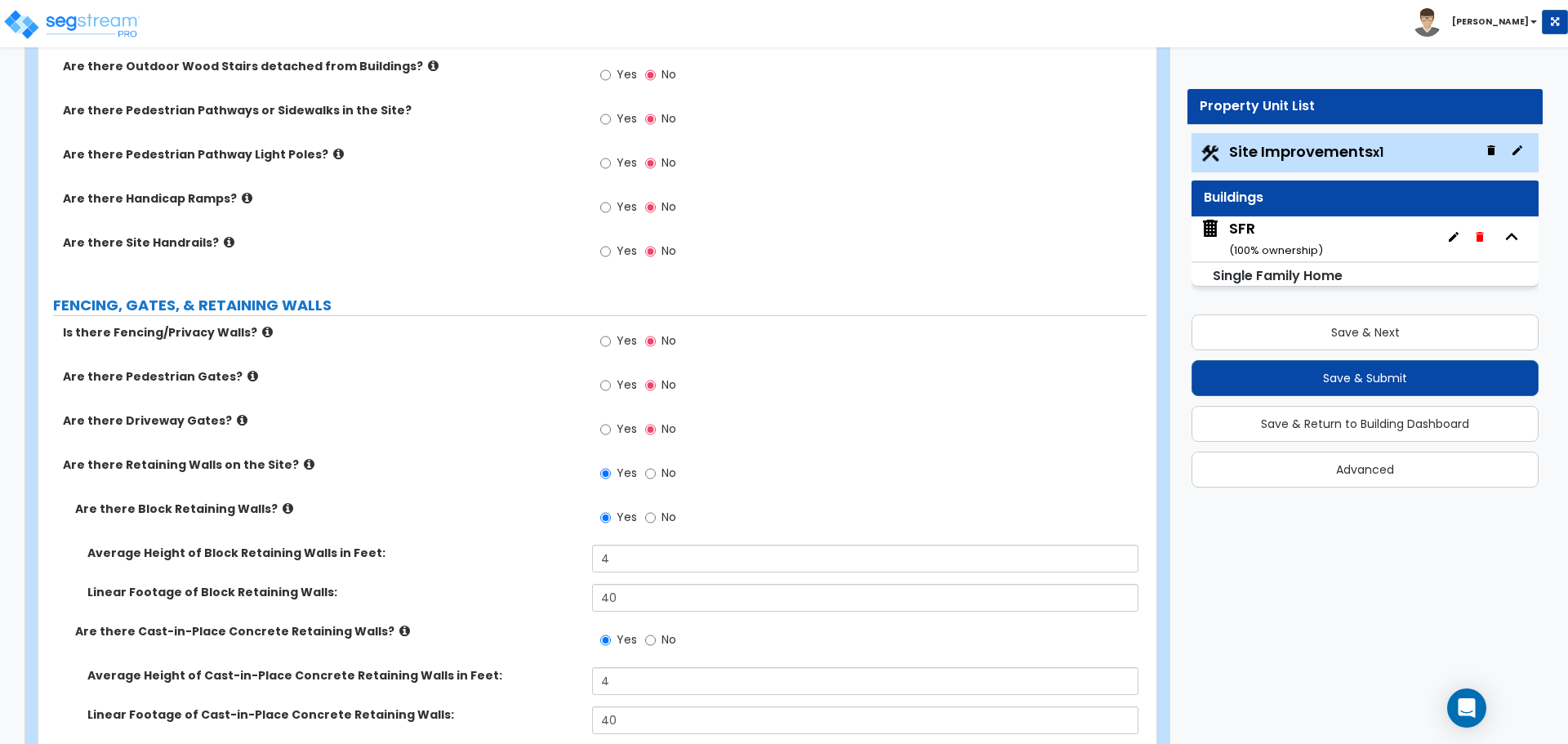
click at [656, 486] on label "No" at bounding box center [660, 475] width 31 height 28
click at [656, 482] on input "No" at bounding box center [650, 473] width 11 height 18
radio input "false"
radio input "true"
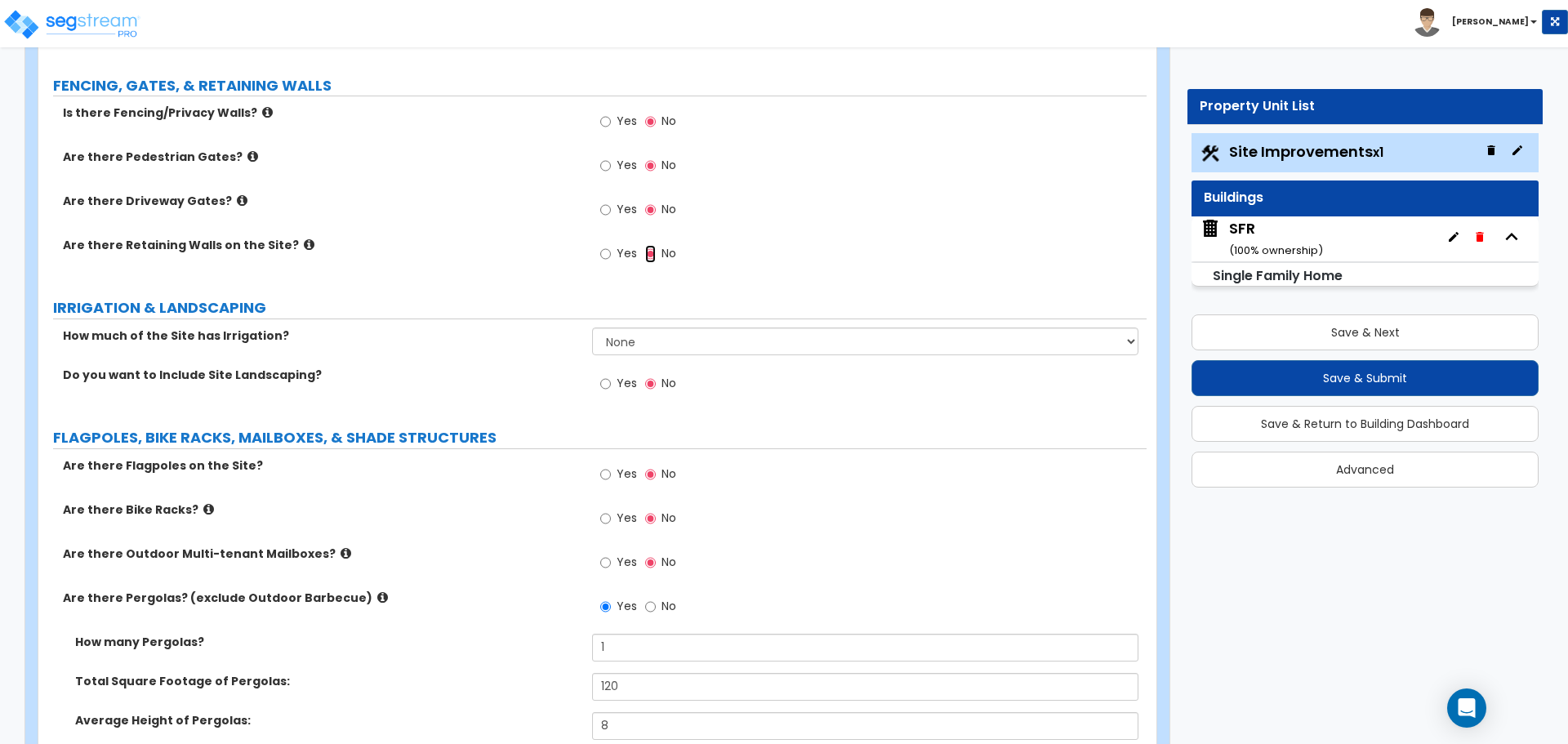
scroll to position [1306, 0]
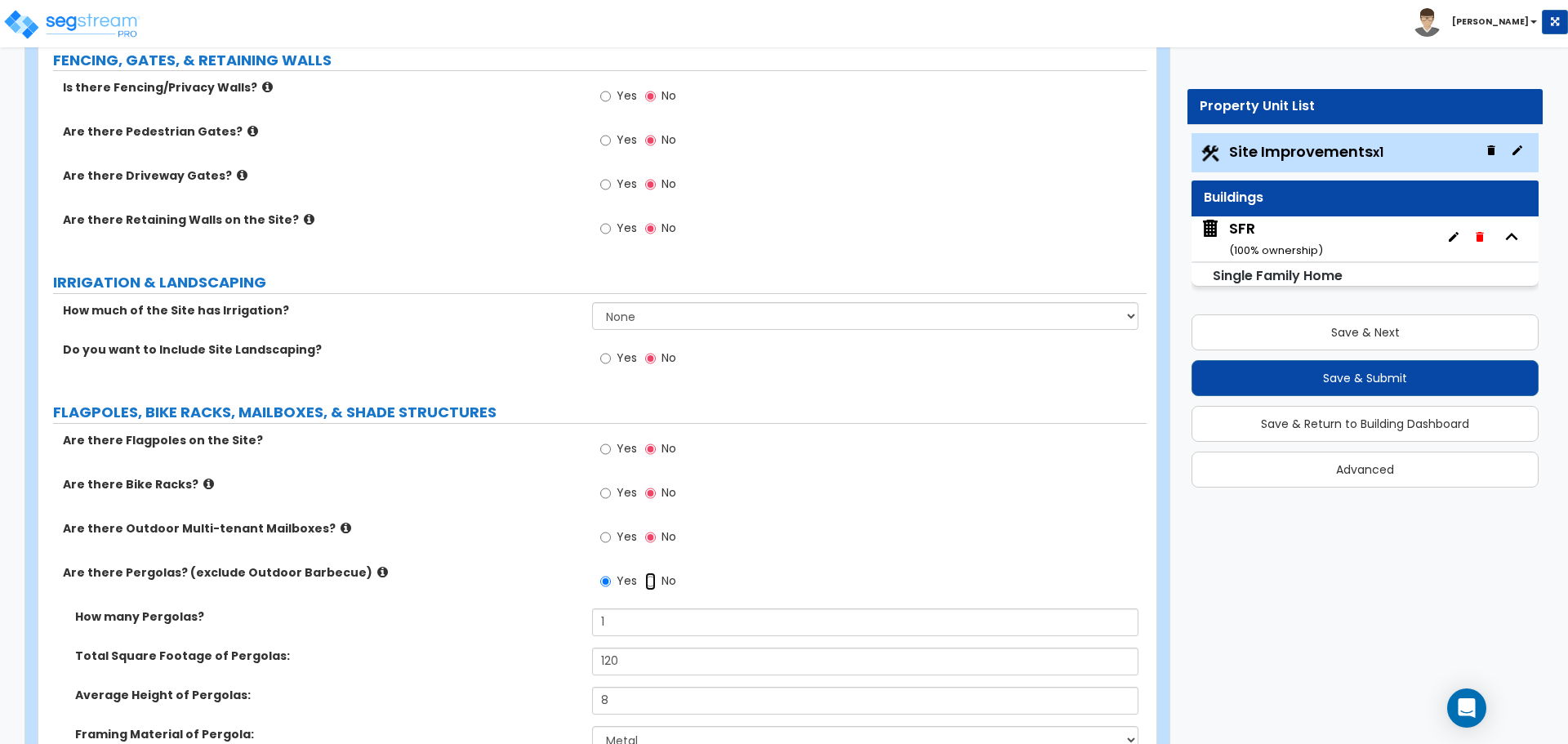
click at [654, 579] on input "No" at bounding box center [650, 581] width 11 height 18
radio input "false"
radio input "true"
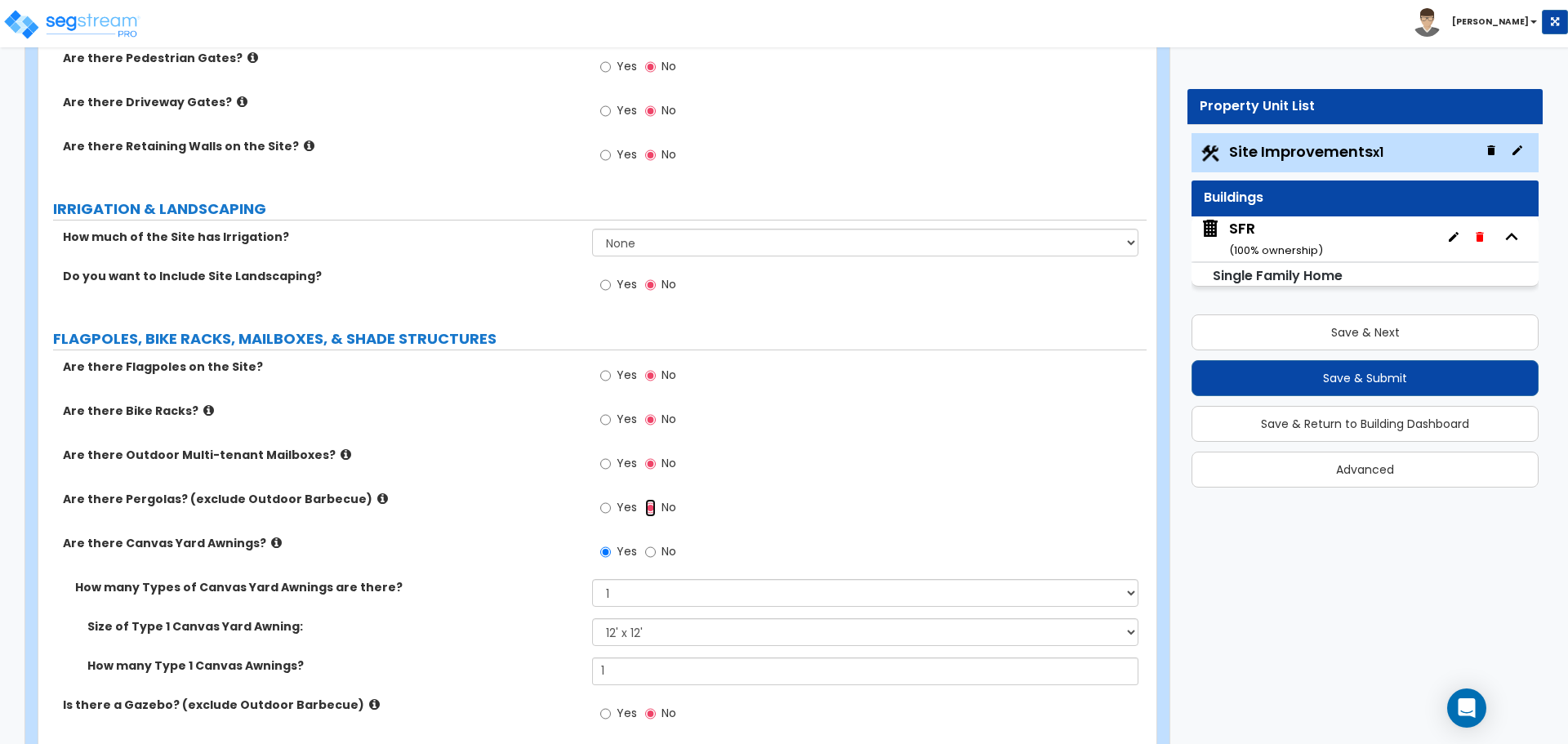
scroll to position [1633, 0]
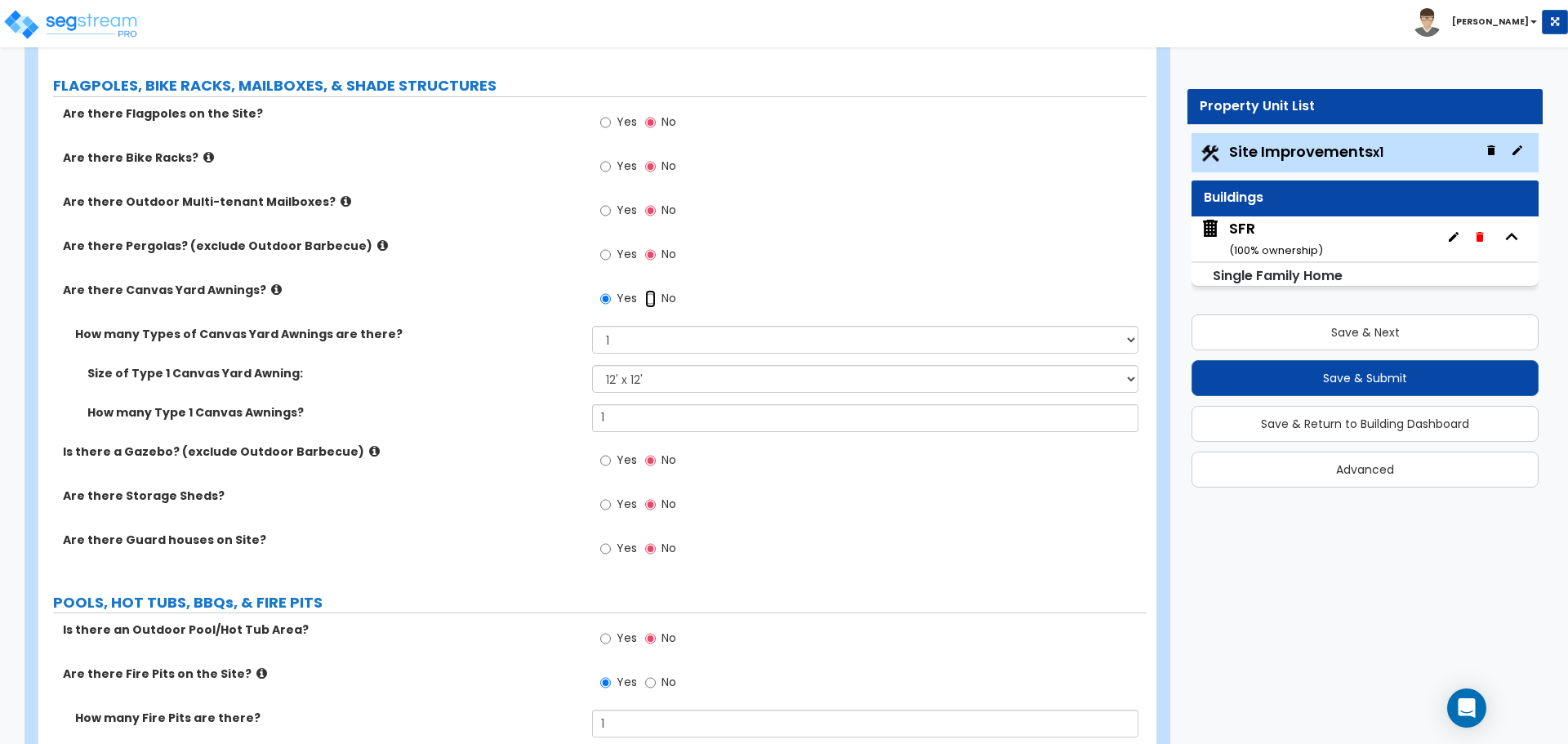
click at [649, 304] on input "No" at bounding box center [650, 298] width 11 height 18
radio input "false"
radio input "true"
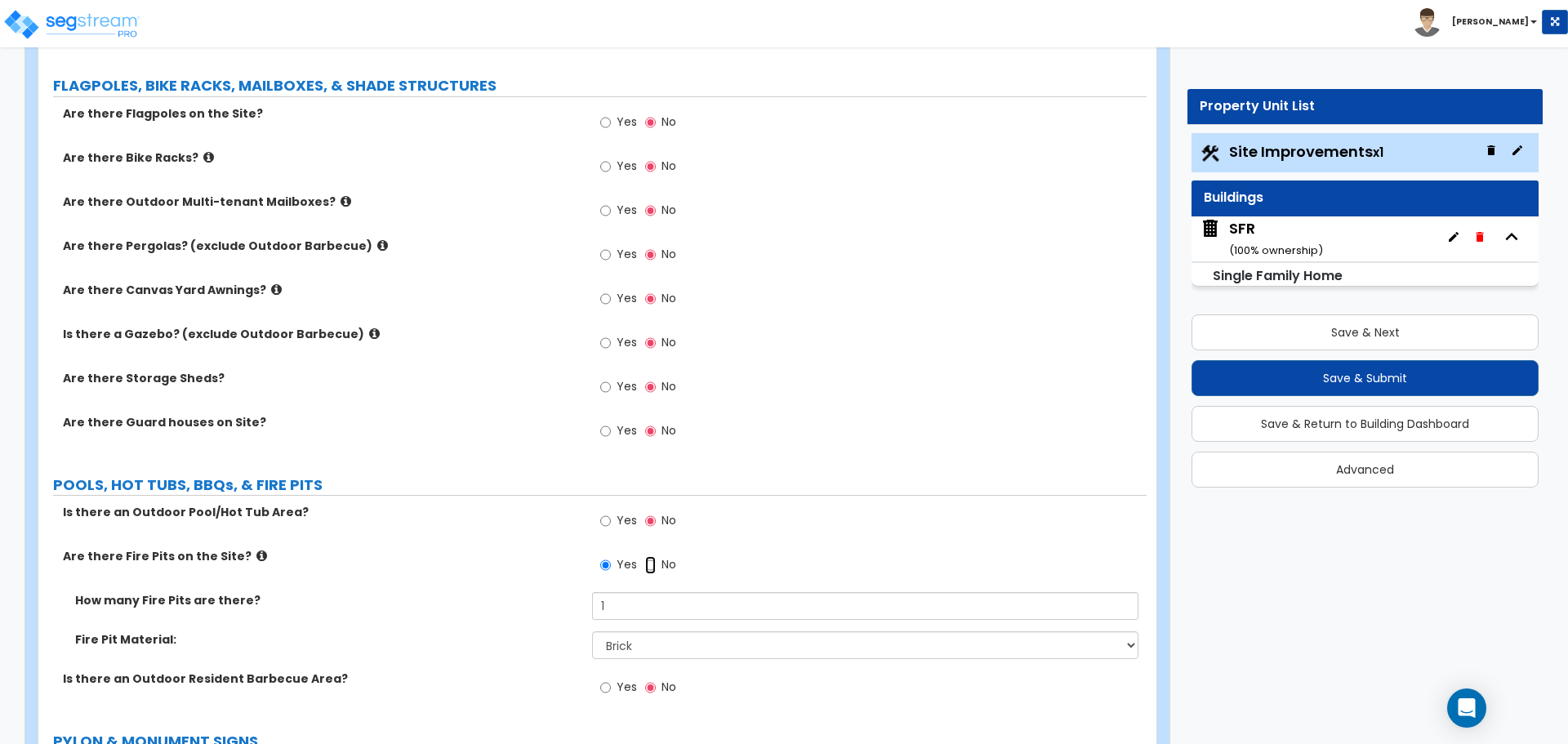
click at [648, 563] on input "No" at bounding box center [650, 565] width 11 height 18
radio input "false"
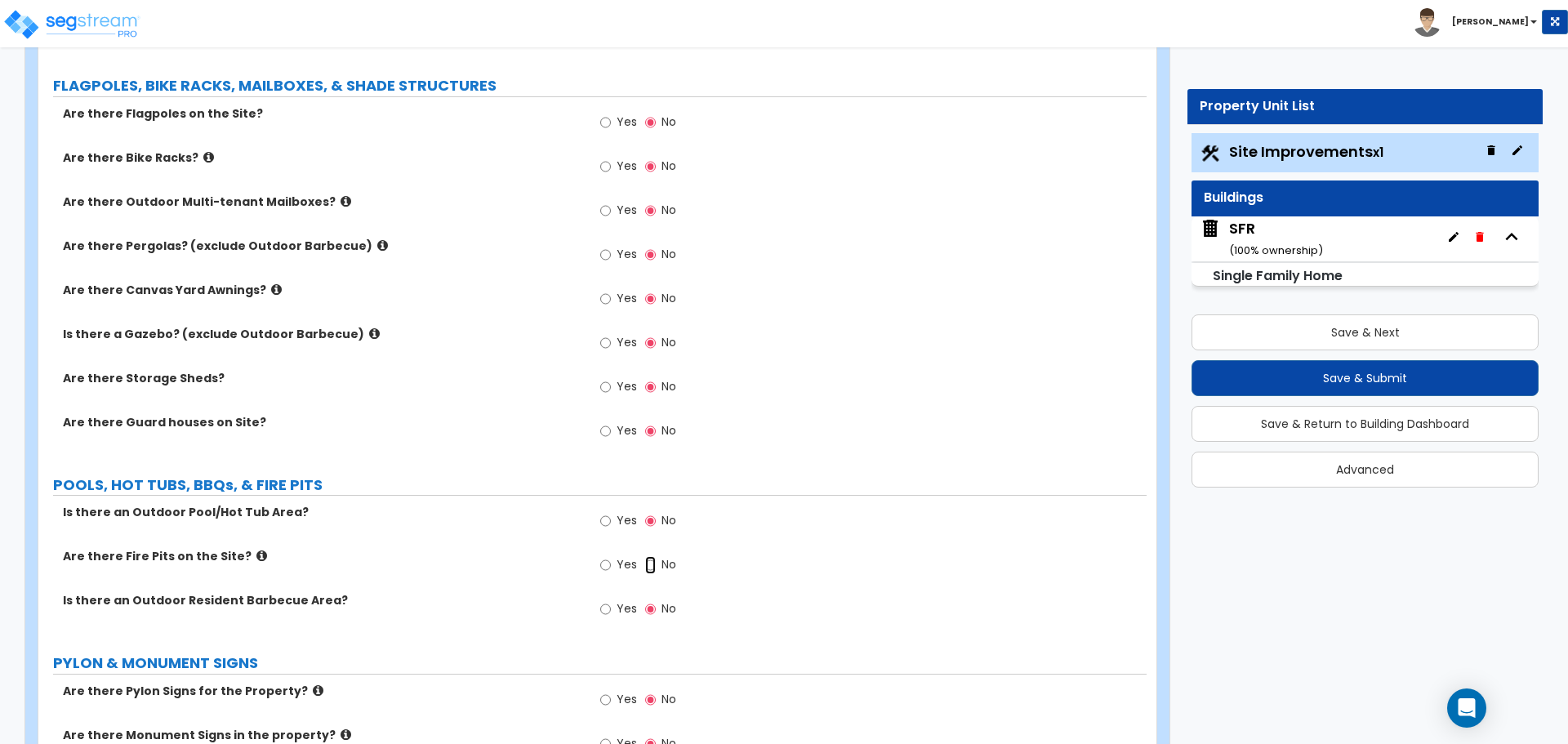
radio input "true"
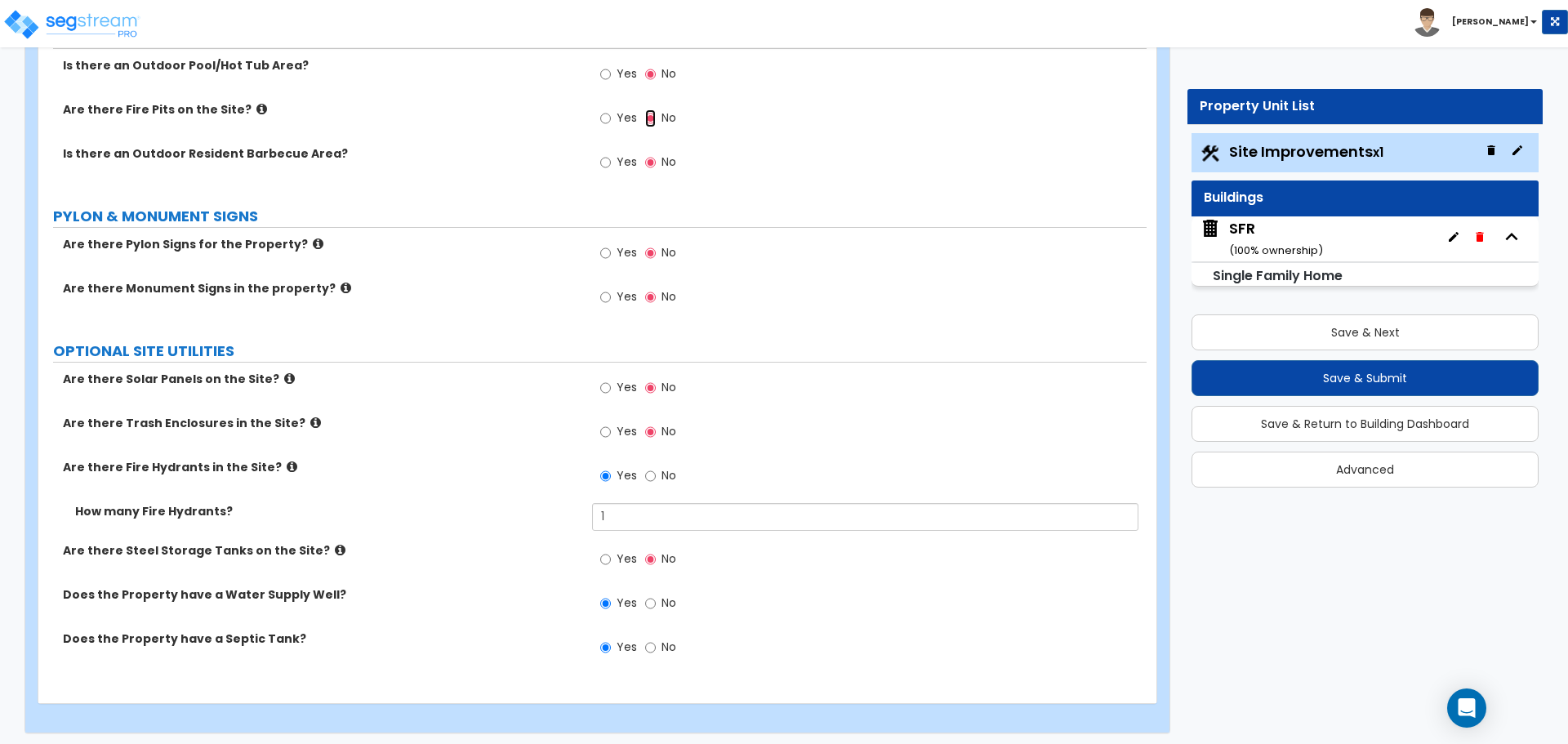
scroll to position [2085, 0]
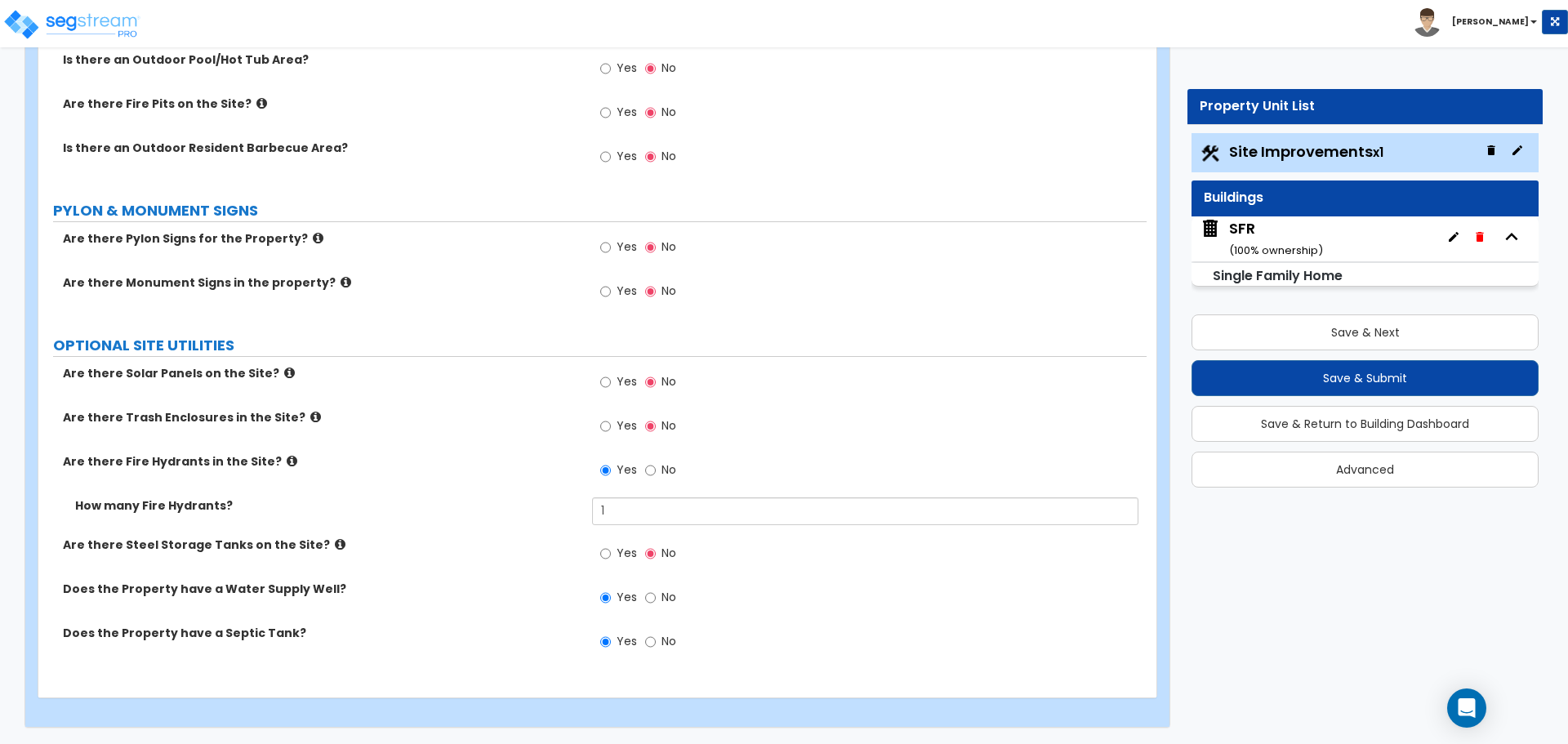
click at [657, 469] on label "No" at bounding box center [660, 471] width 31 height 28
click at [656, 469] on input "No" at bounding box center [650, 470] width 11 height 18
radio input "false"
radio input "true"
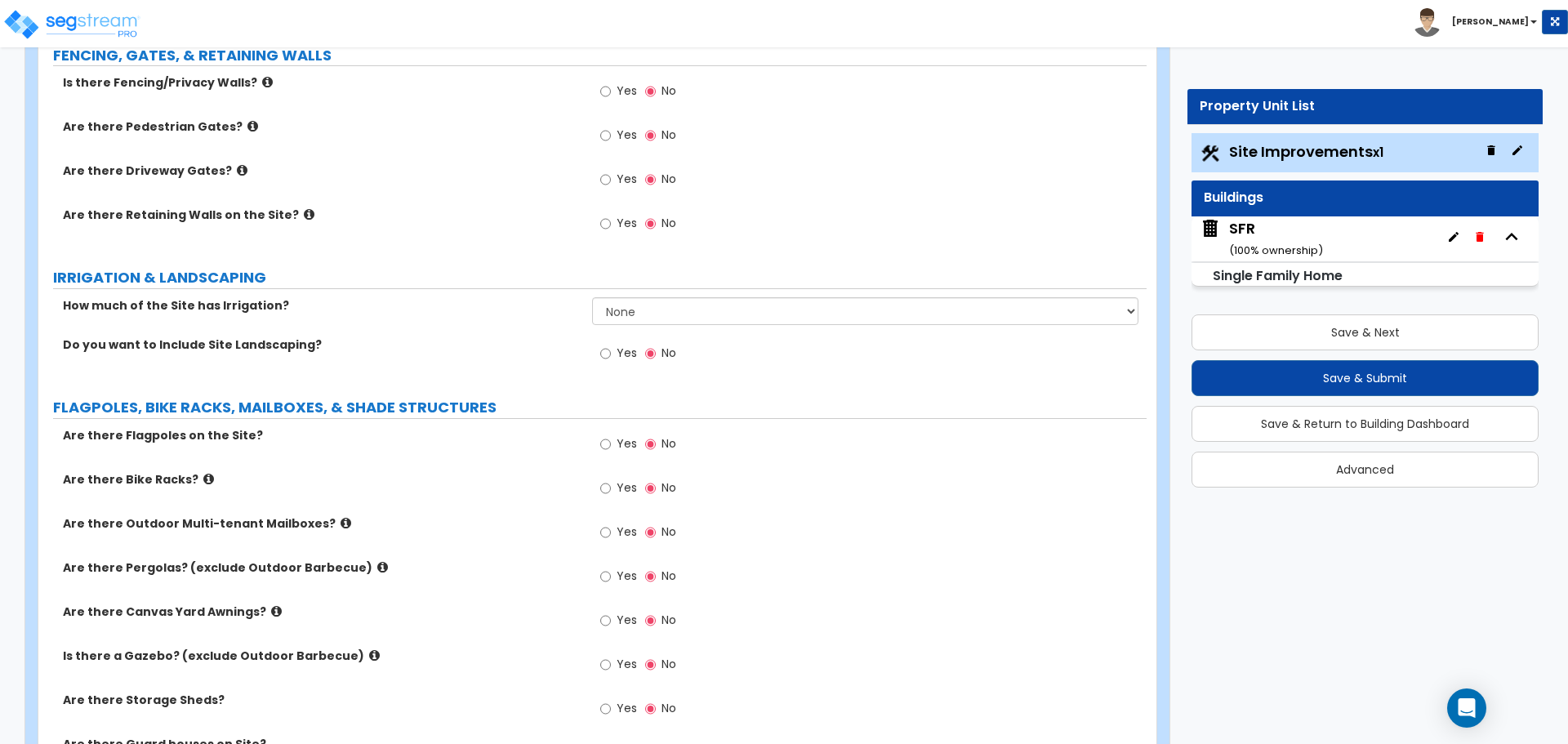
scroll to position [1229, 0]
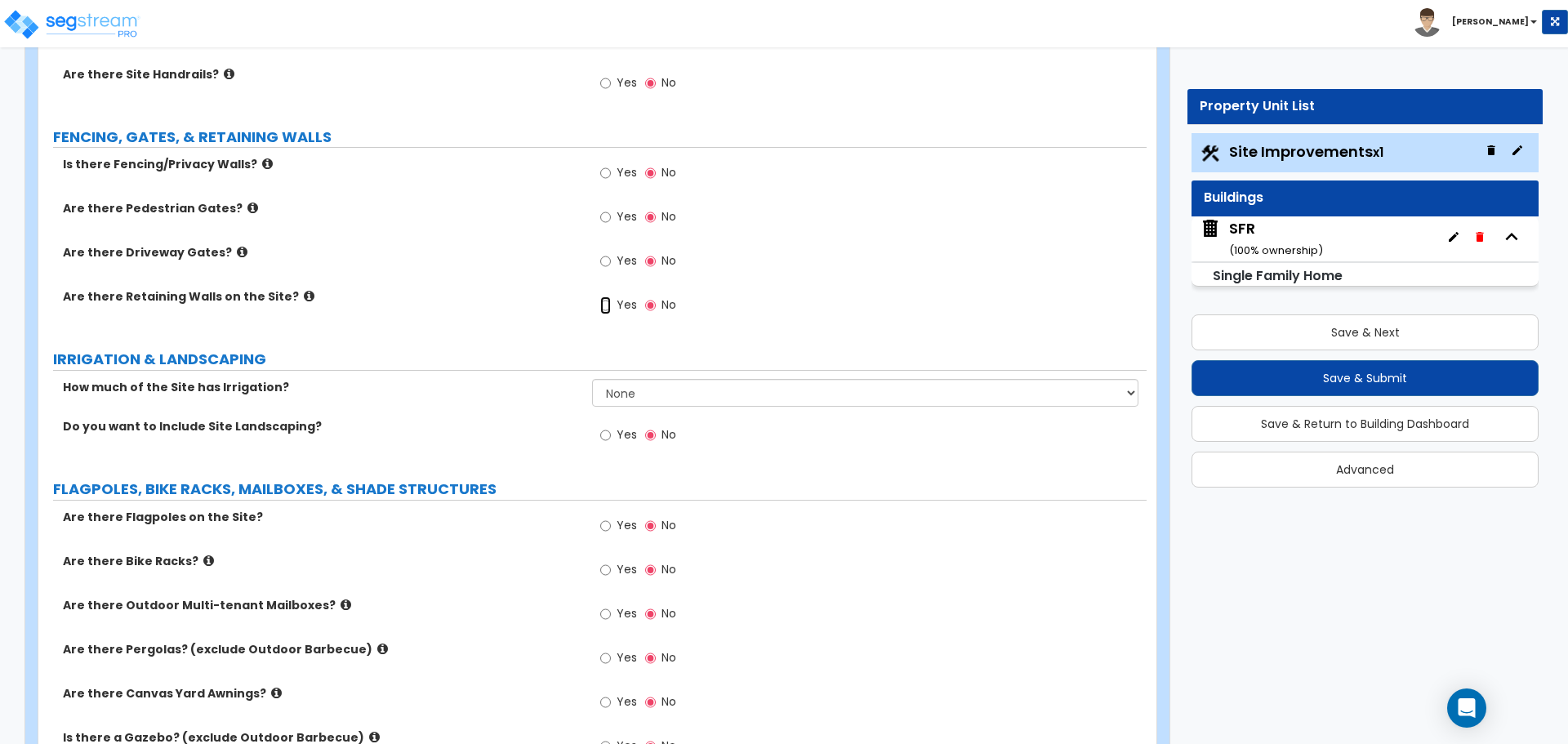
click at [607, 300] on input "Yes" at bounding box center [605, 305] width 11 height 18
radio input "true"
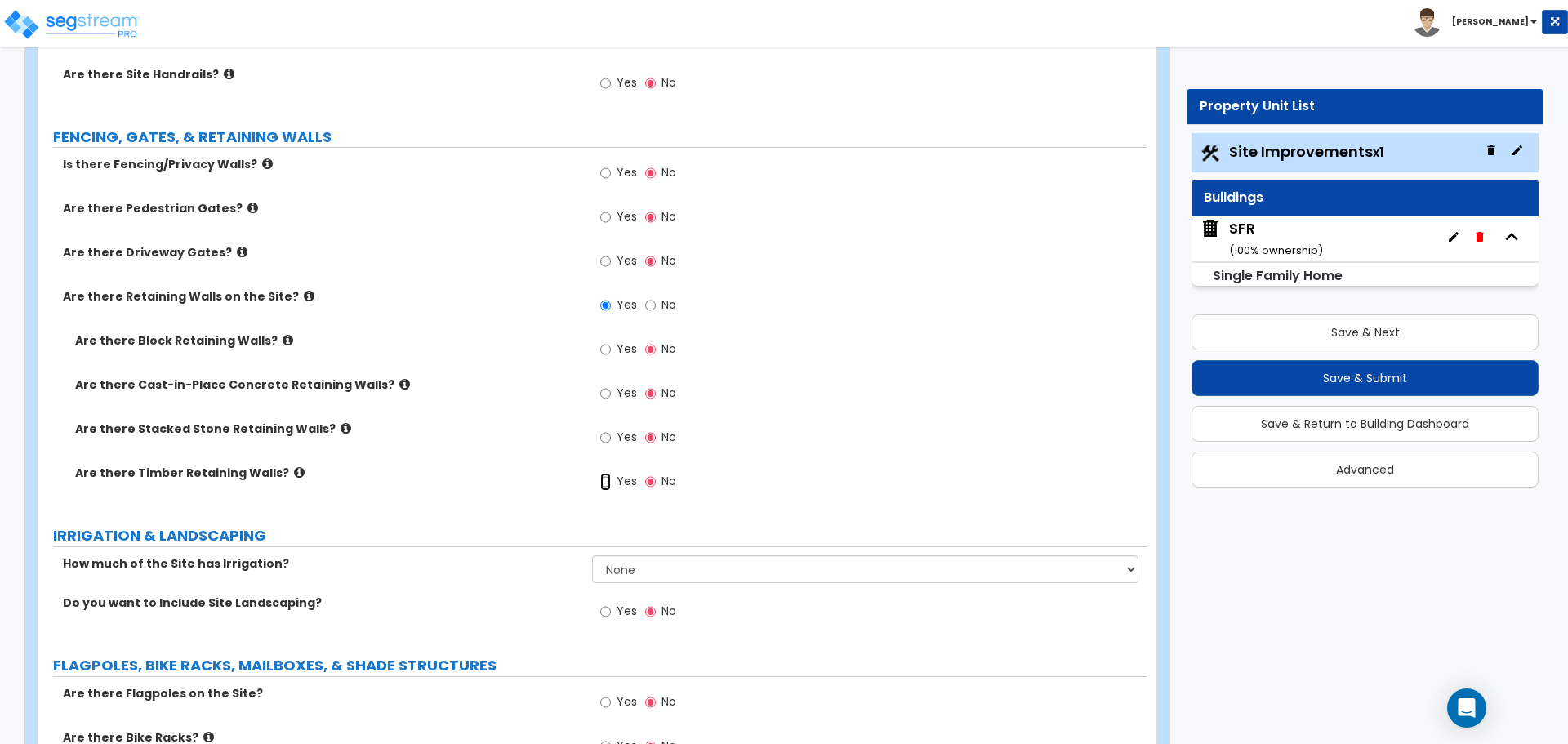
click at [603, 485] on input "Yes" at bounding box center [605, 481] width 11 height 18
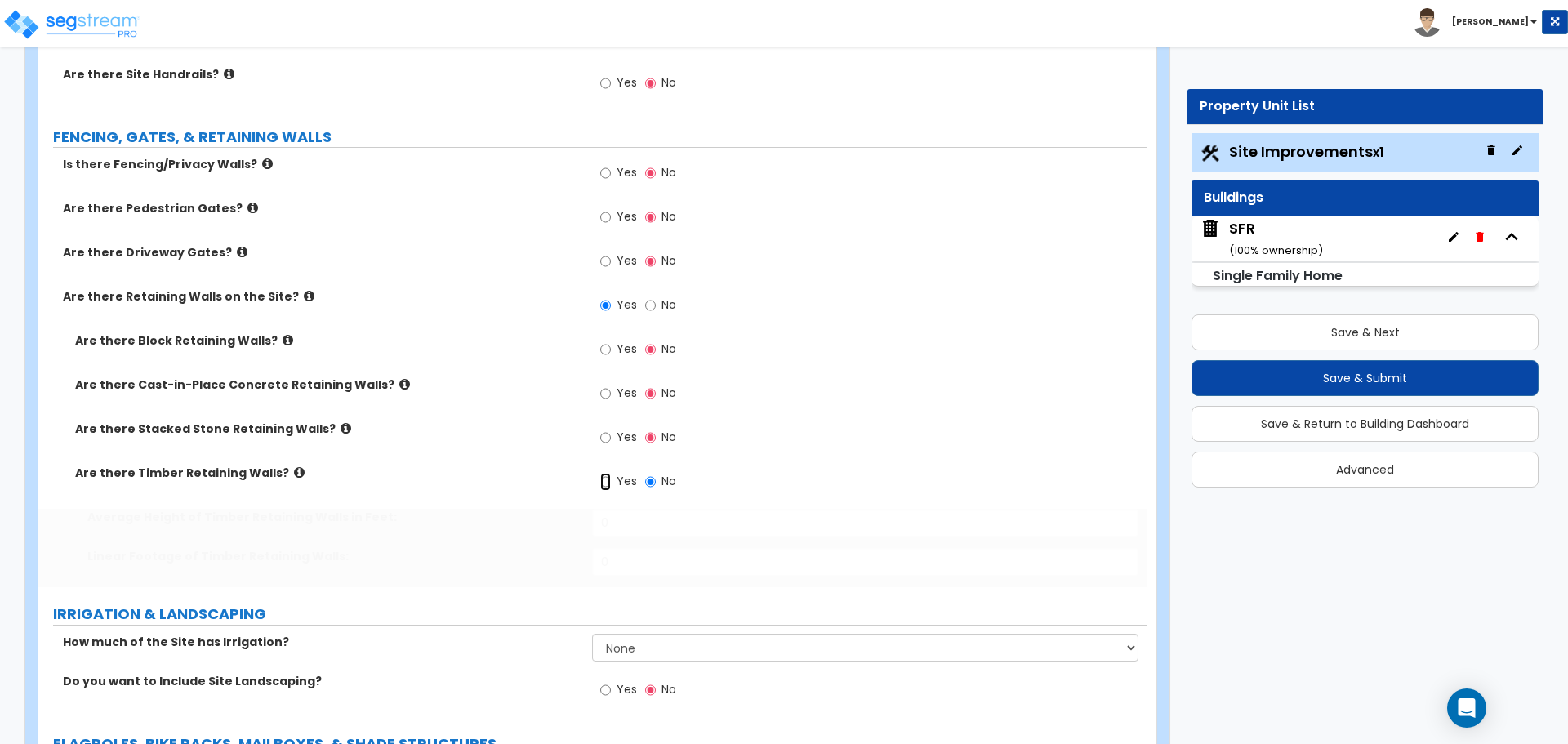
radio input "true"
click at [341, 428] on icon at bounding box center [345, 428] width 11 height 12
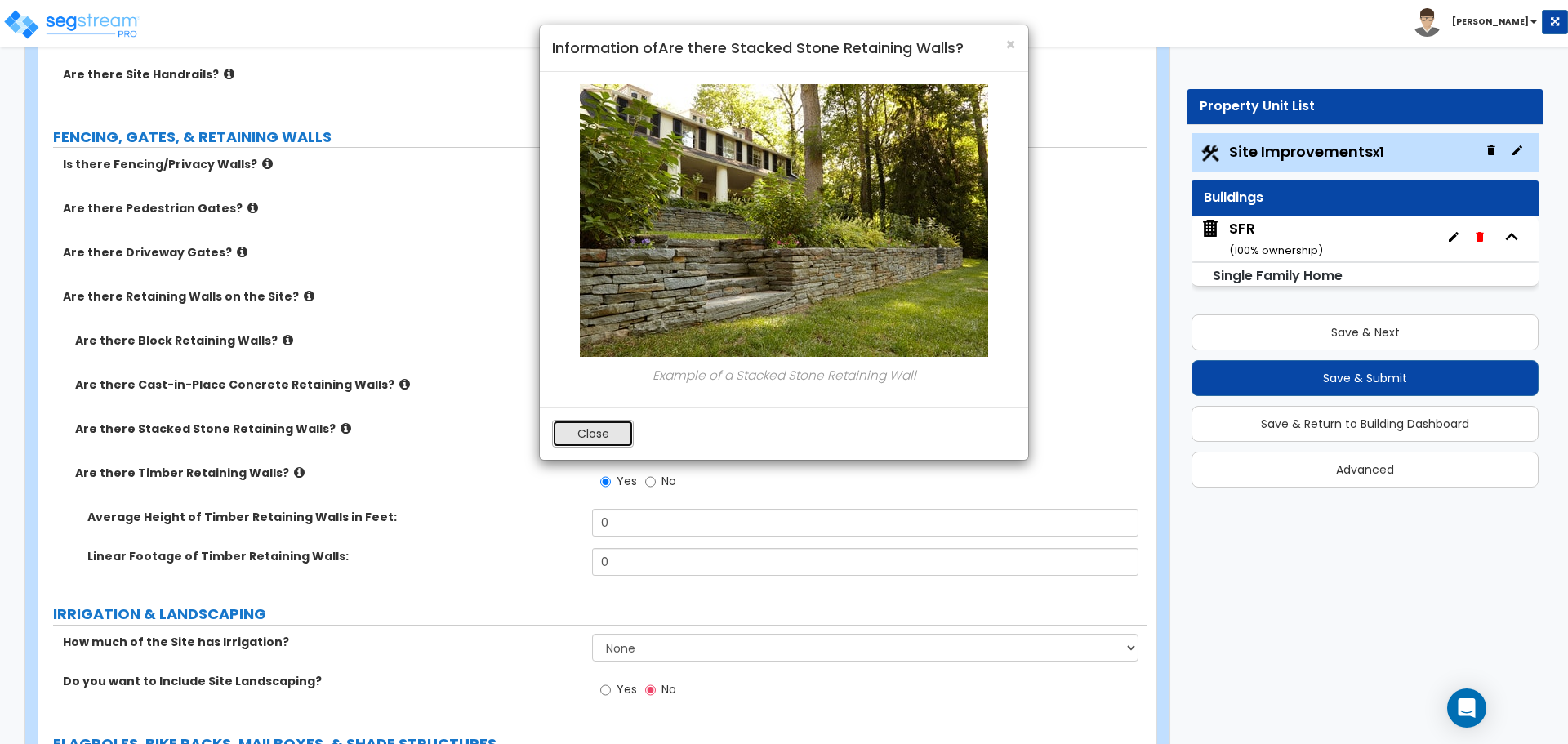
click at [586, 437] on button "Close" at bounding box center [593, 433] width 82 height 28
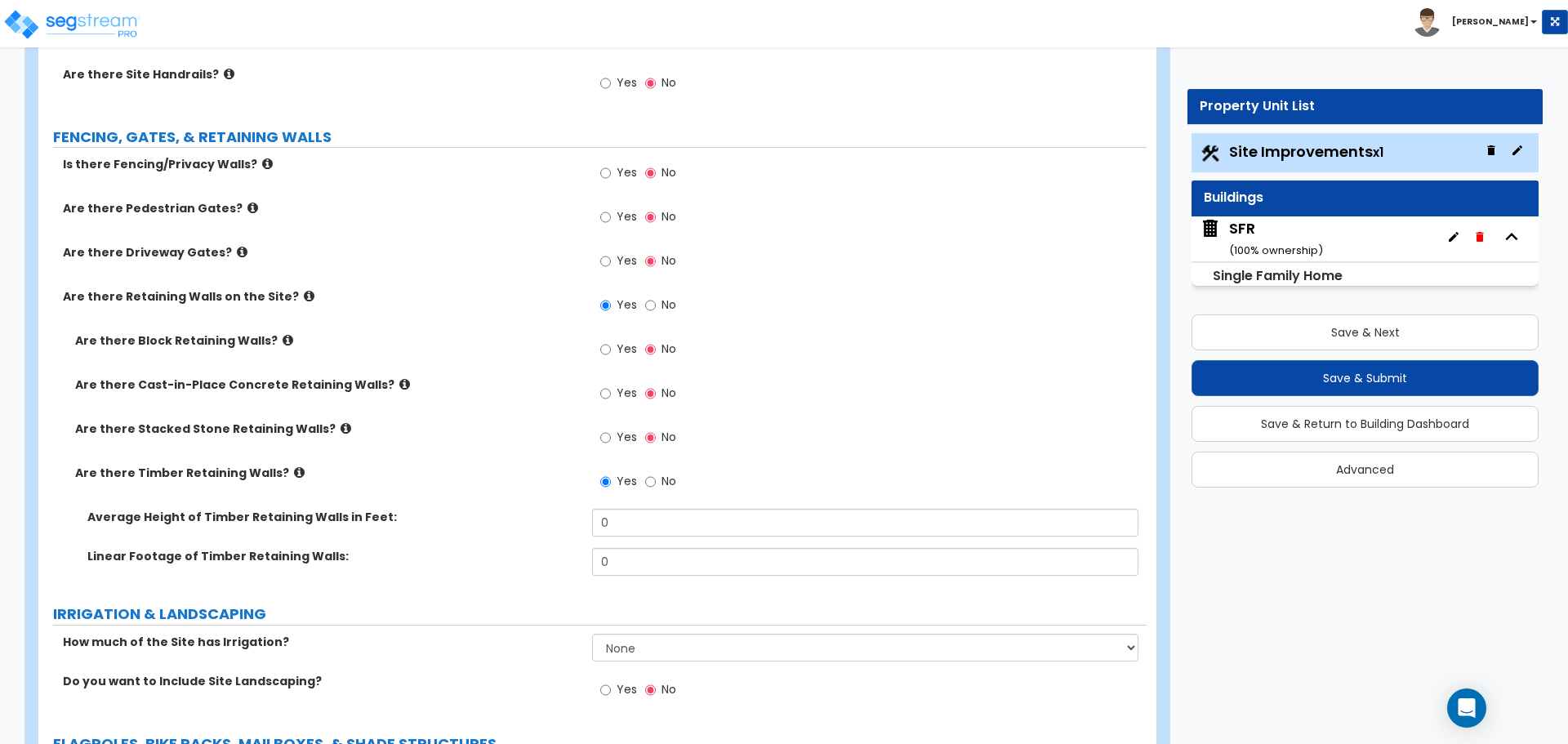
click at [282, 338] on icon at bounding box center [287, 340] width 11 height 12
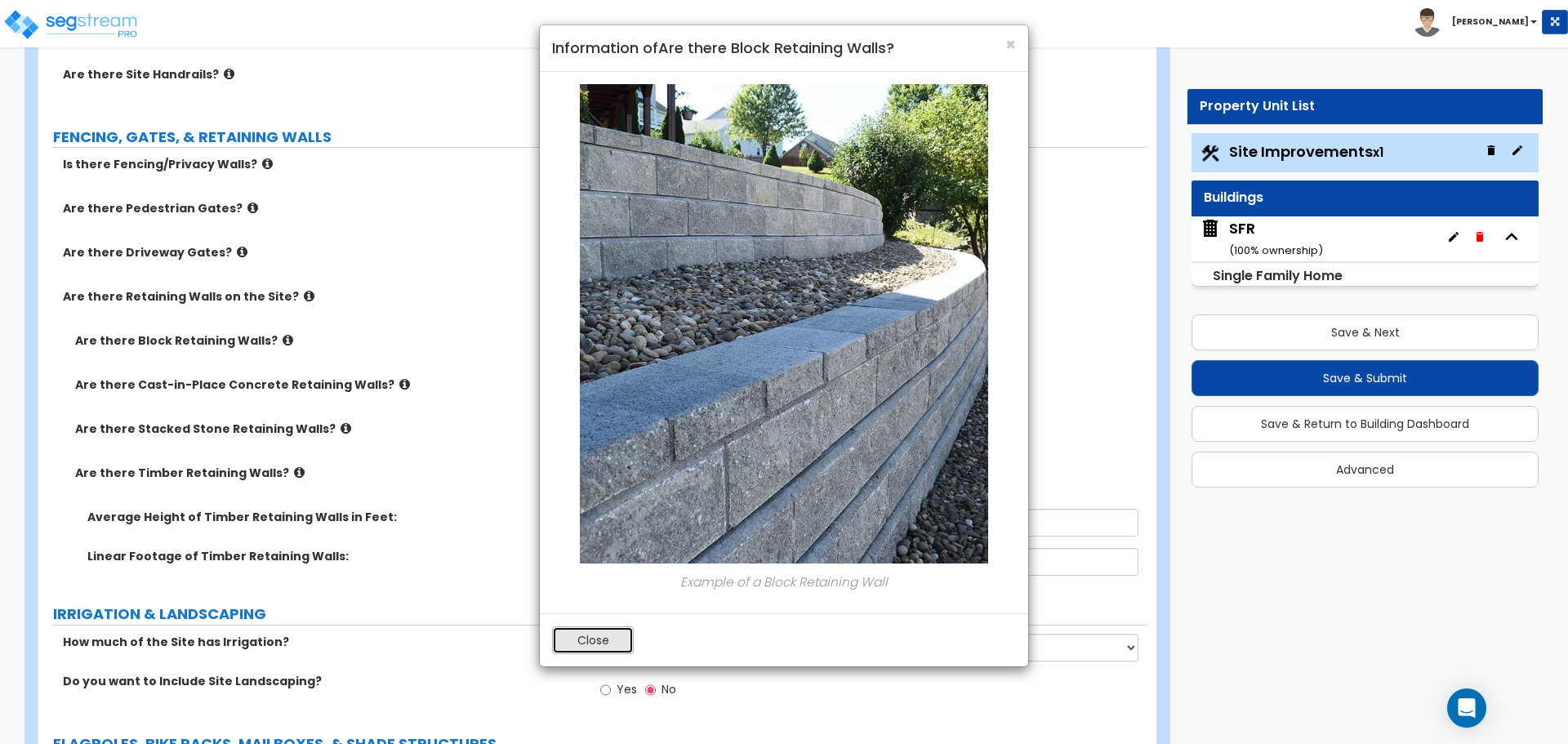
click at [596, 643] on button "Close" at bounding box center [593, 640] width 82 height 28
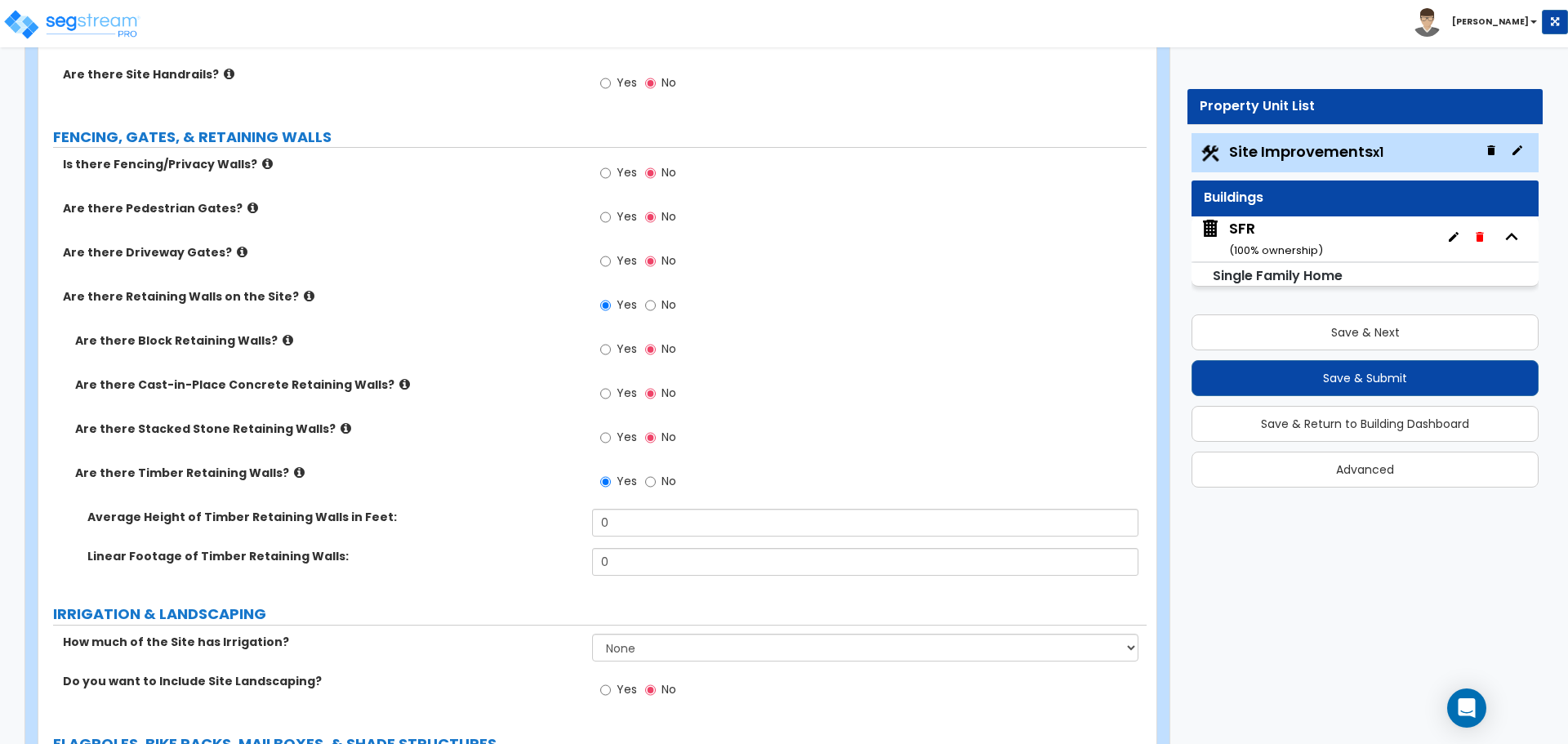
click at [400, 386] on icon at bounding box center [405, 384] width 11 height 12
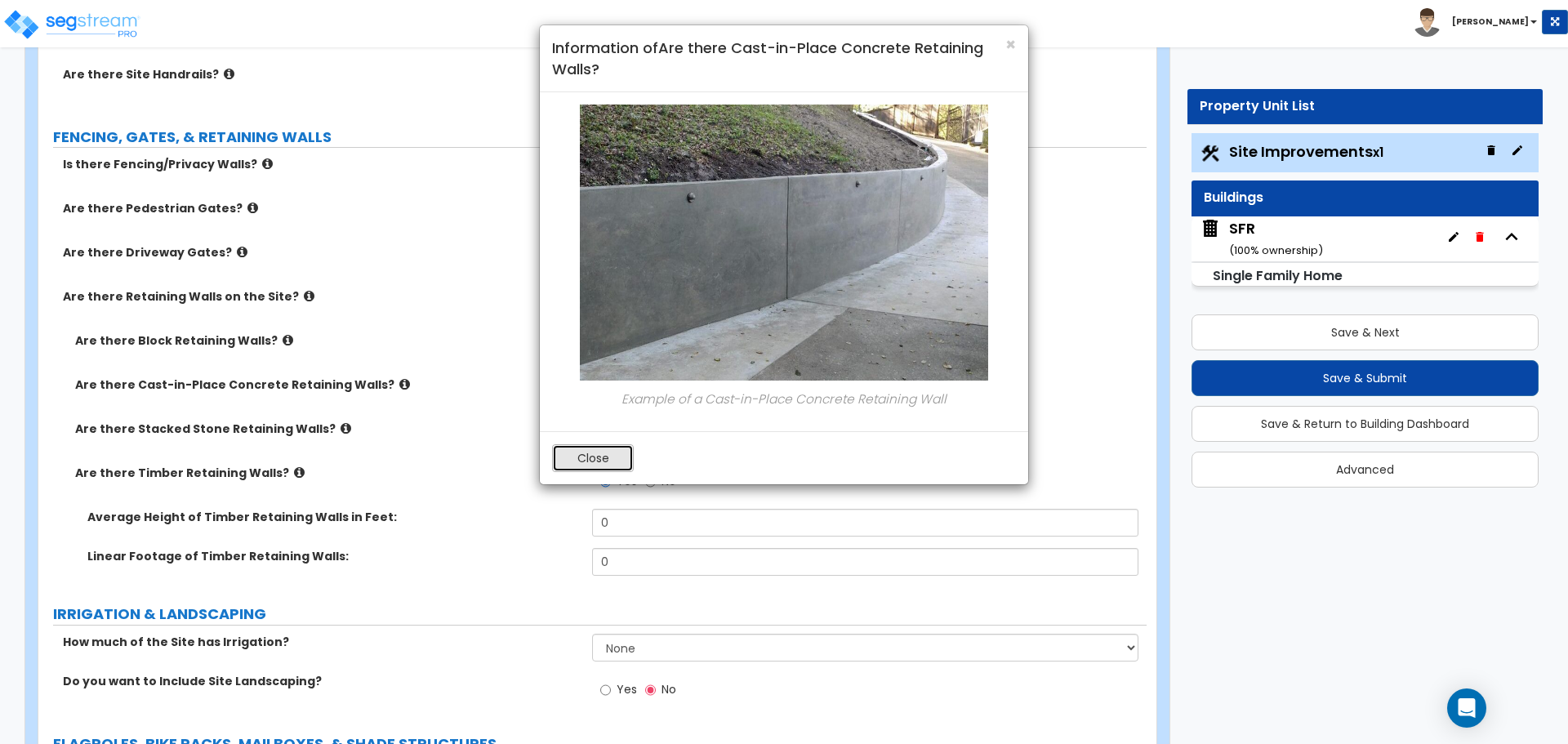
click at [592, 462] on button "Close" at bounding box center [593, 458] width 82 height 28
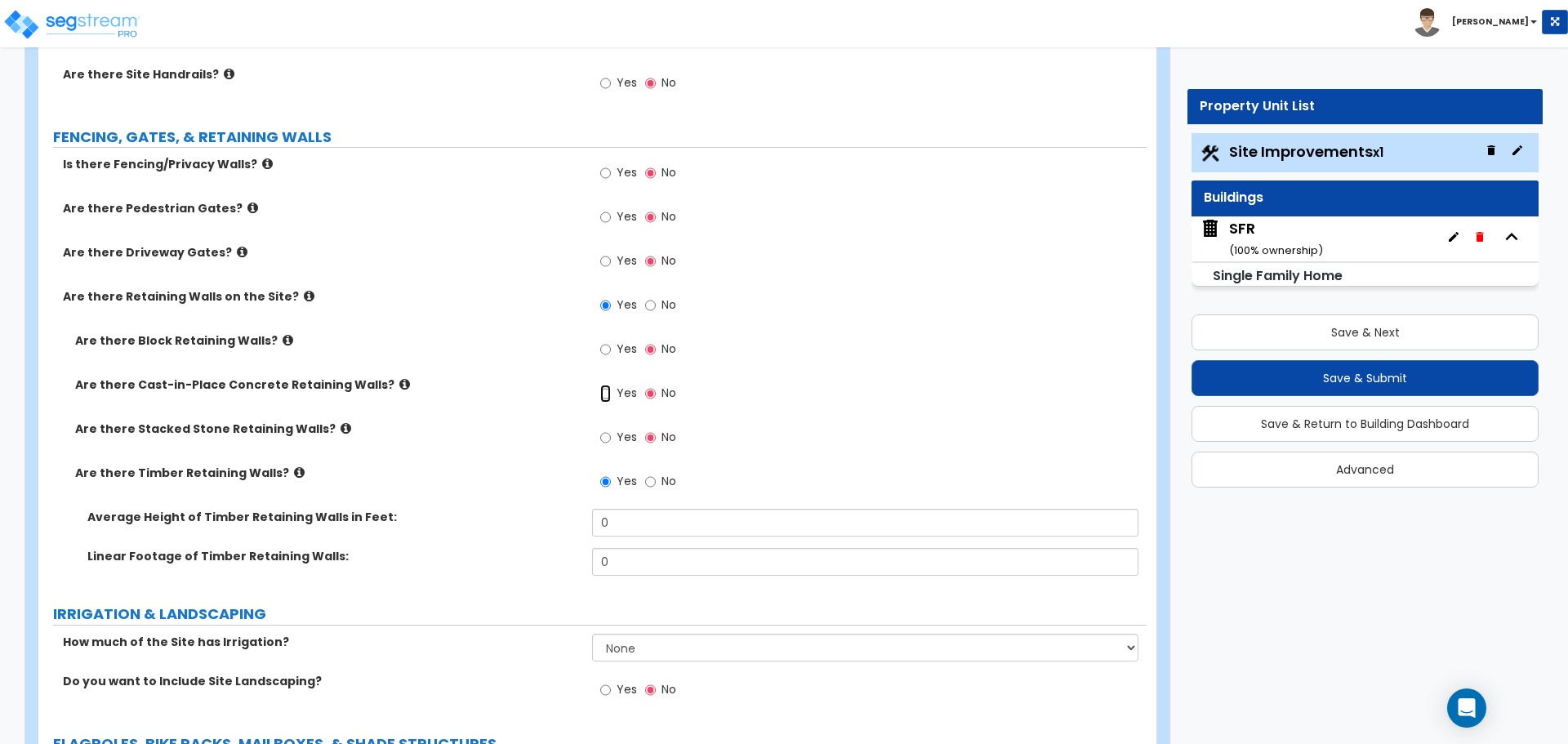
click at [610, 390] on input "Yes" at bounding box center [605, 394] width 11 height 18
radio input "true"
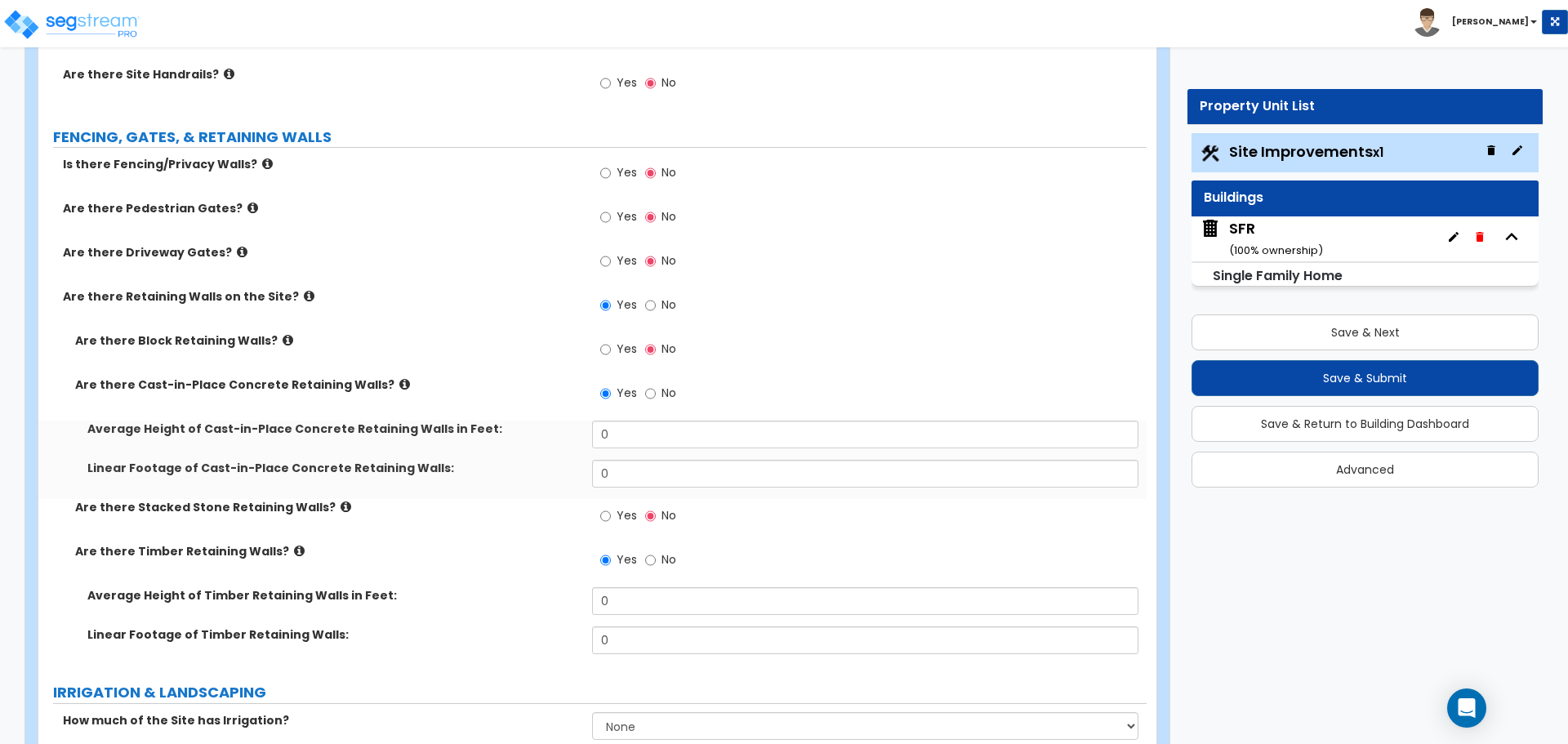
click at [644, 399] on div "Yes No" at bounding box center [638, 395] width 93 height 37
click at [610, 350] on input "Yes" at bounding box center [605, 349] width 11 height 18
radio input "true"
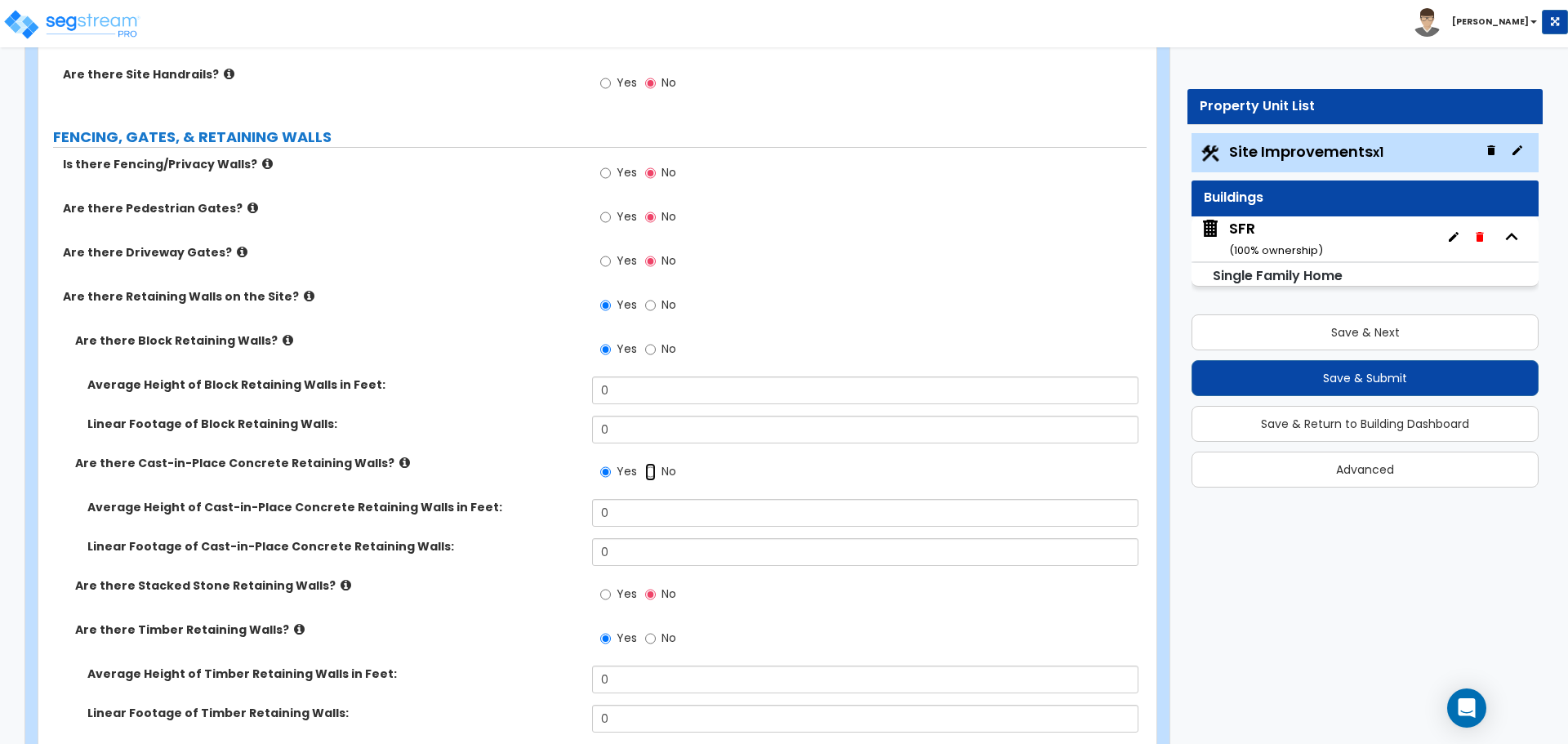
click at [650, 471] on input "No" at bounding box center [650, 471] width 11 height 18
radio input "false"
radio input "true"
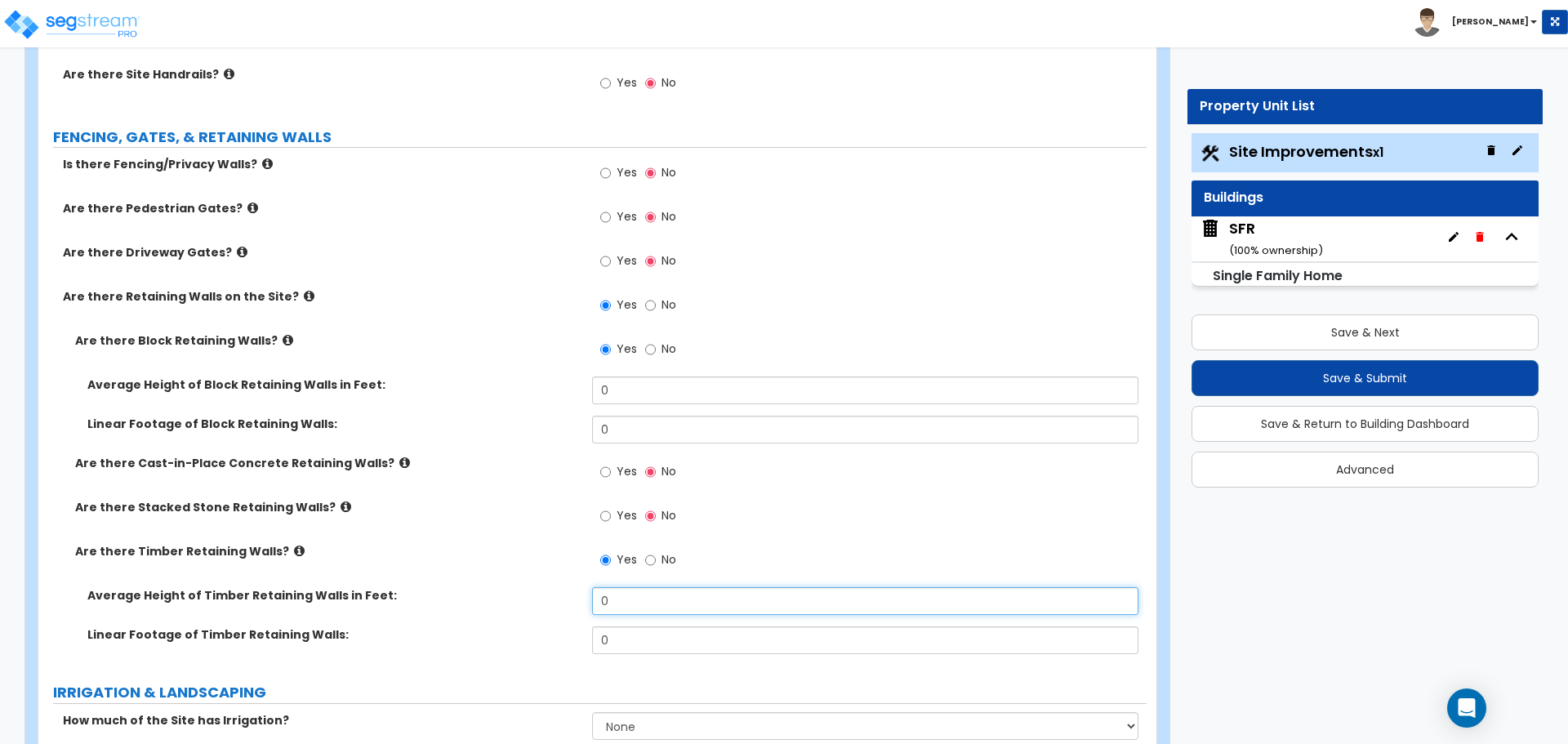
click at [616, 595] on input "0" at bounding box center [864, 600] width 545 height 28
click at [623, 387] on input "0" at bounding box center [864, 390] width 545 height 28
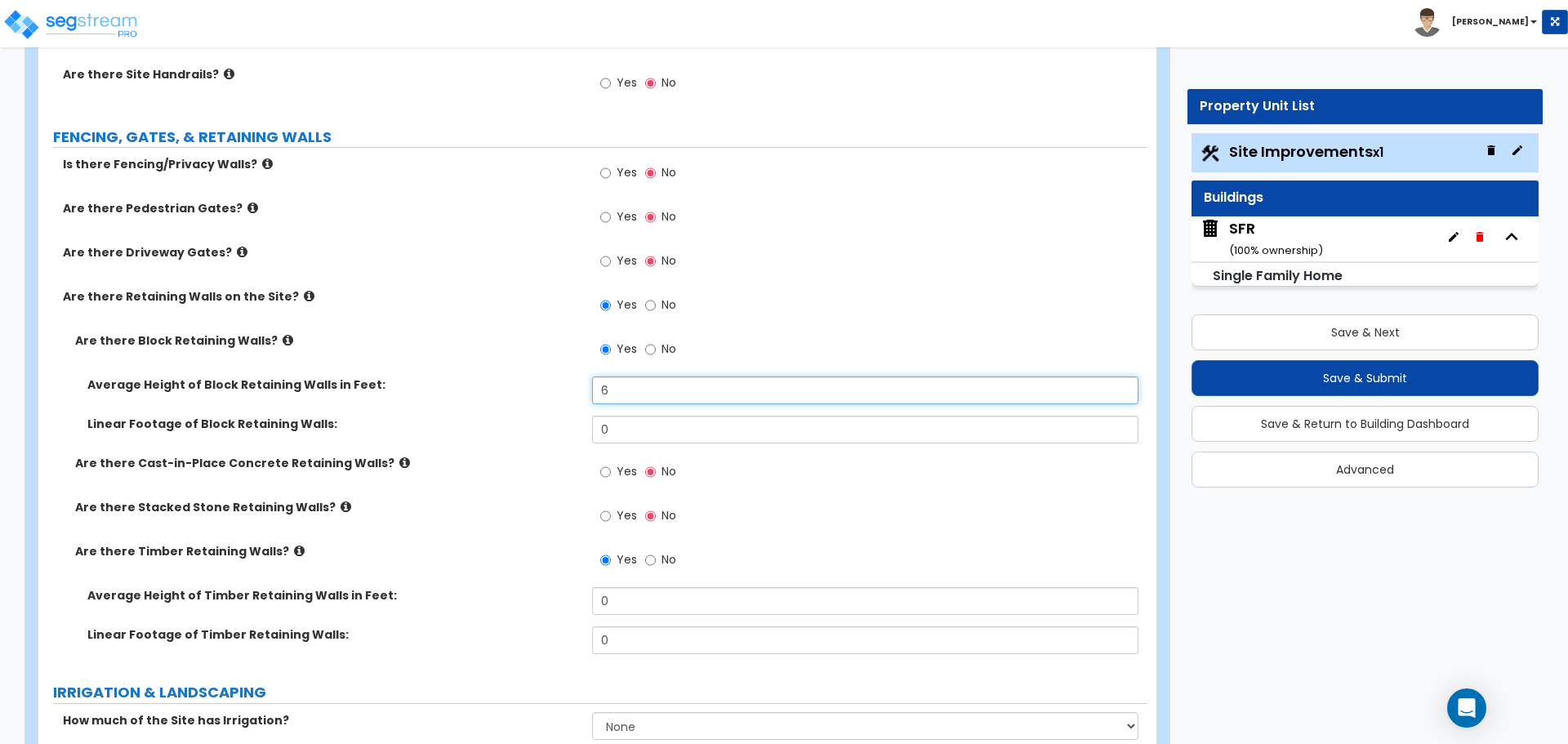
type input "6"
click at [1204, 515] on div "Customize 123 main Property Units Site Improvements Import Values from Previous…" at bounding box center [784, 368] width 1568 height 3051
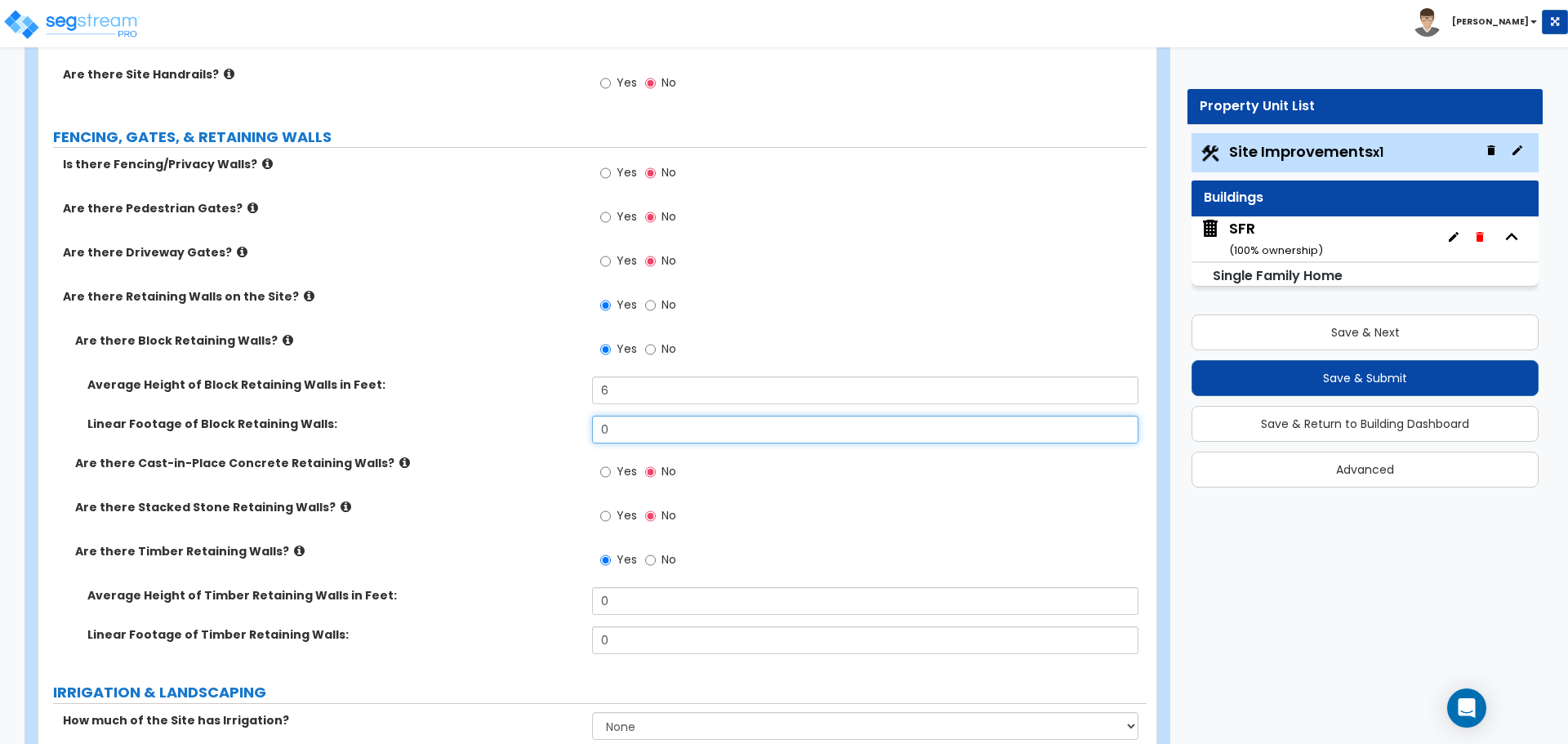
click at [659, 432] on input "0" at bounding box center [864, 429] width 545 height 28
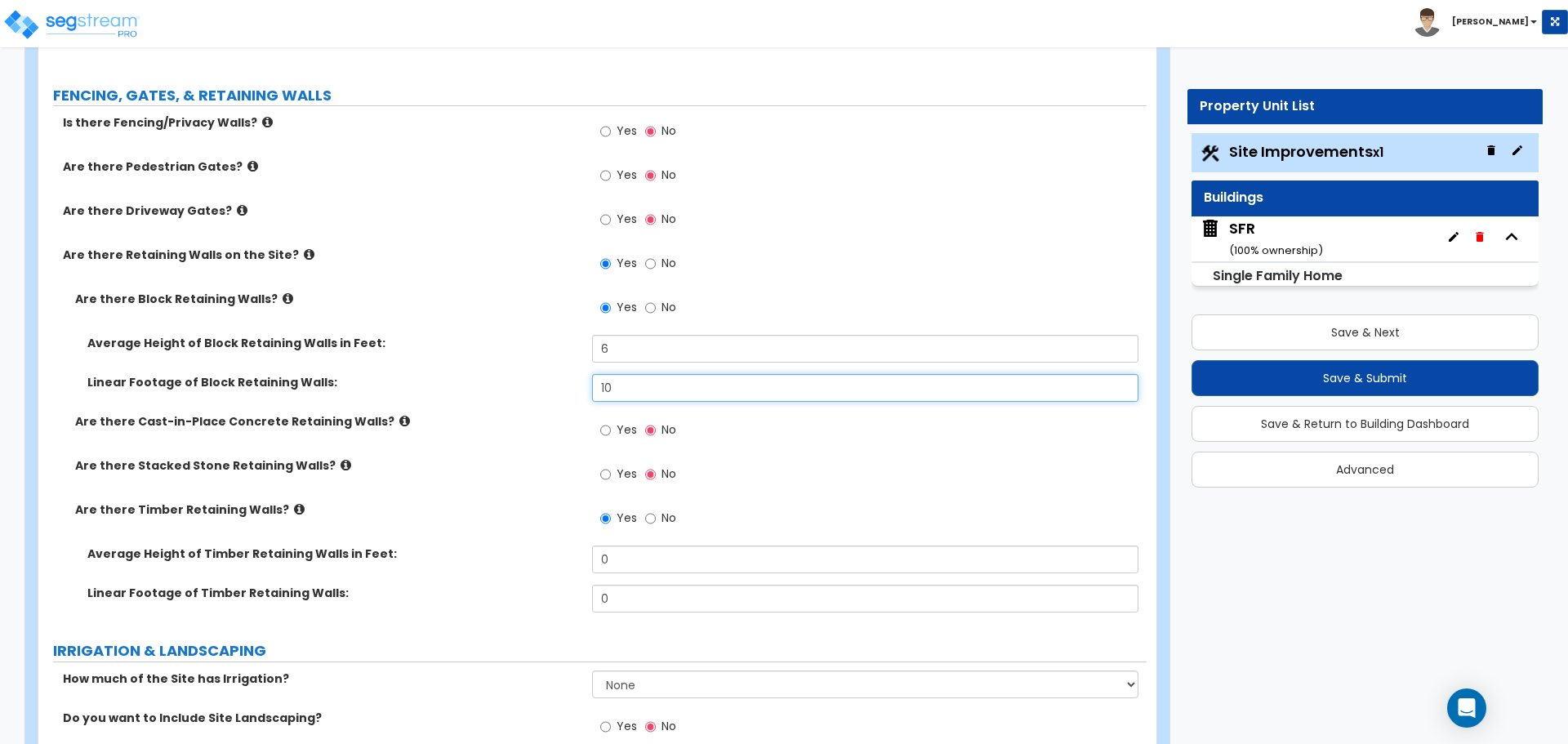
scroll to position [1311, 0]
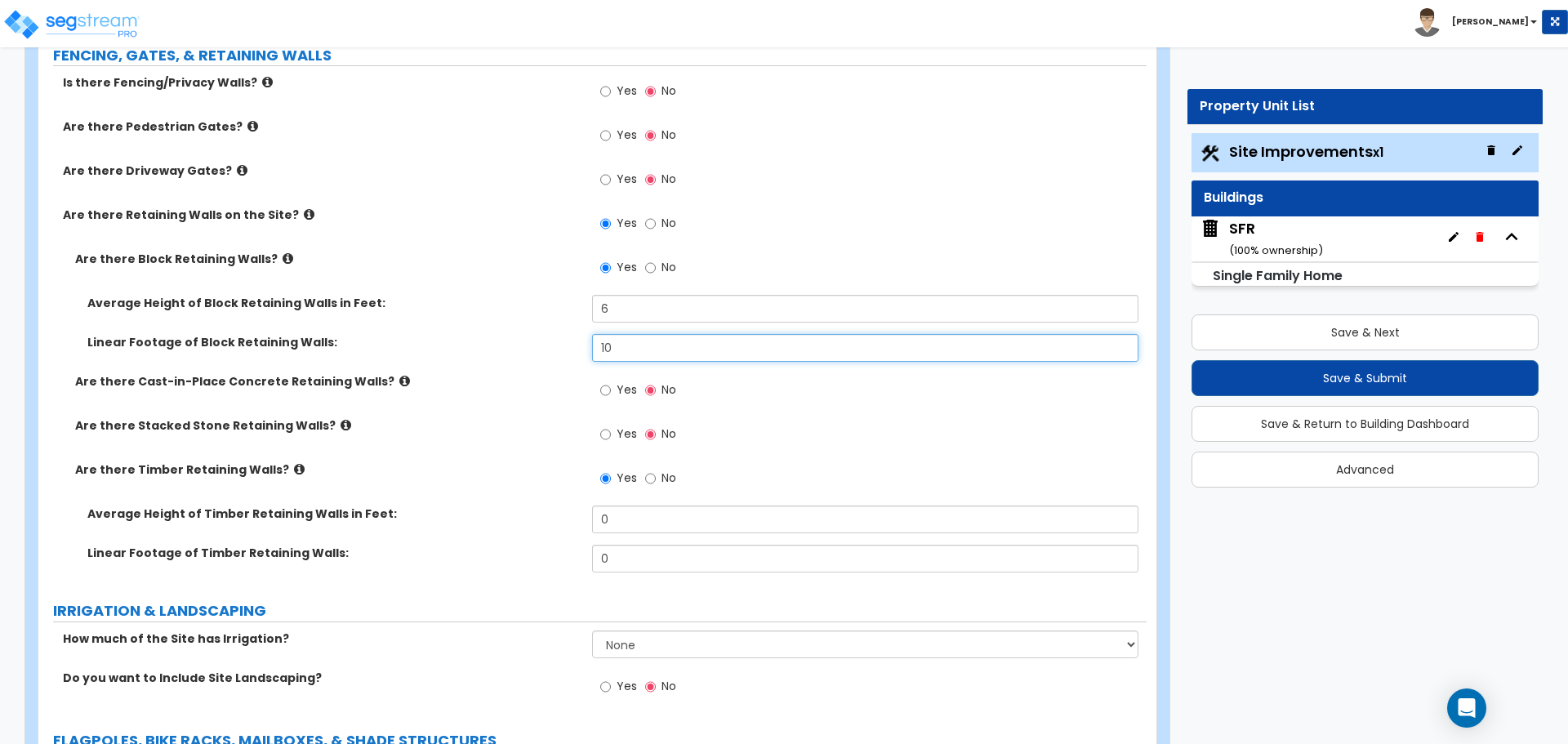
click at [632, 349] on input "10" at bounding box center [864, 347] width 545 height 28
type input "1"
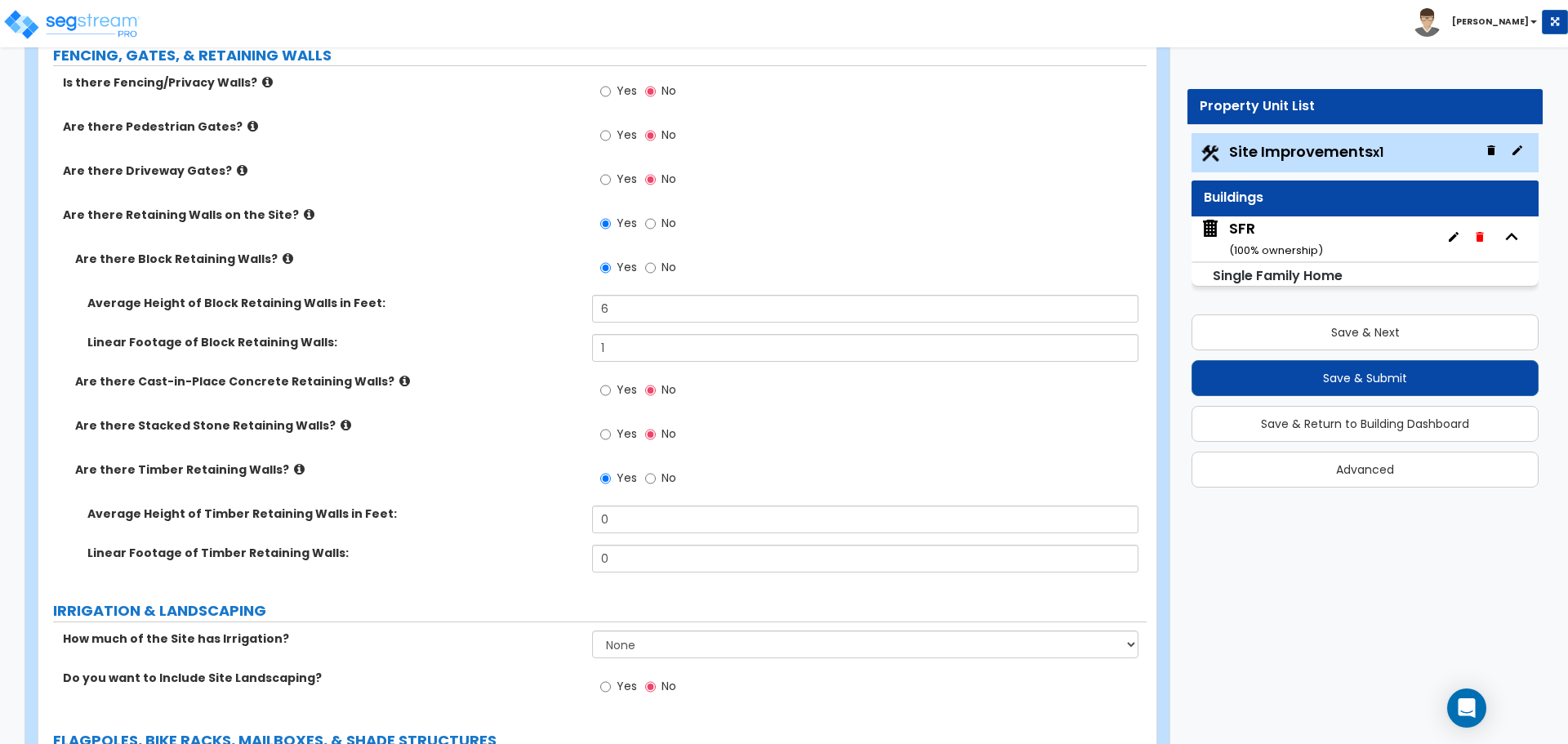
click at [521, 341] on label "Linear Footage of Block Retaining Walls:" at bounding box center [334, 341] width 492 height 17
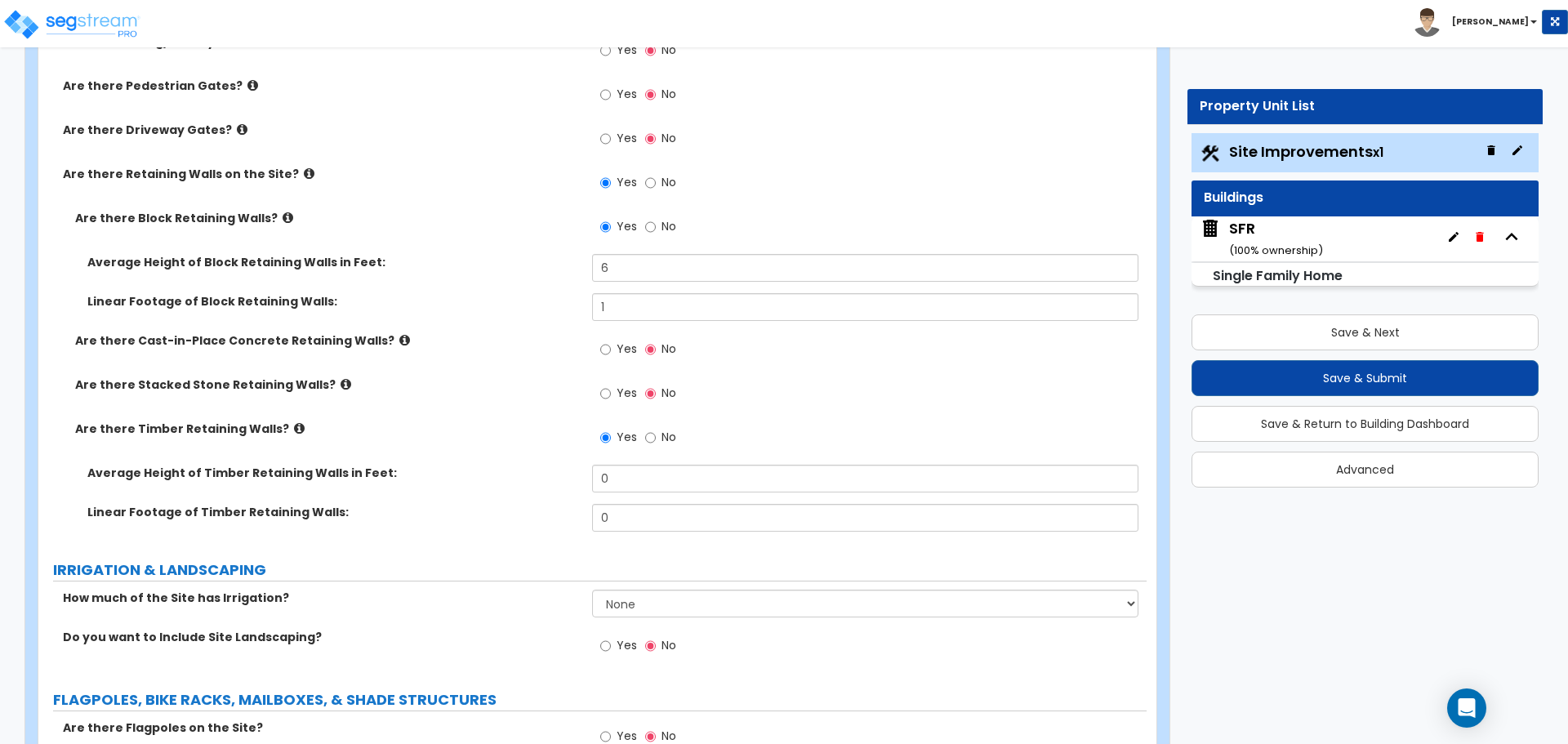
scroll to position [1393, 0]
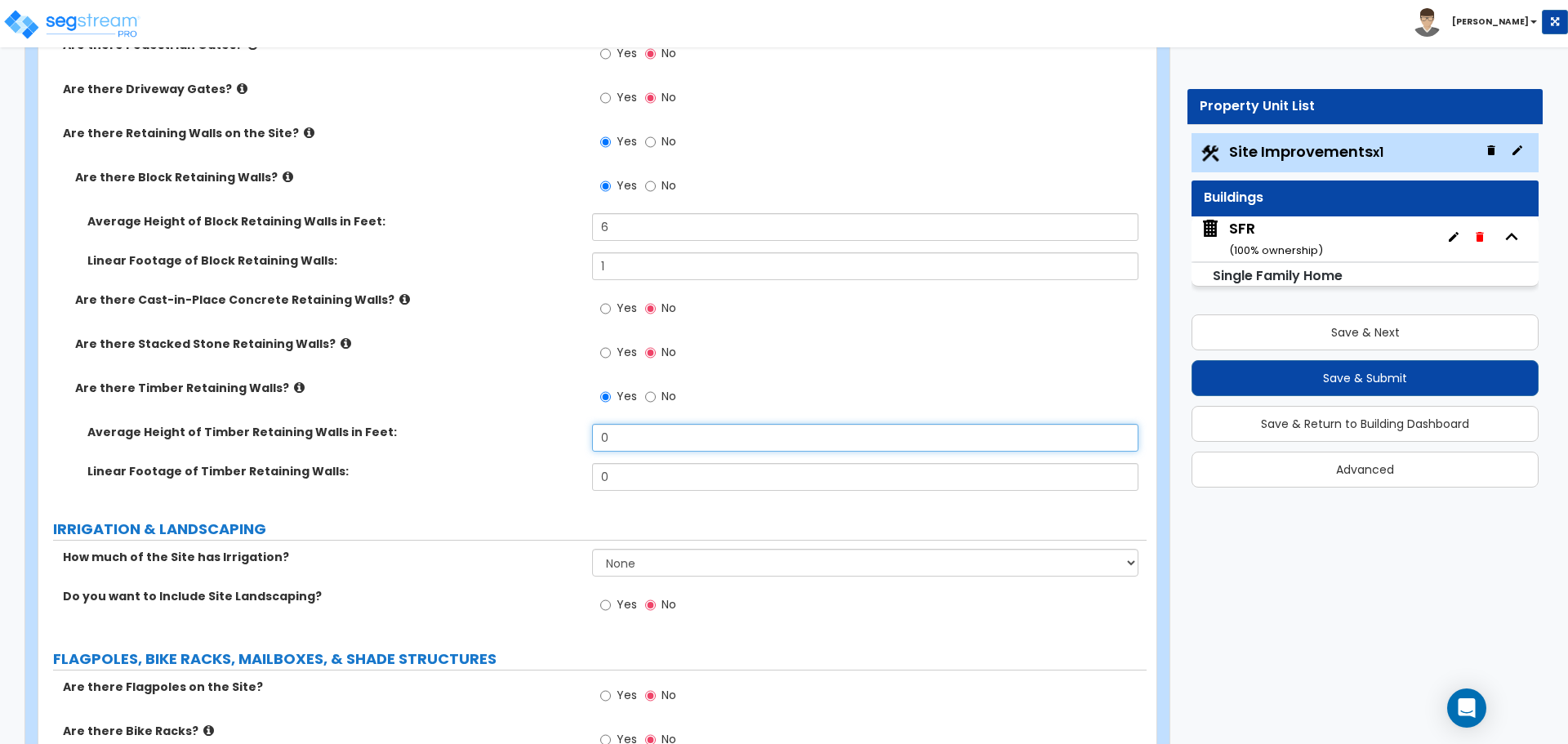
click at [632, 441] on input "0" at bounding box center [864, 438] width 545 height 28
click at [658, 395] on label "No" at bounding box center [660, 399] width 31 height 28
click at [656, 395] on input "No" at bounding box center [650, 397] width 11 height 18
radio input "false"
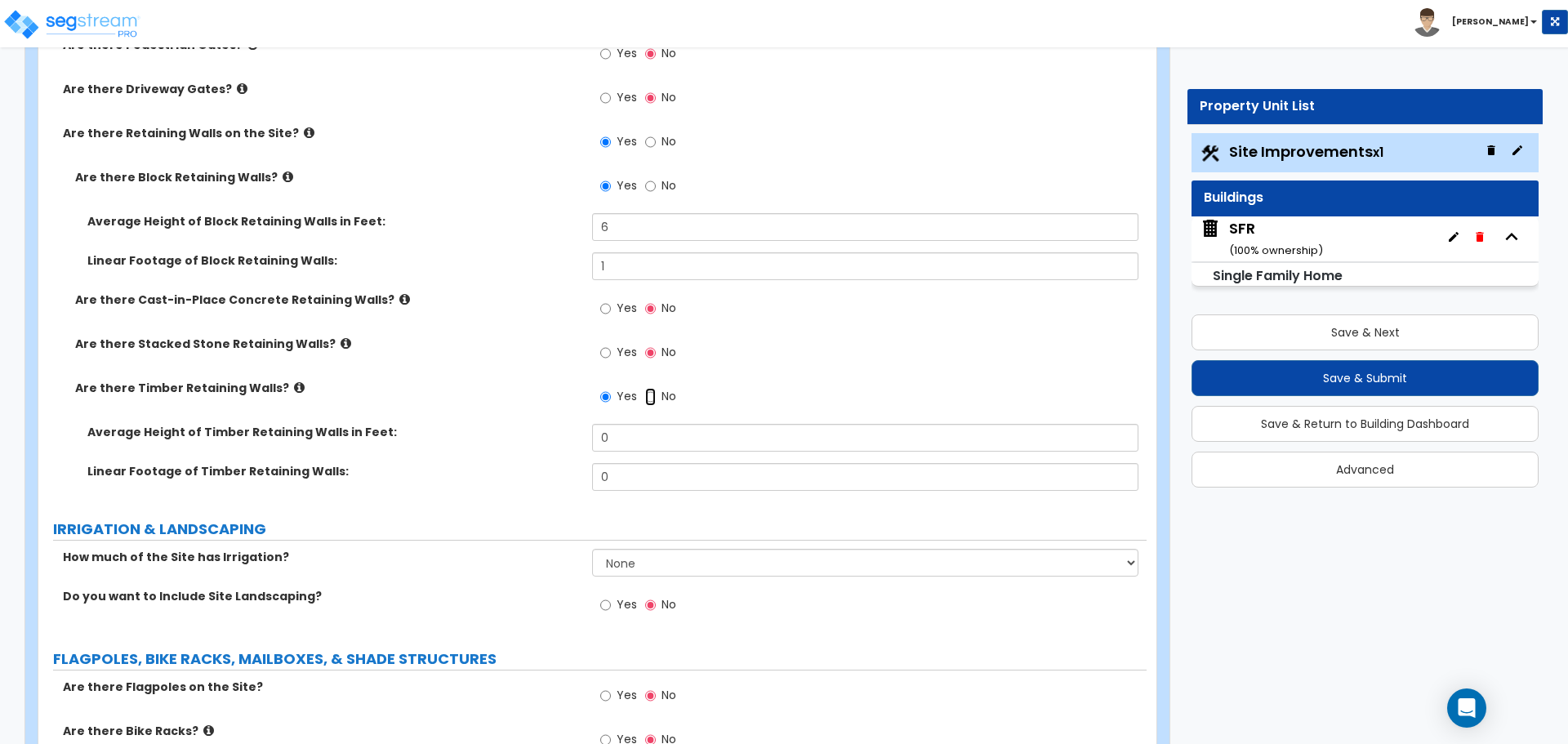
radio input "true"
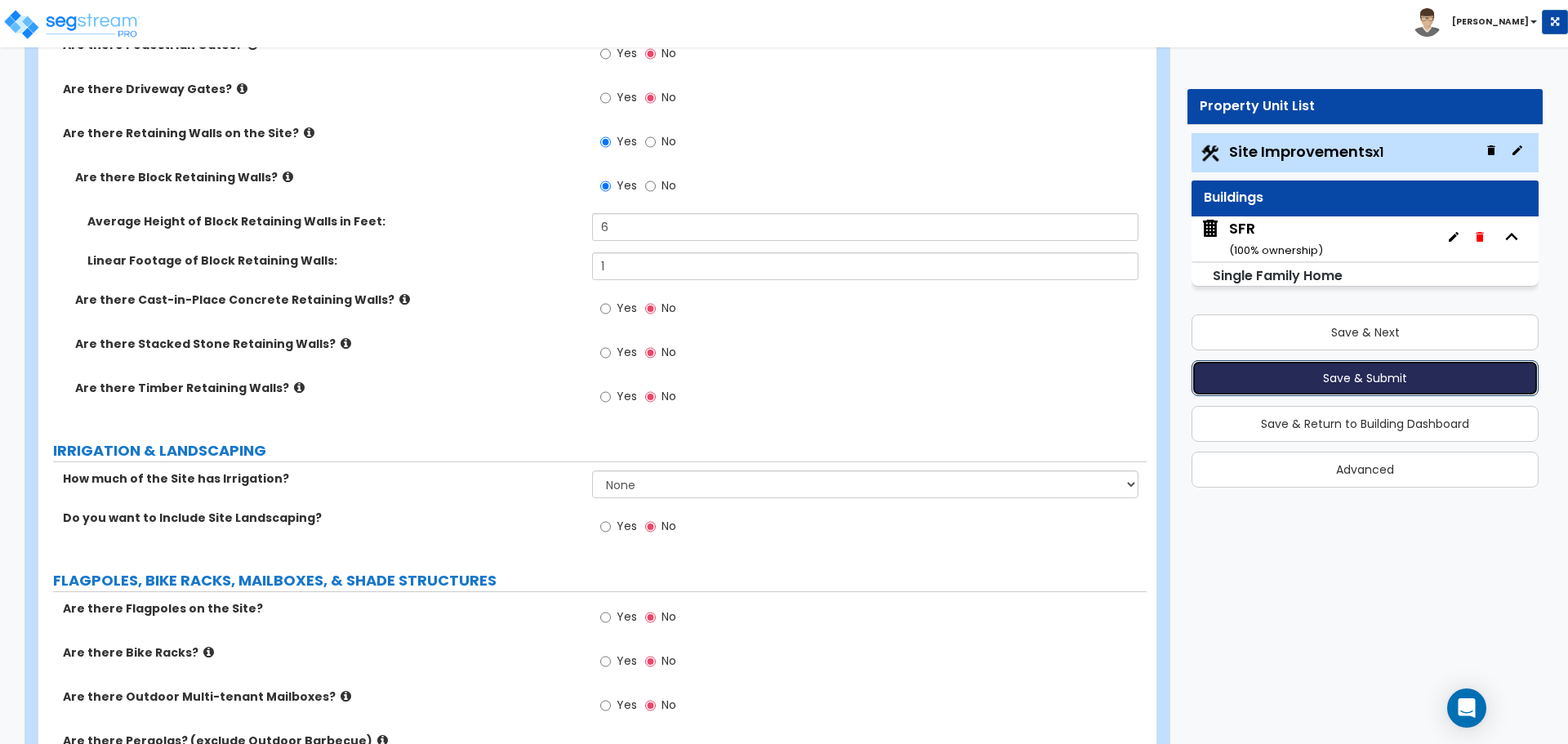
click at [1382, 376] on button "Save & Submit" at bounding box center [1364, 378] width 347 height 35
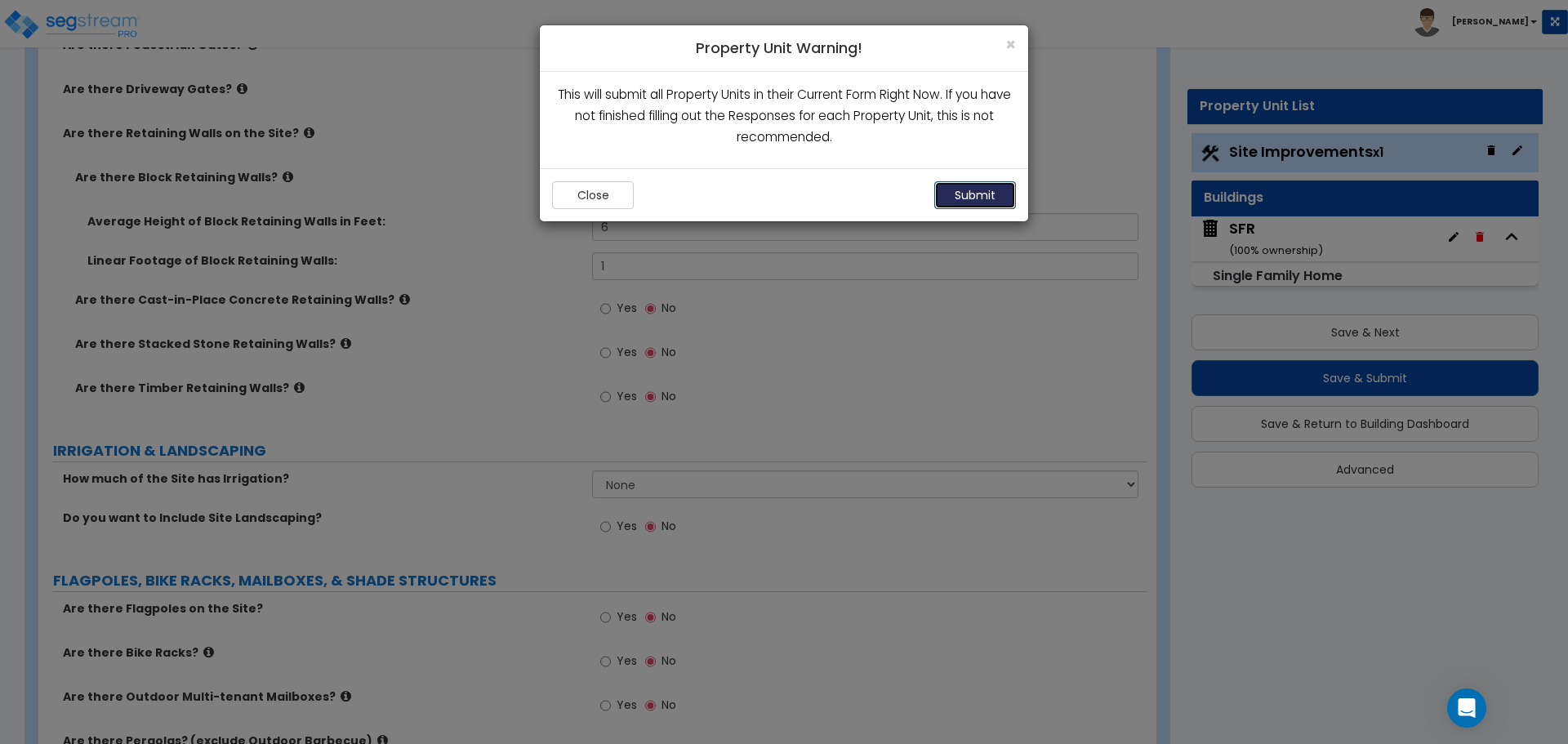
click at [971, 199] on button "Submit" at bounding box center [974, 195] width 82 height 28
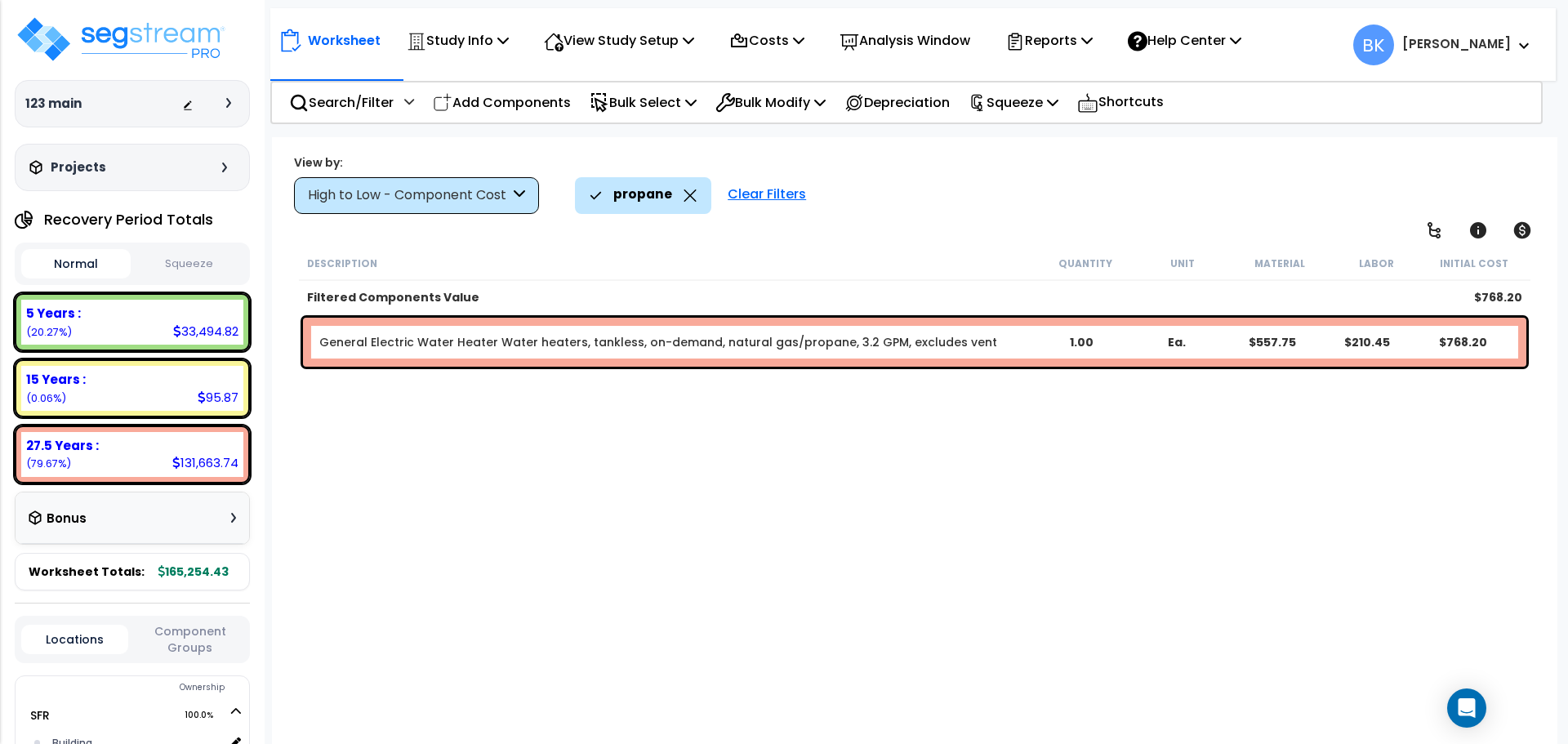
click at [447, 464] on div "Description Quantity Unit Material Labor Initial Cost Filtered Components Value…" at bounding box center [914, 496] width 1236 height 498
click at [685, 195] on icon at bounding box center [689, 195] width 13 height 12
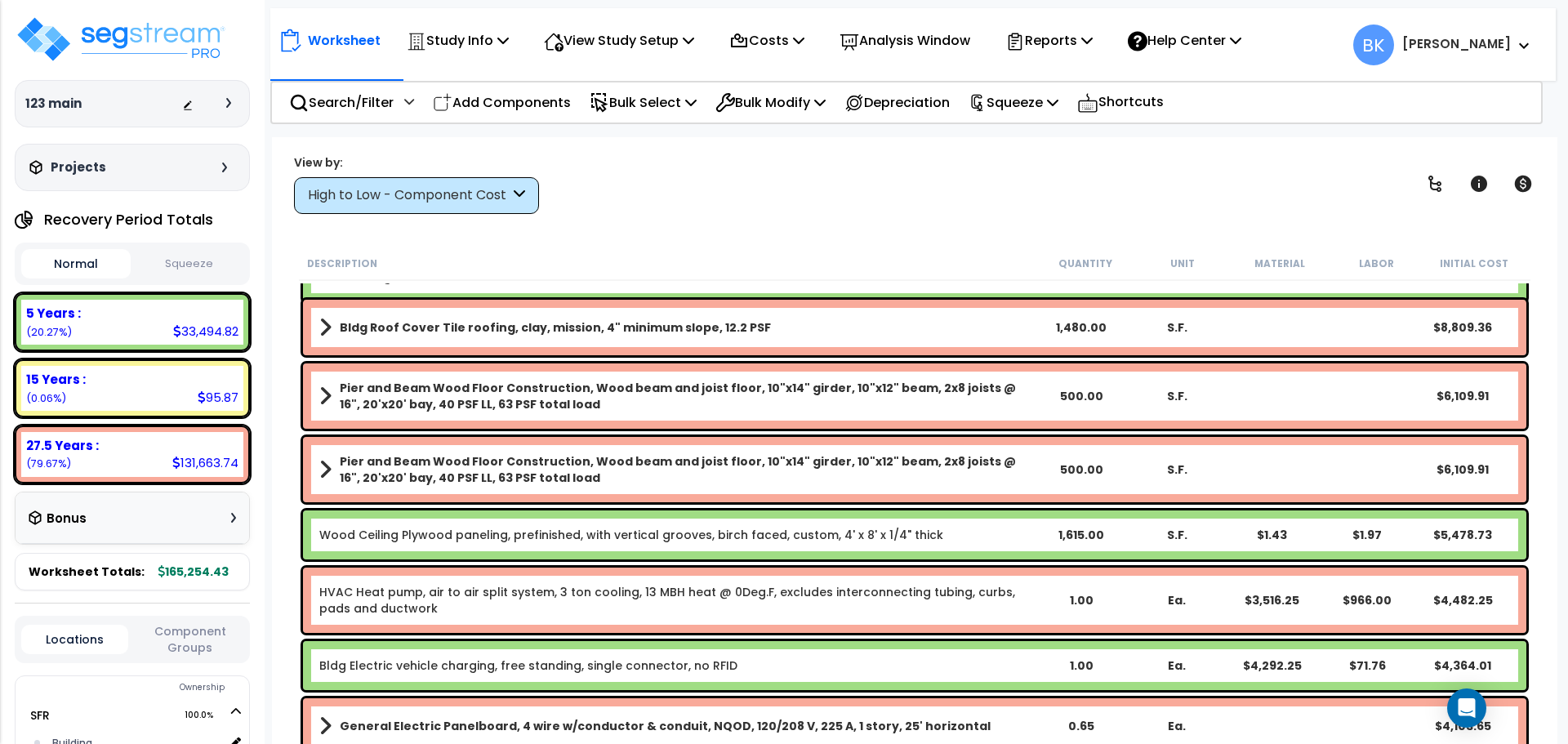
scroll to position [245, 0]
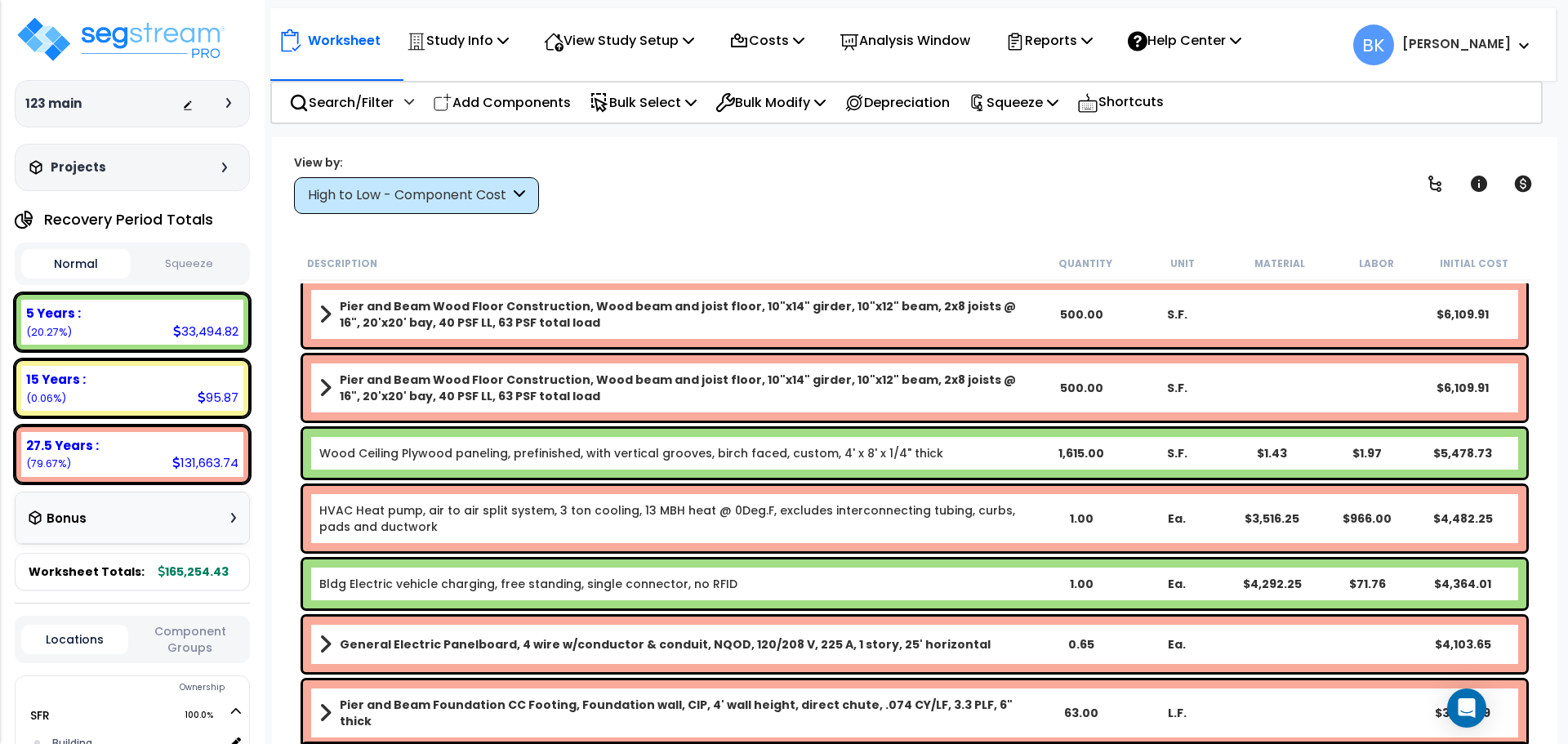
click at [699, 446] on link "Wood Ceiling Plywood paneling, prefinished, with vertical grooves, birch faced,…" at bounding box center [631, 453] width 624 height 17
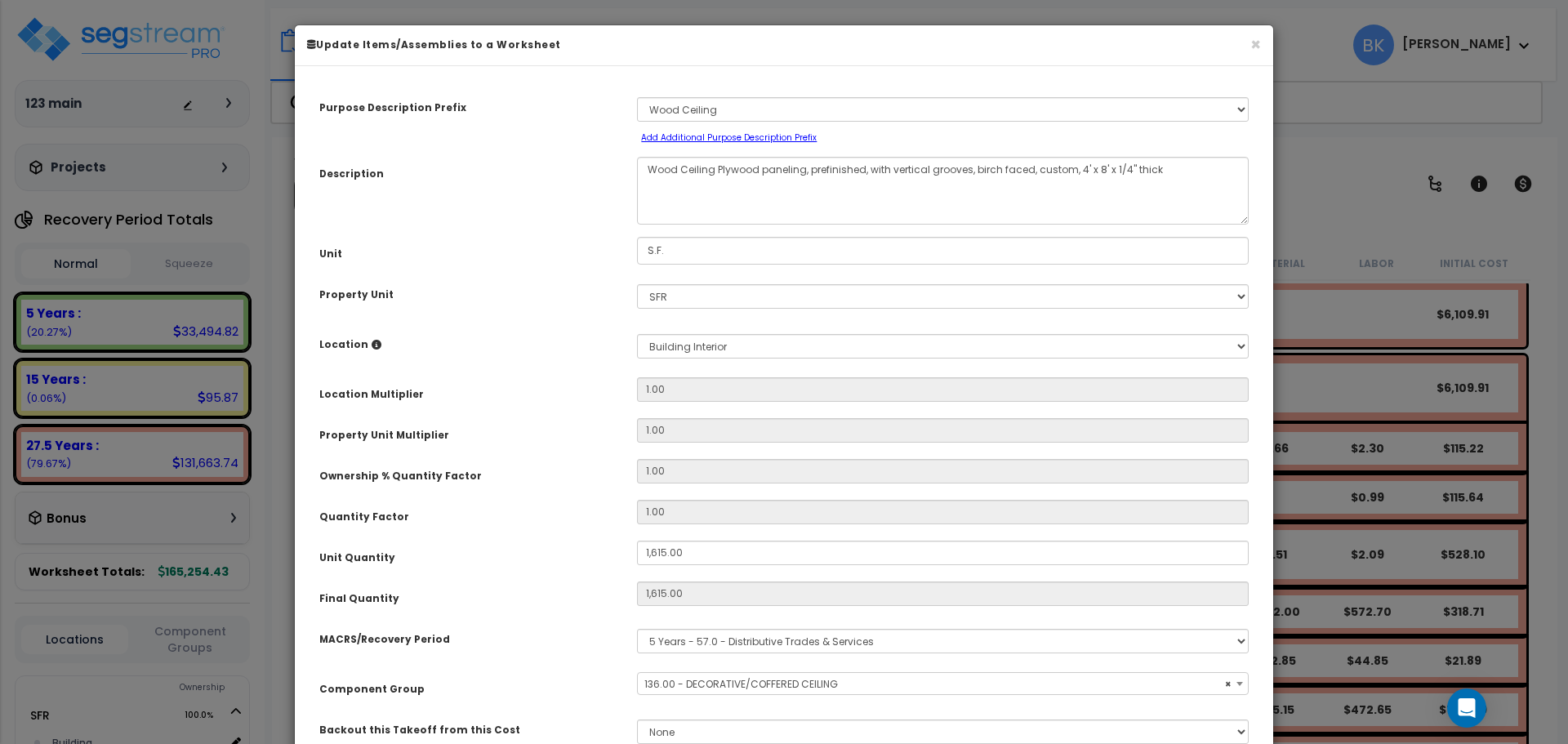
select select "39248"
click at [705, 173] on textarea "Wood Ceiling Plywood paneling, prefinished, with vertical grooves, birch faced,…" at bounding box center [942, 190] width 611 height 68
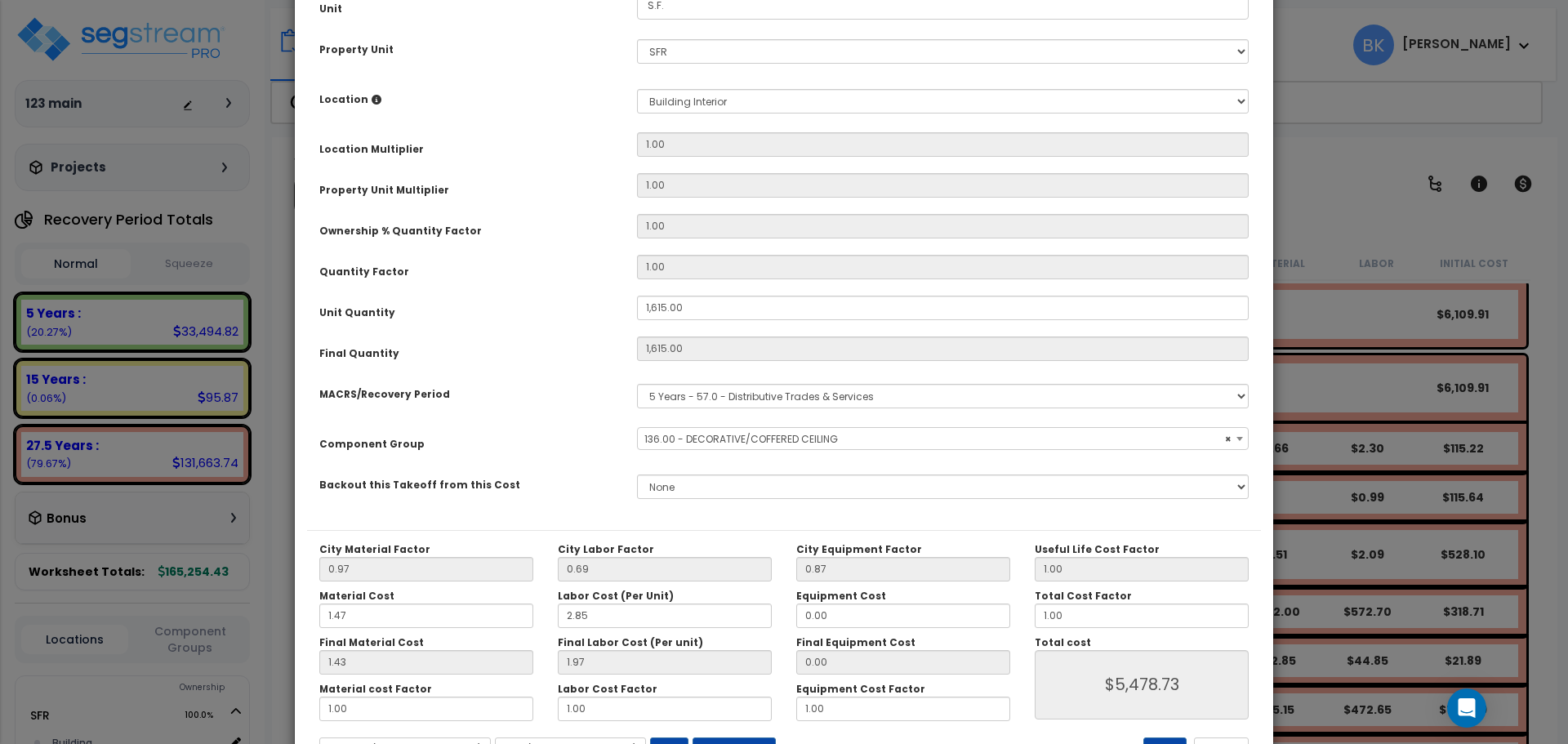
scroll to position [313, 0]
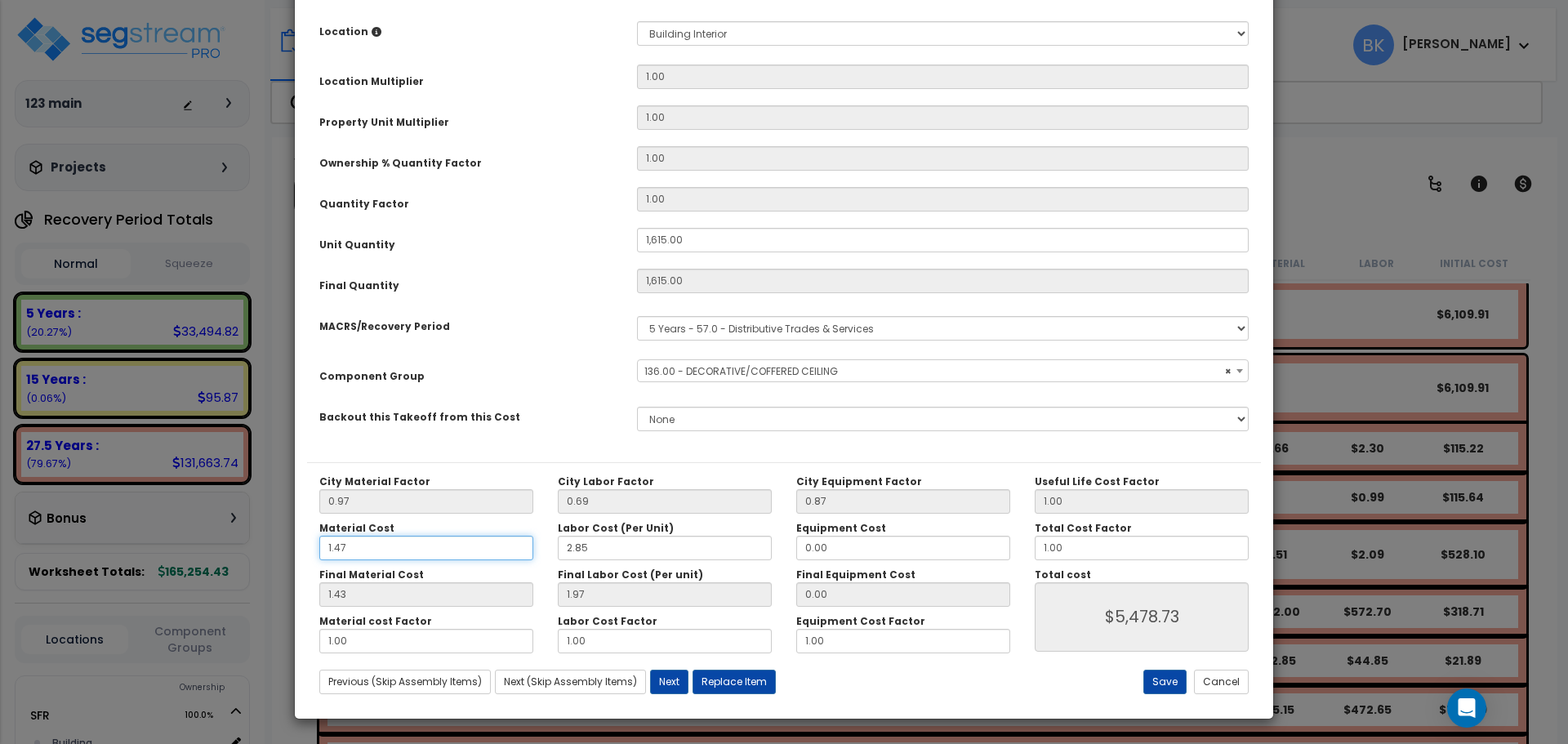
click at [423, 546] on input "1.47" at bounding box center [425, 547] width 214 height 25
click at [648, 542] on input "2.85" at bounding box center [664, 547] width 214 height 25
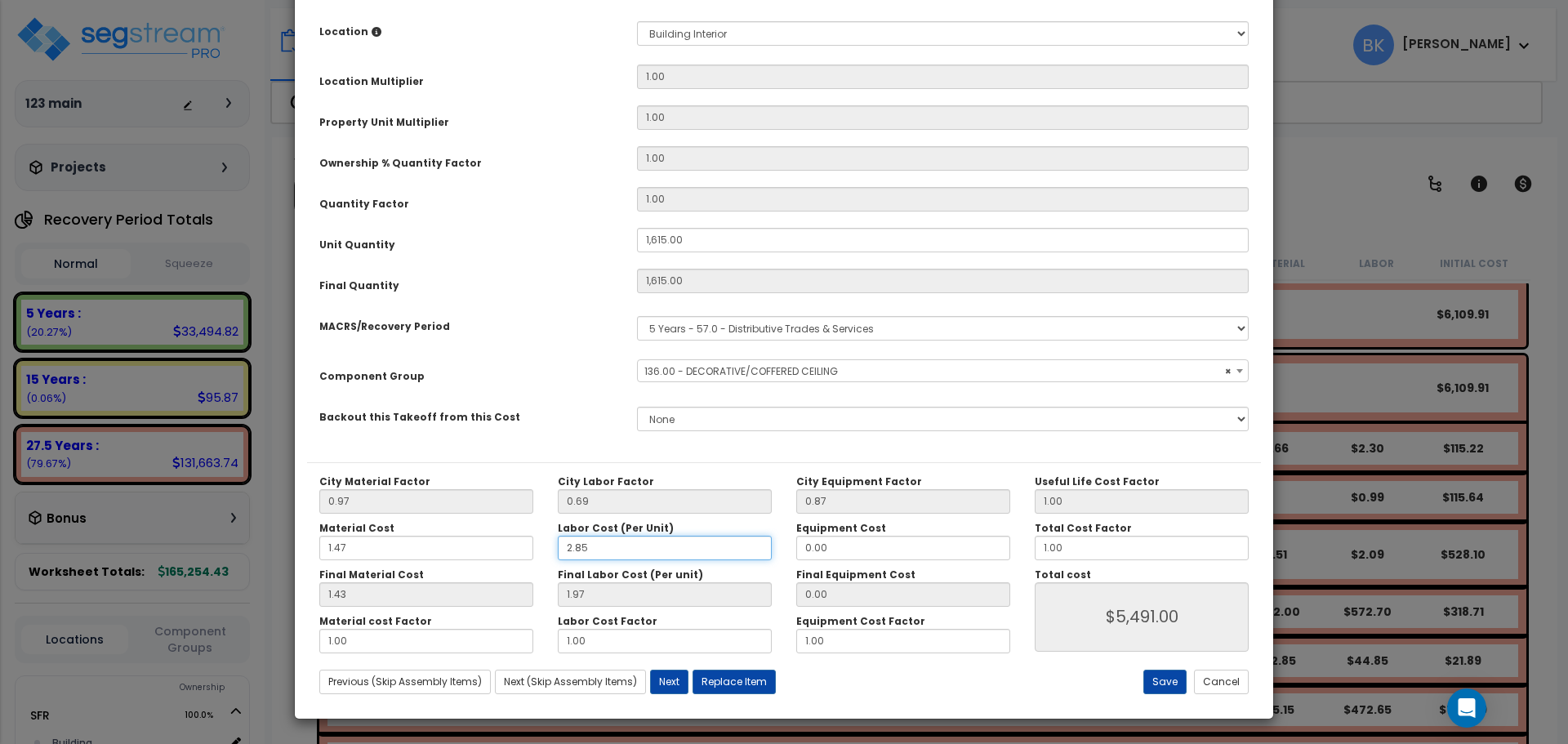
click at [648, 542] on input "2.85" at bounding box center [664, 547] width 214 height 25
type input "$5,491.00"
click at [781, 515] on div "City Material Factor 0.97 City Labor Factor 0.69 City Equipment Factor 0.87 Mat…" at bounding box center [664, 564] width 716 height 178
click at [1235, 688] on button "Cancel" at bounding box center [1222, 681] width 55 height 25
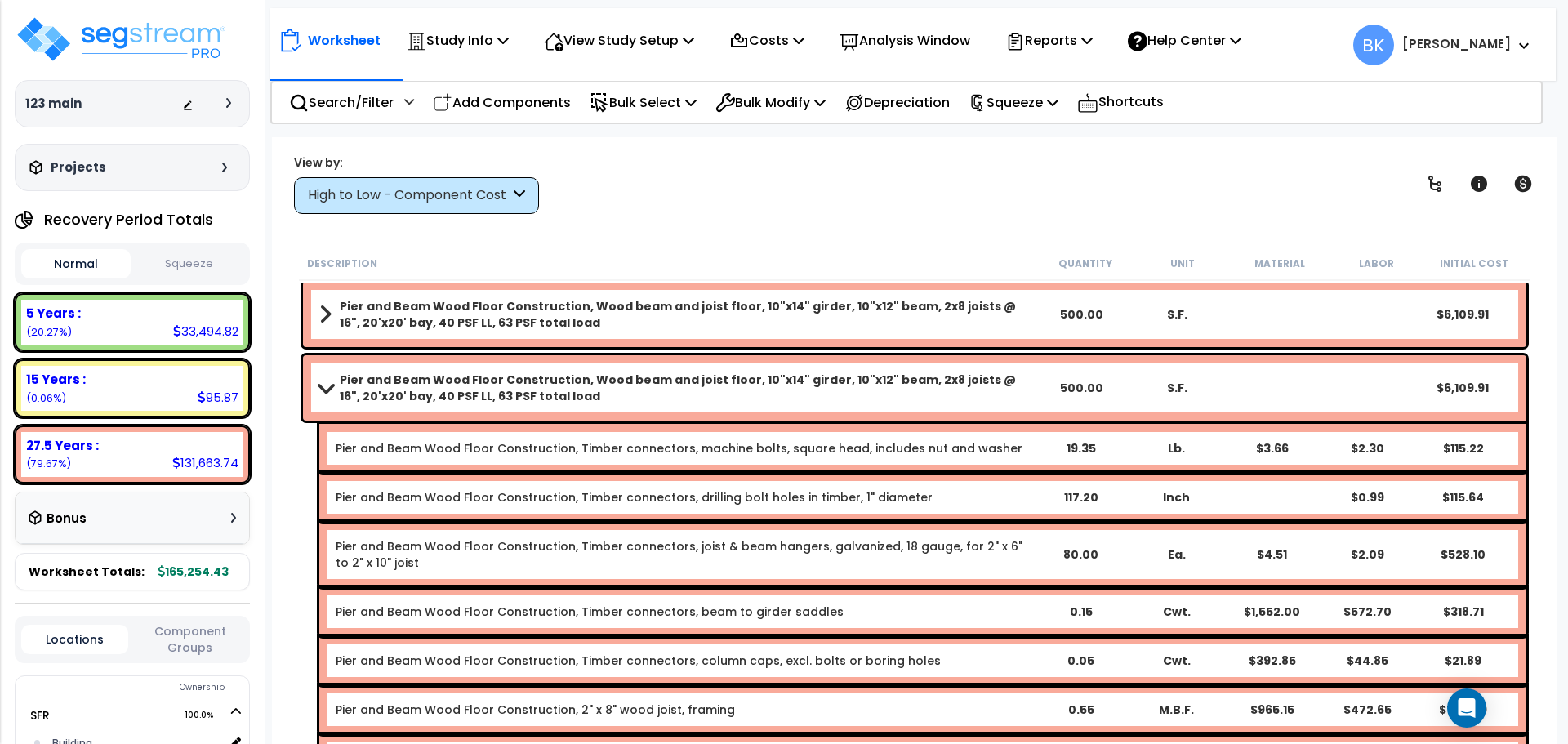
drag, startPoint x: 311, startPoint y: 389, endPoint x: 323, endPoint y: 389, distance: 12.0
click at [312, 389] on div "Pier and Beam Wood Floor Construction, Wood beam and joist floor, 10"x14" girde…" at bounding box center [914, 388] width 1223 height 65
click at [323, 389] on span at bounding box center [325, 387] width 23 height 12
